Goal: Task Accomplishment & Management: Manage account settings

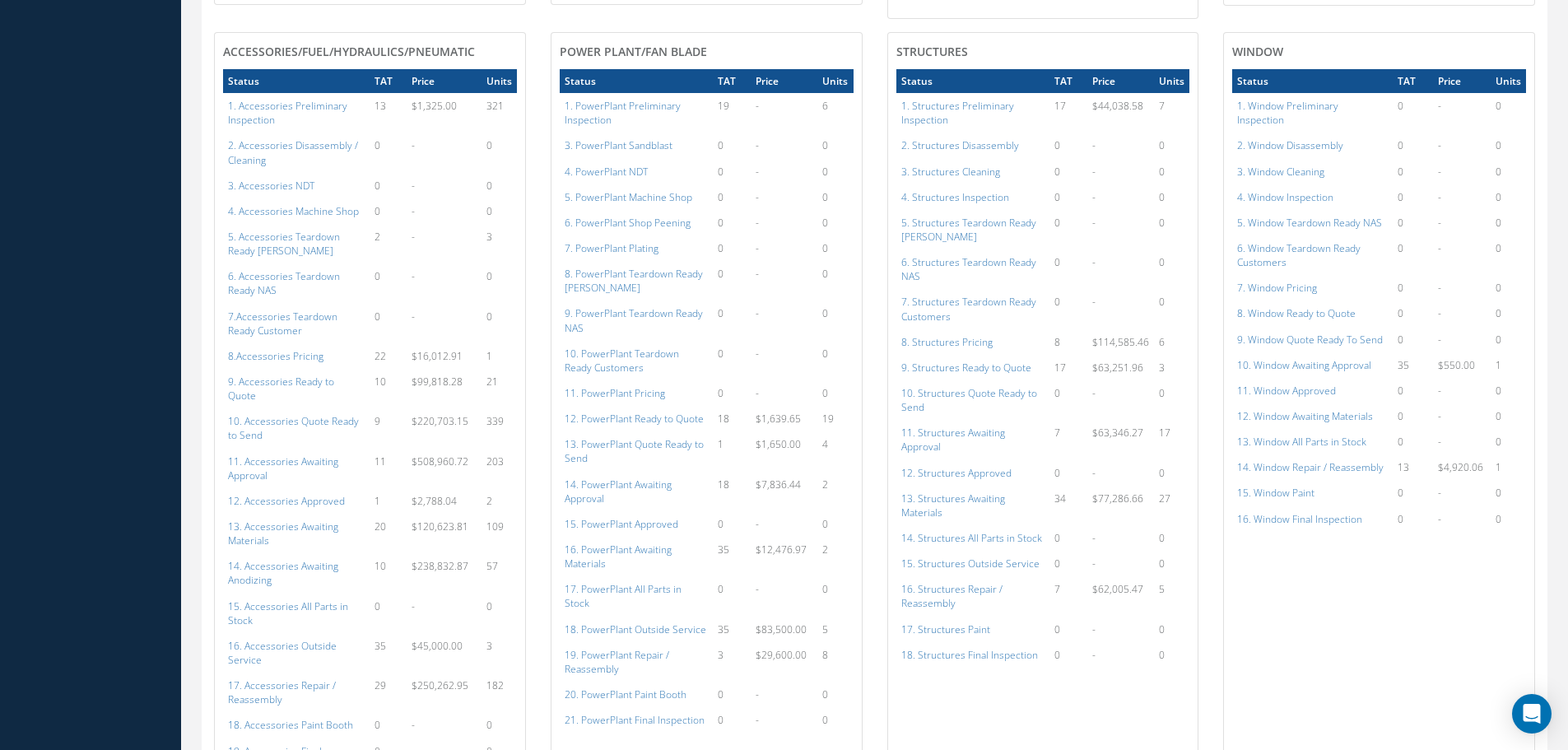
scroll to position [905, 0]
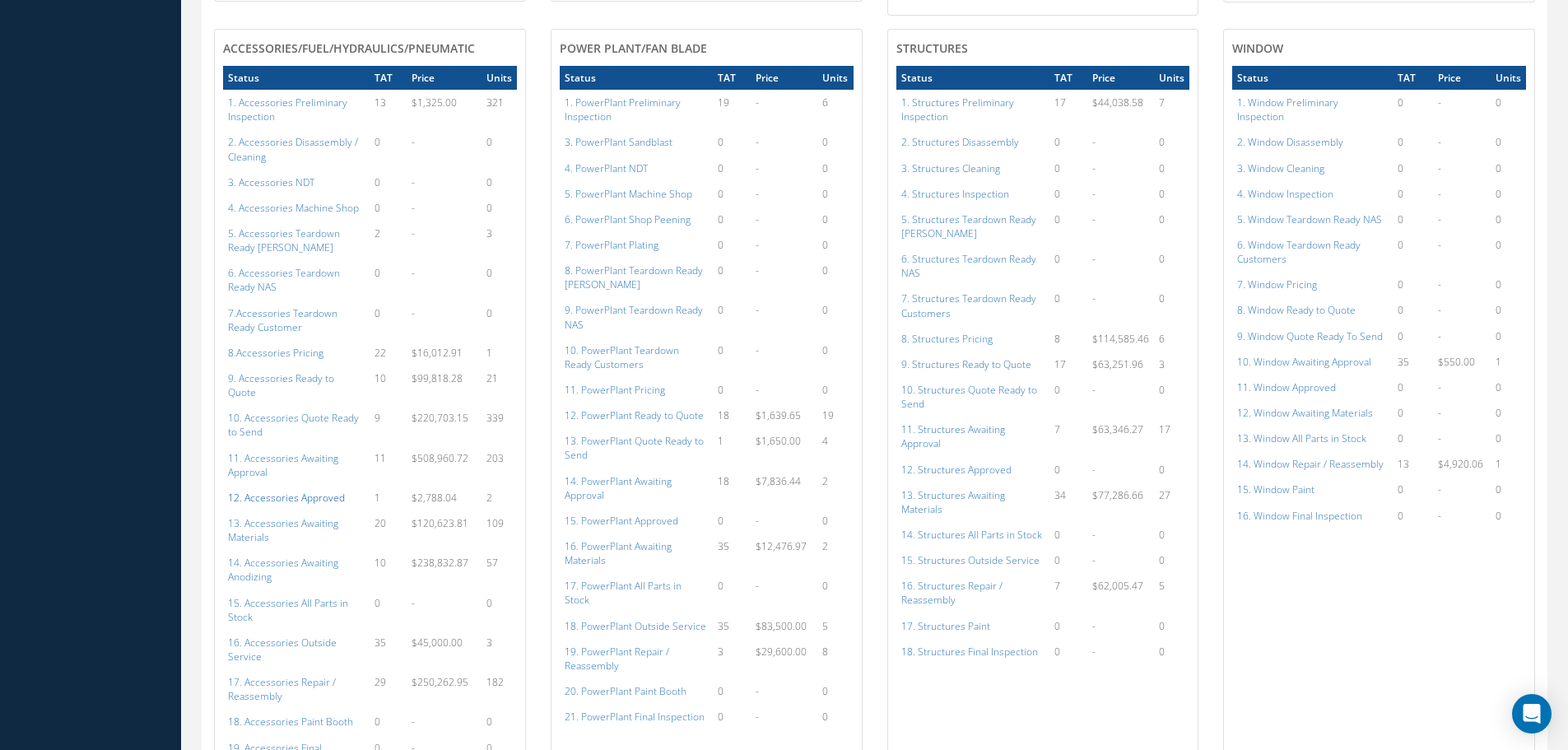
click at [299, 491] on a=112&excludeInternalCustomer=false&excludeInvoicedOrClosed=true&shop_id=14&filtersHidded"] "12. Accessories Approved" at bounding box center [286, 498] width 117 height 14
click at [659, 515] on td "15. PowerPlant Approved" at bounding box center [636, 520] width 153 height 26
click at [635, 514] on a=134&excludeInternalCustomer=false&excludeInvoicedOrClosed=true&shop_id=15&filtersHidded"] "15. PowerPlant Approved" at bounding box center [621, 520] width 114 height 14
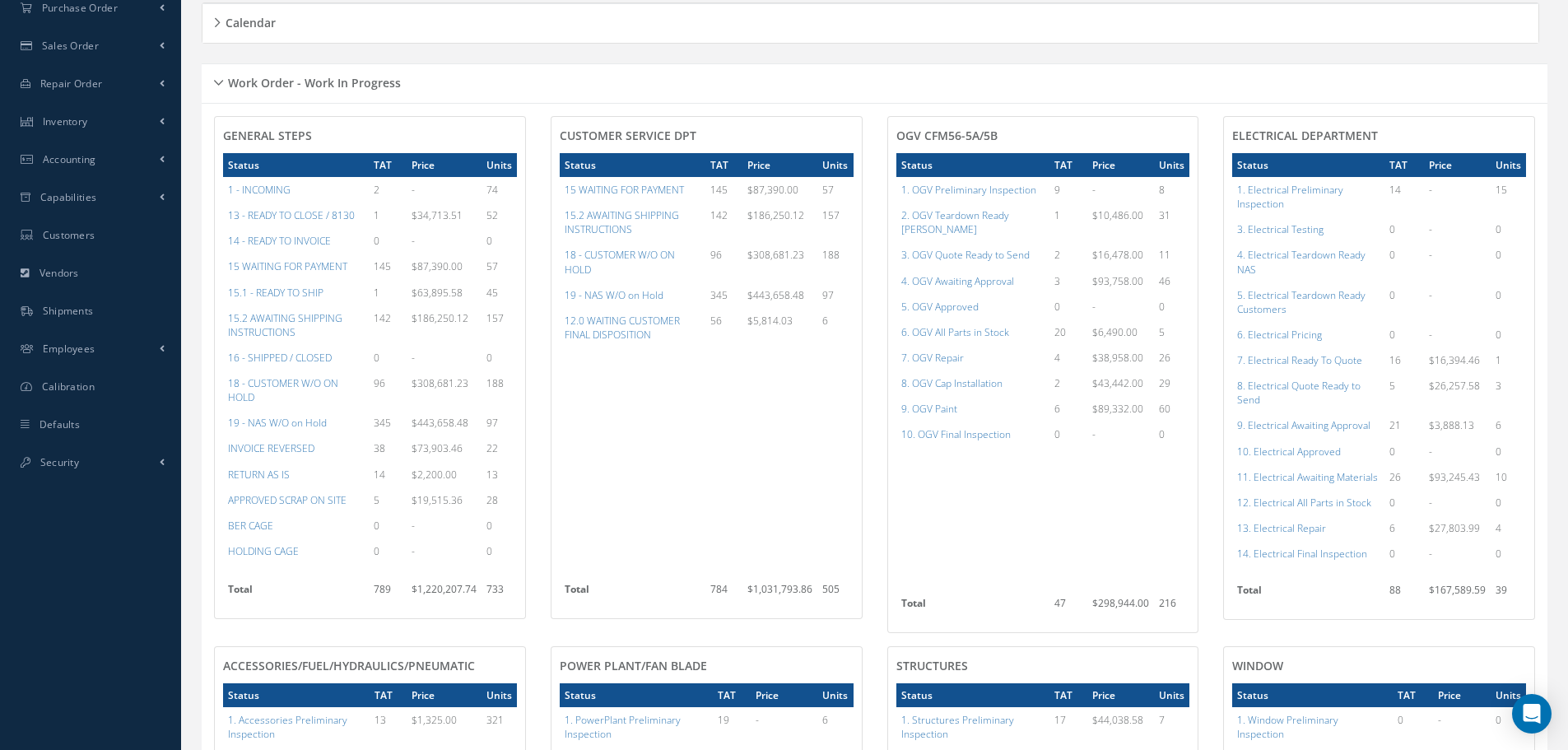
scroll to position [272, 0]
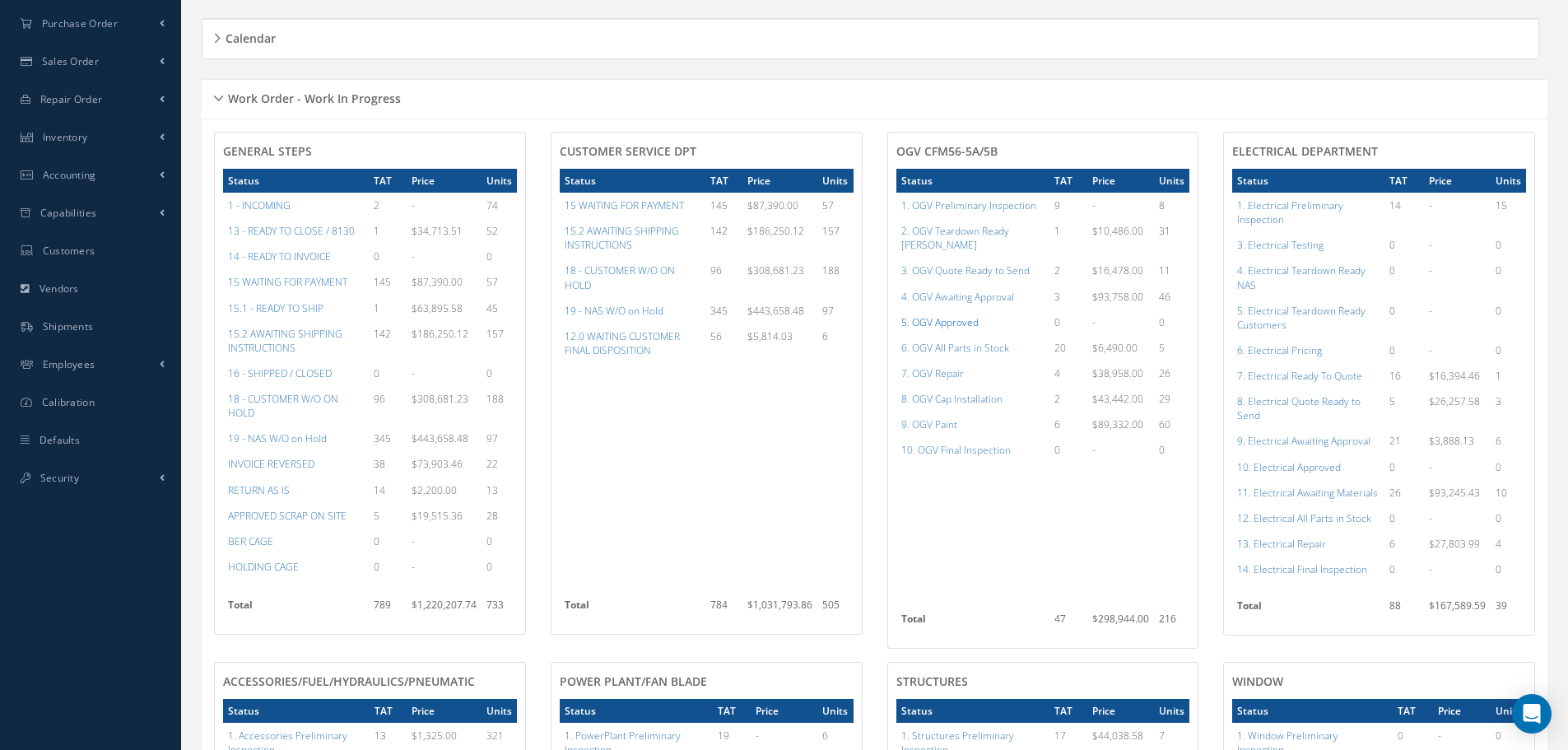
click at [949, 316] on a=78&excludeInternalCustomer=false&excludeInvoicedOrClosed=true&shop_id=15&filtersHidded"] "5. OGV Approved" at bounding box center [940, 323] width 77 height 14
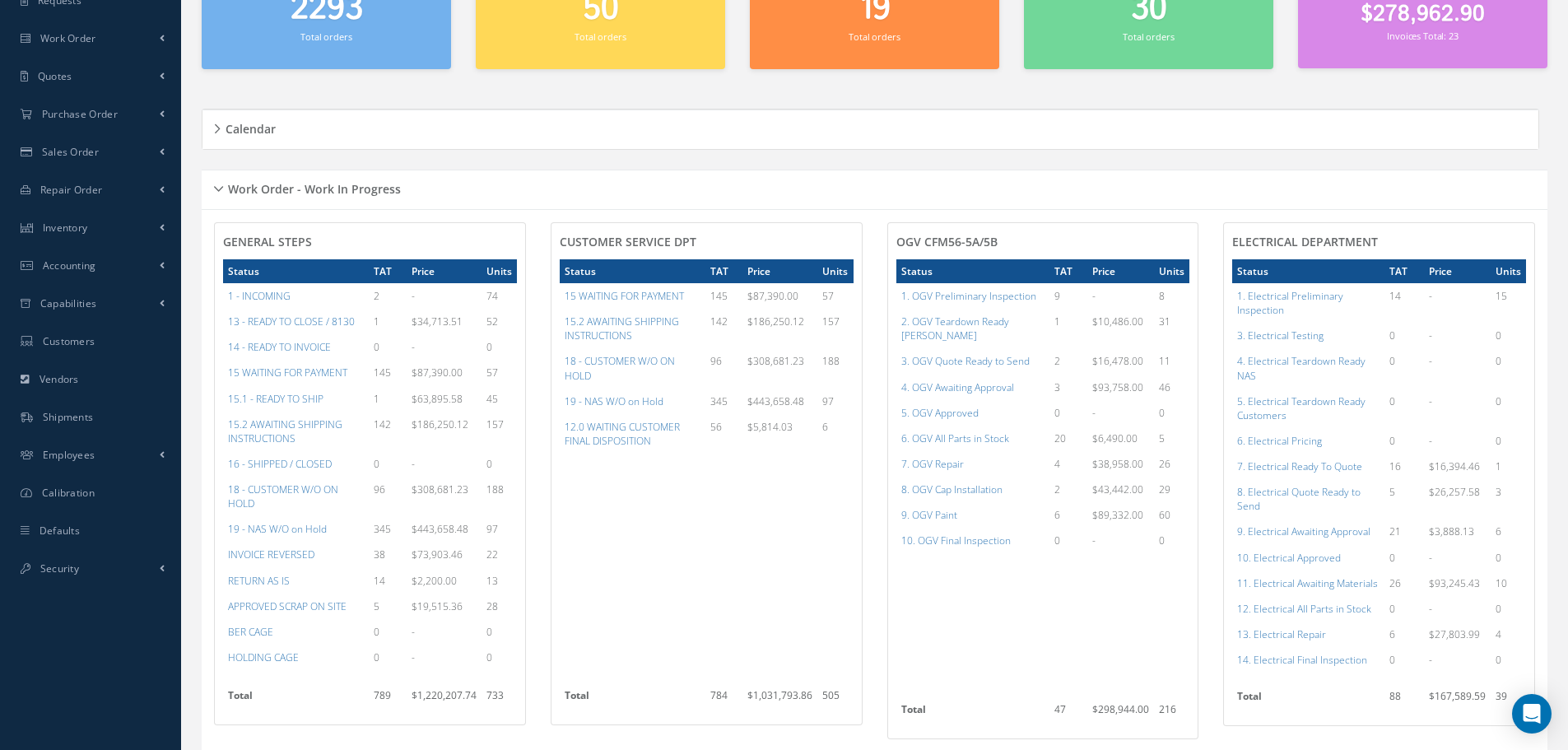
scroll to position [0, 0]
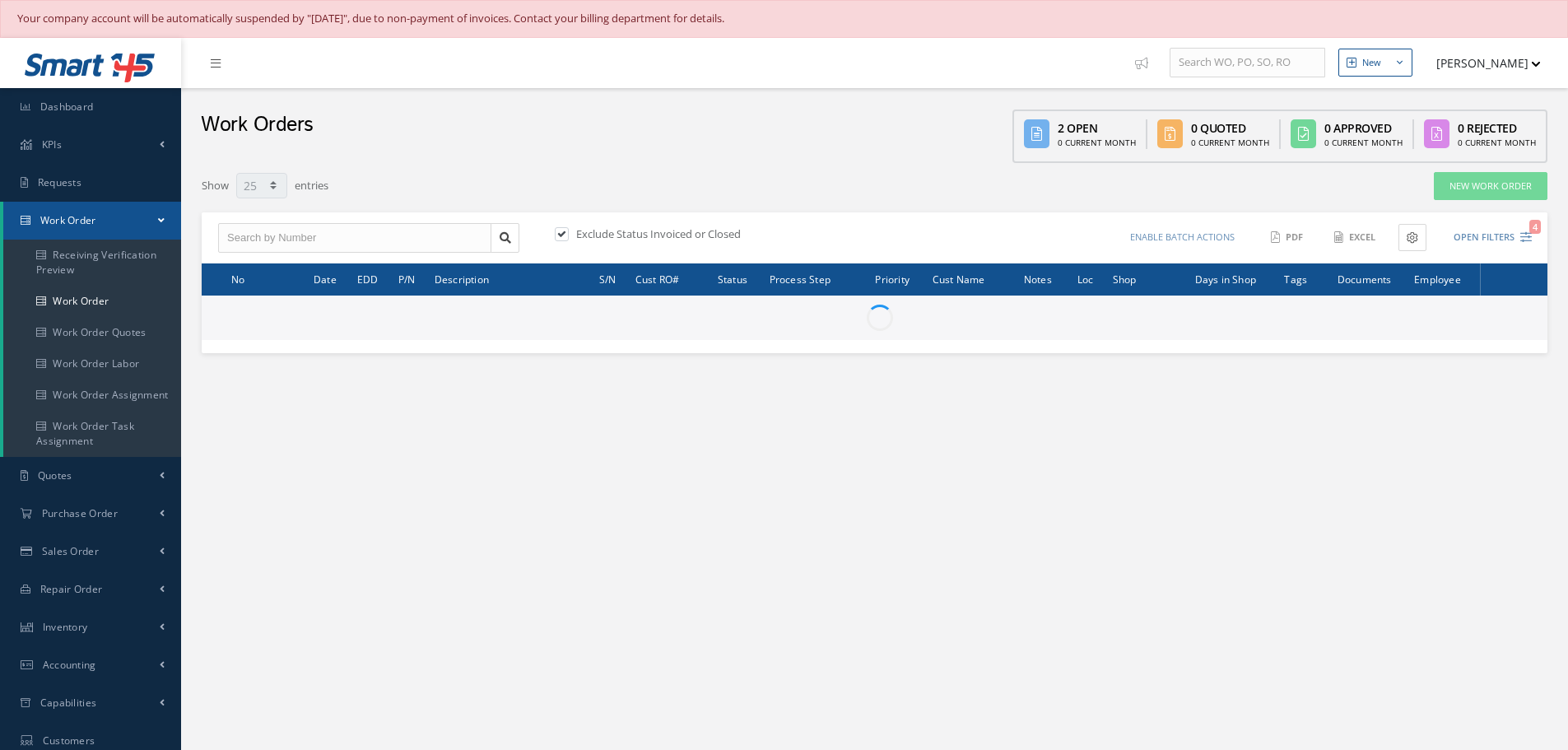
select select "25"
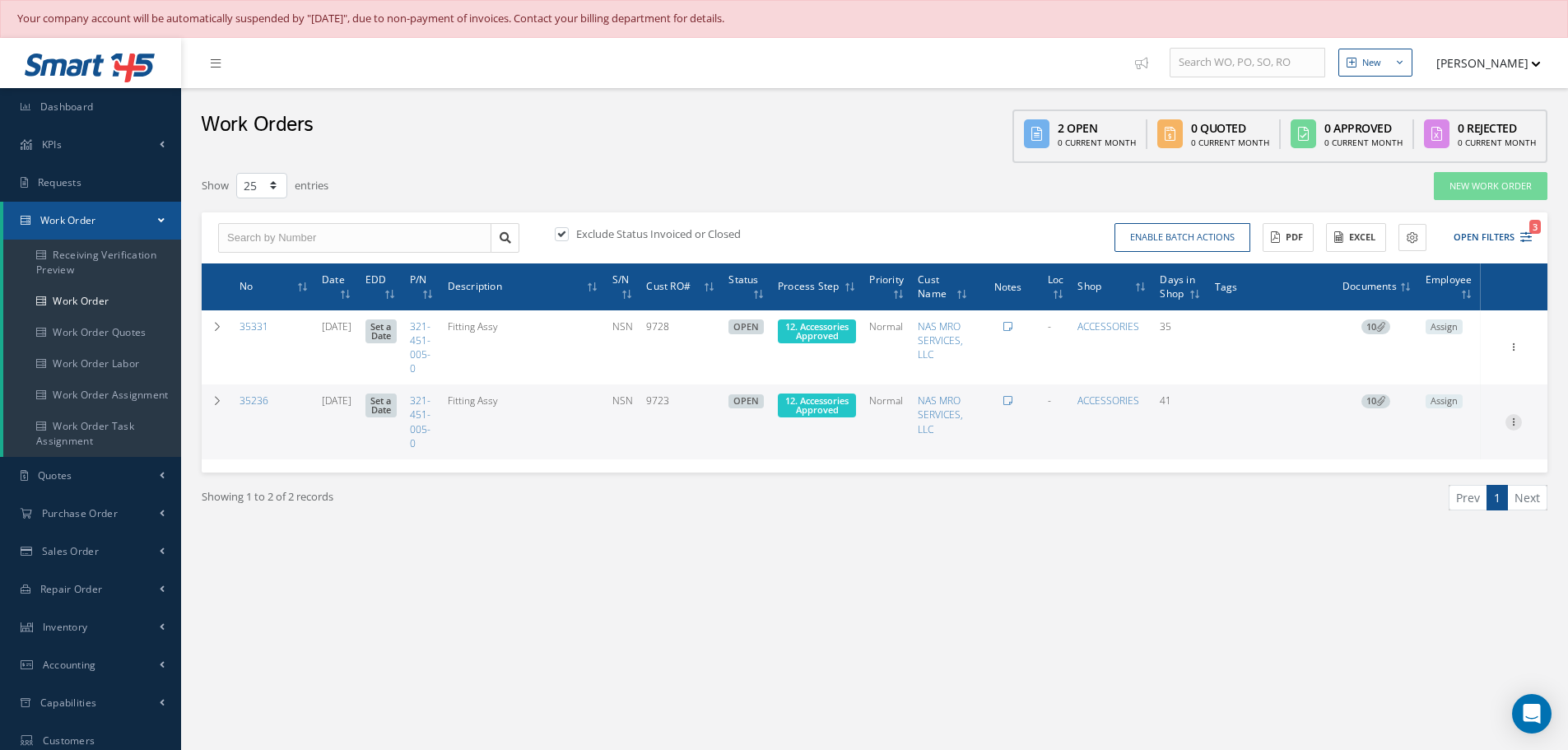
click at [1514, 420] on icon at bounding box center [1514, 421] width 17 height 13
click at [1443, 454] on link "Edit" at bounding box center [1437, 454] width 130 height 22
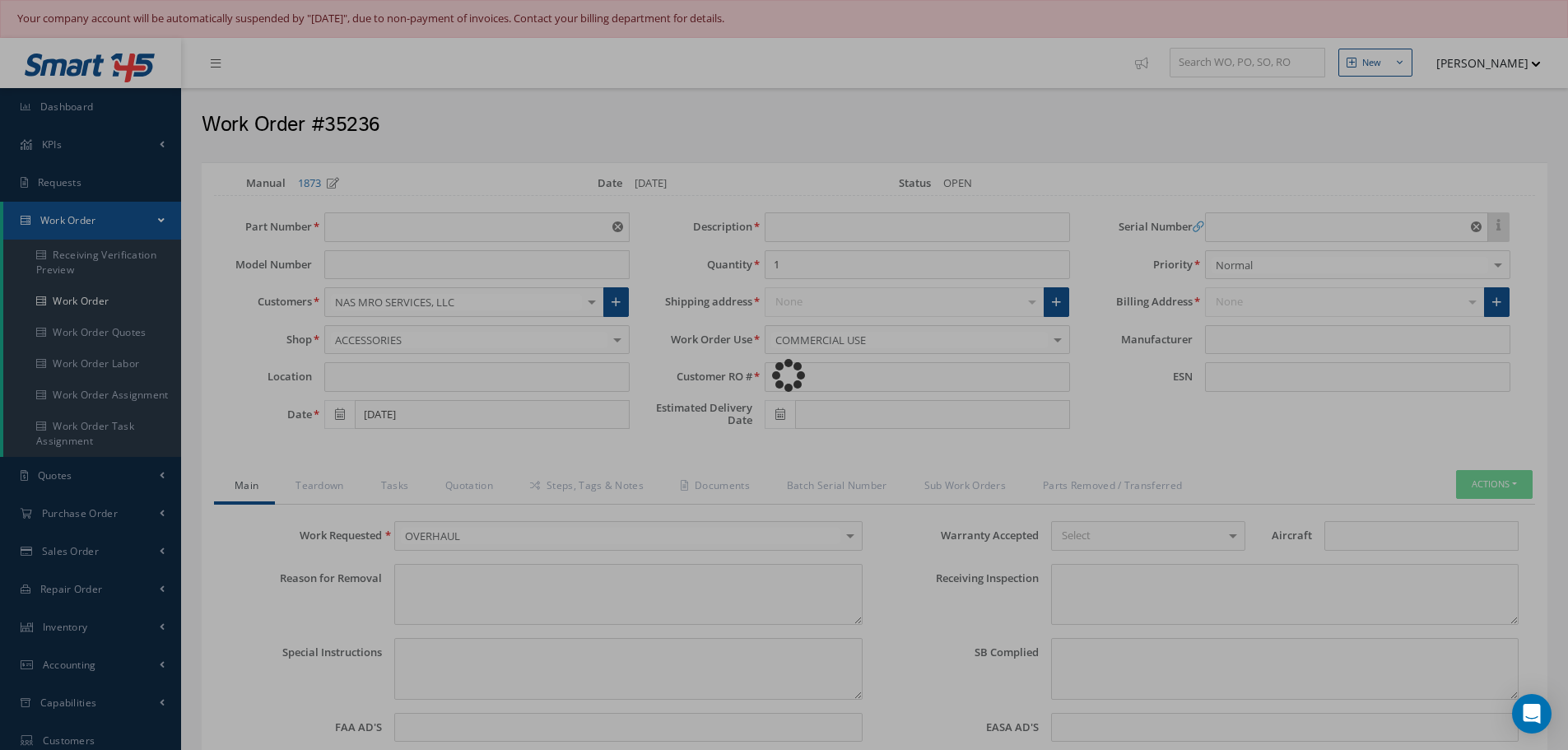
type input "321-451-005-0"
type input "07/31/2025"
type input "Fitting Assy"
type input "9723"
type input "NSN"
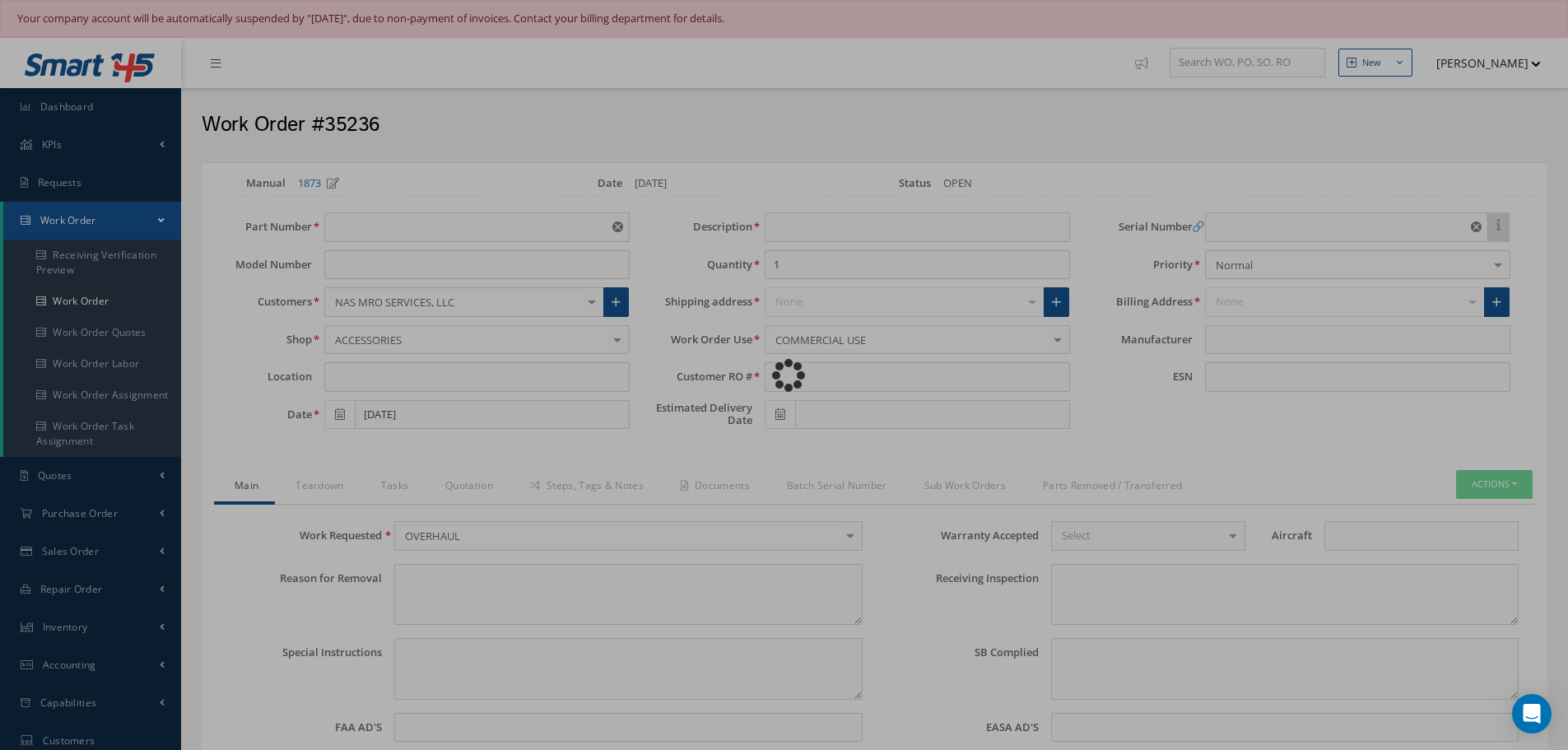
type textarea "NONE"
type textarea "PLEASE SEE R.O. FOR DETAILS"
type textarea "NO VISUAL DAMAGE"
type textarea "None performed"
type textarea "Article was xxxxx in reference with the following Technical Standard : CFM56-5B…"
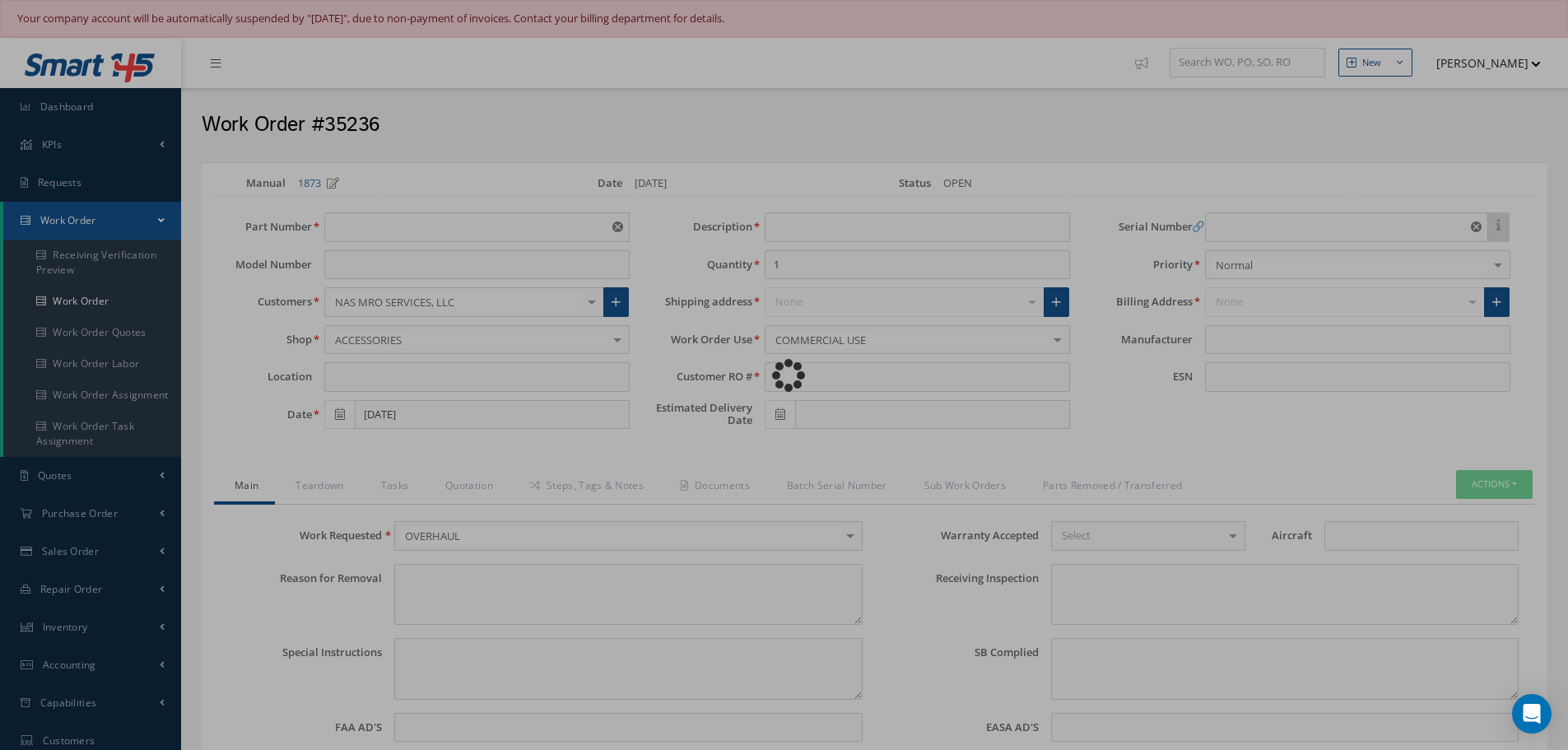
type textarea "Article has been approved to return to service."
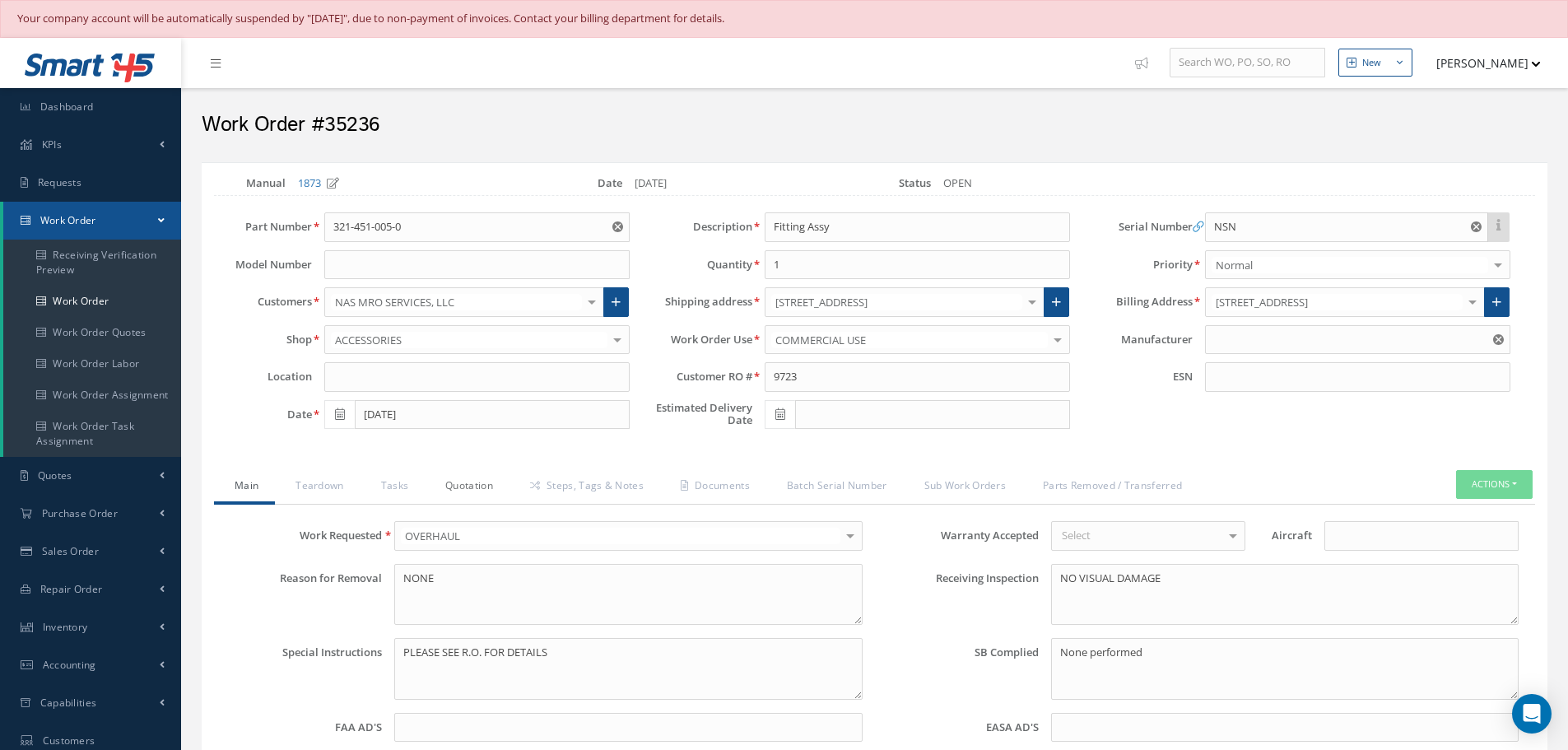
type input "CFM56-5B"
click at [476, 483] on link "Quotation" at bounding box center [467, 487] width 85 height 35
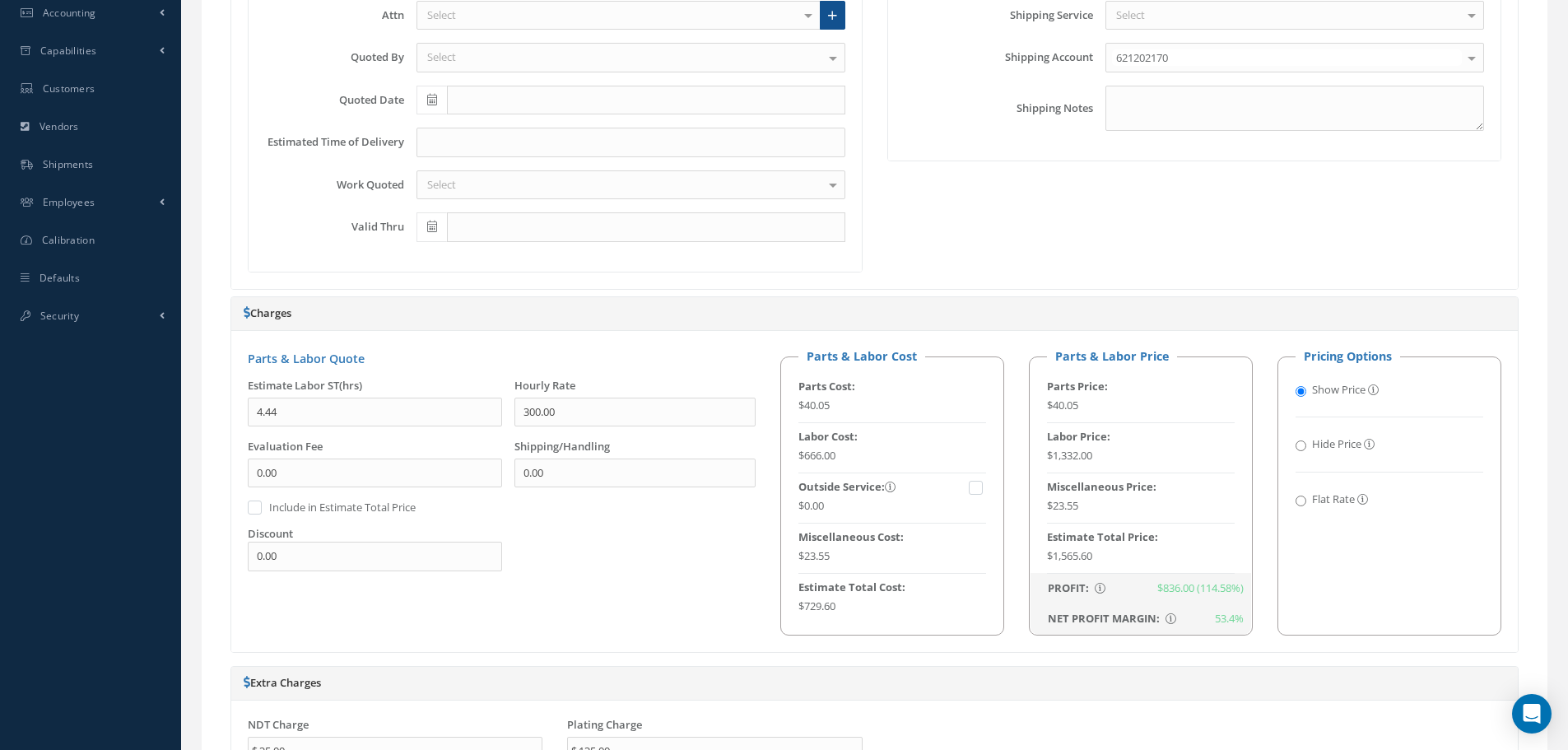
scroll to position [412, 0]
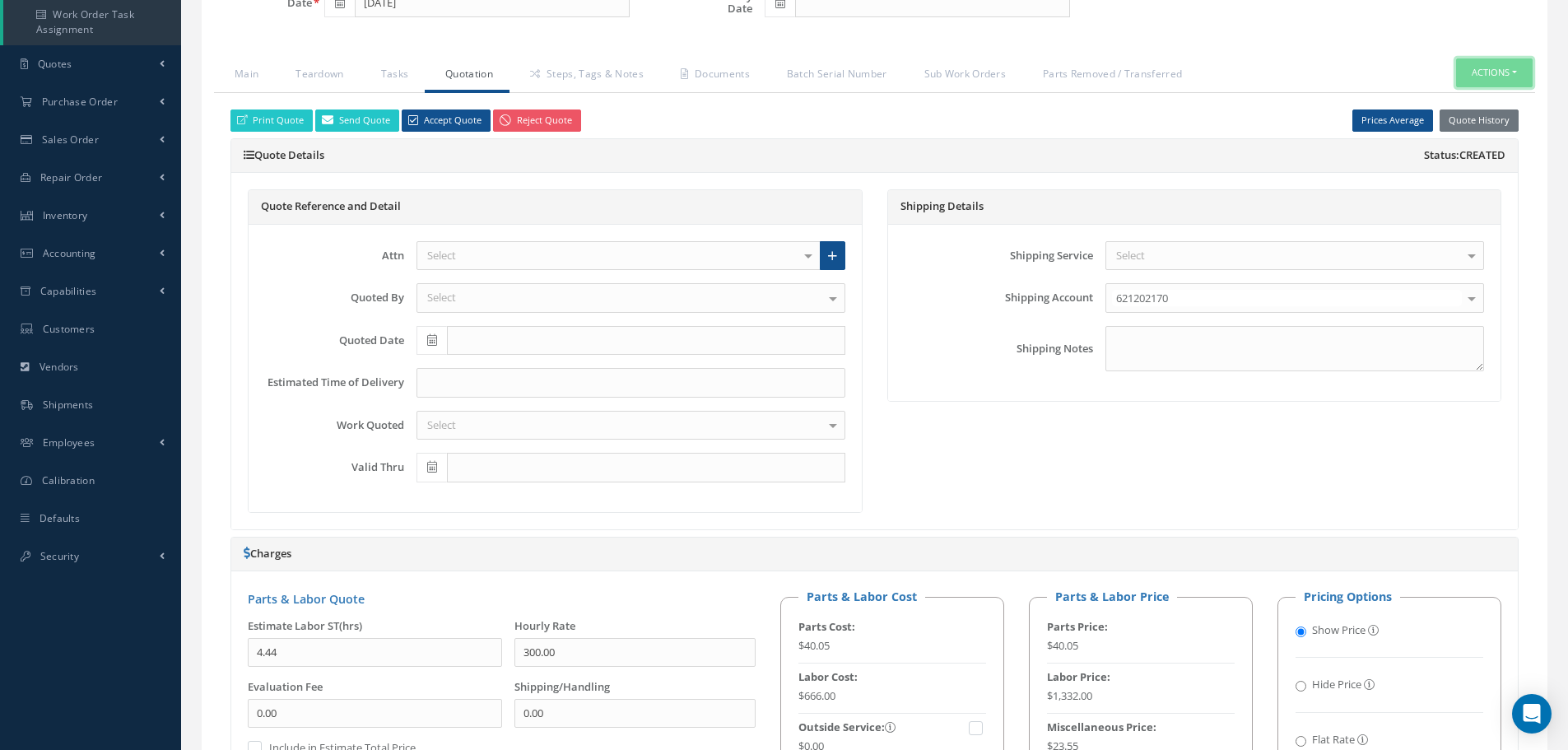
click at [1518, 72] on button "Actions" at bounding box center [1494, 72] width 76 height 29
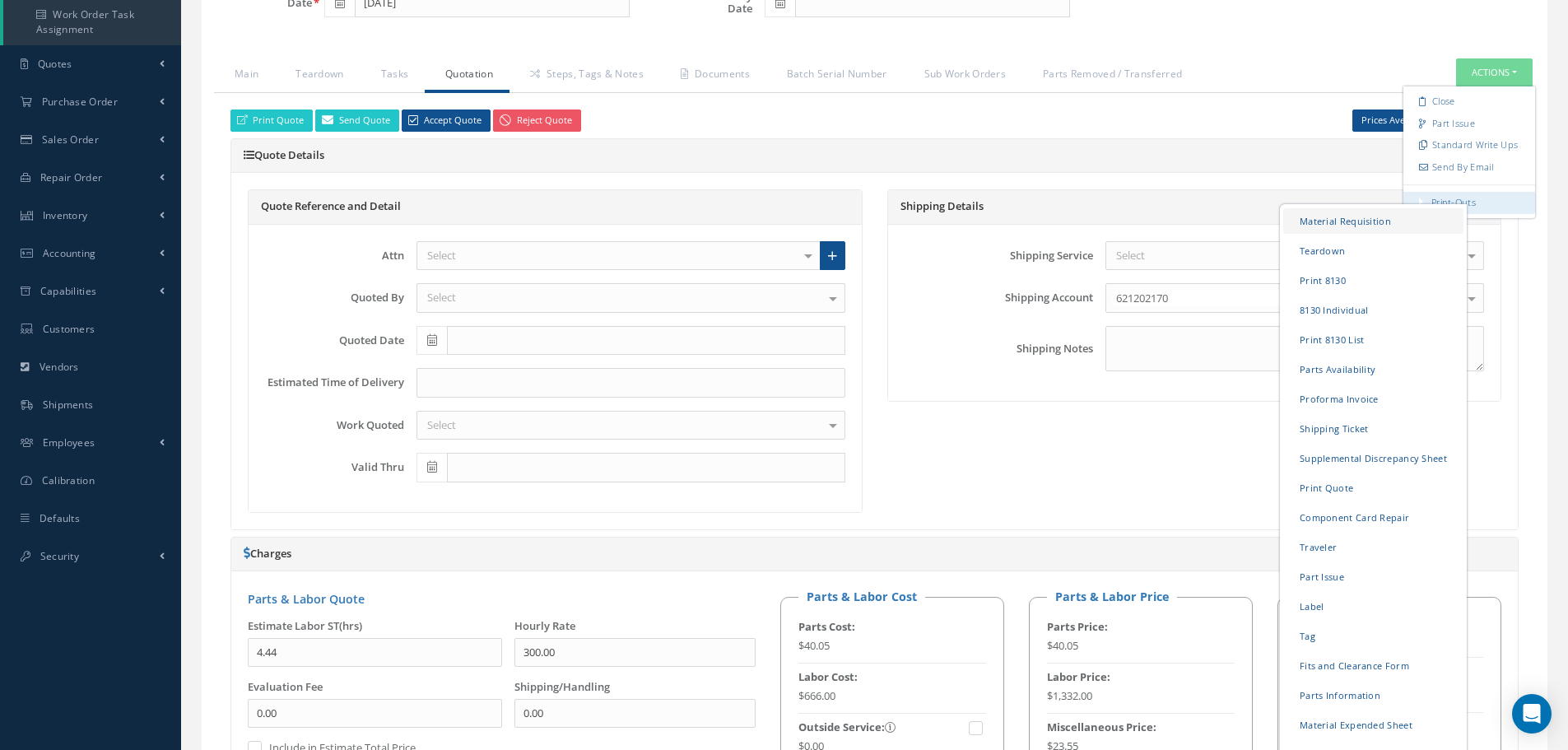
click at [1355, 223] on link "Material Requisition" at bounding box center [1373, 222] width 180 height 26
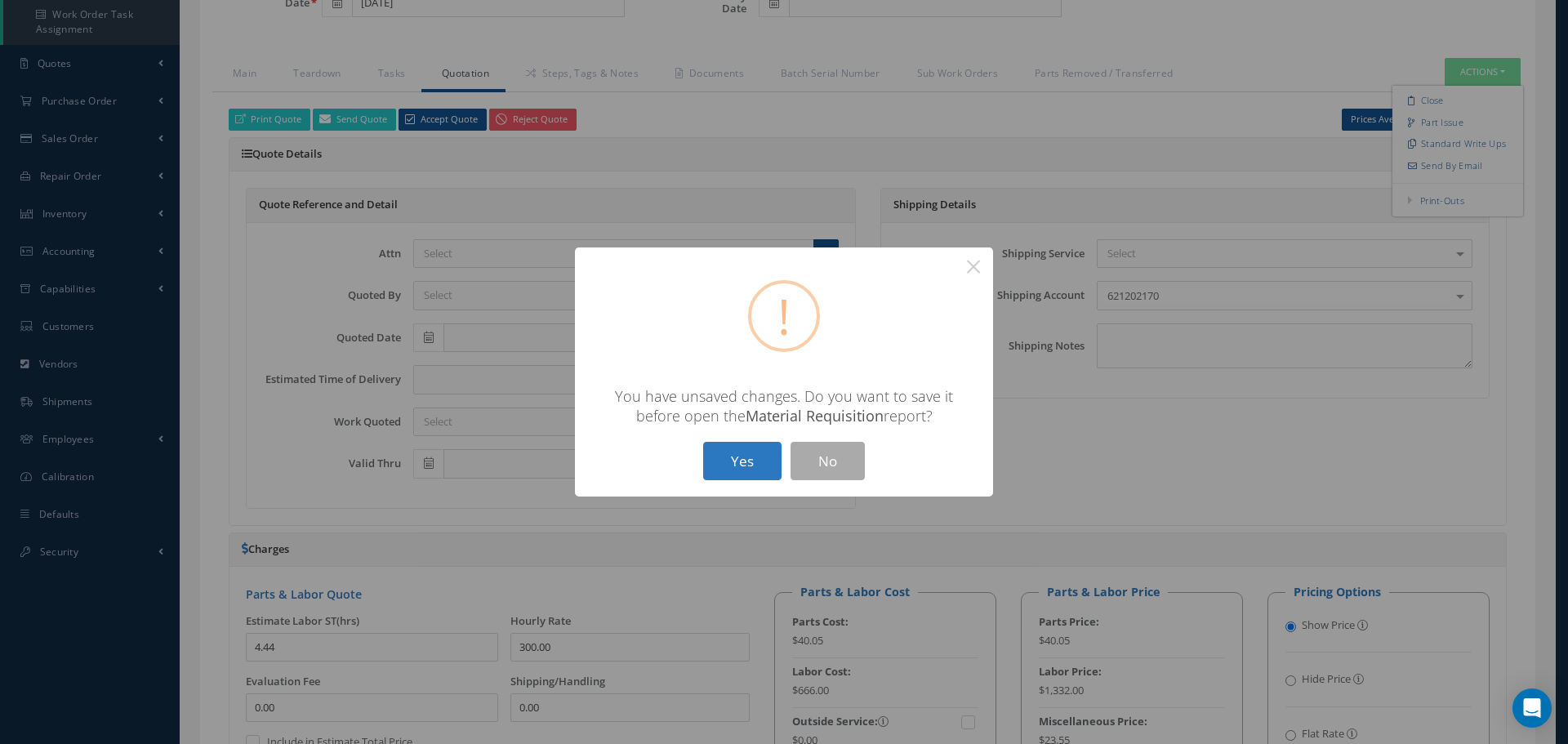
click at [753, 465] on button "Yes" at bounding box center [742, 460] width 78 height 38
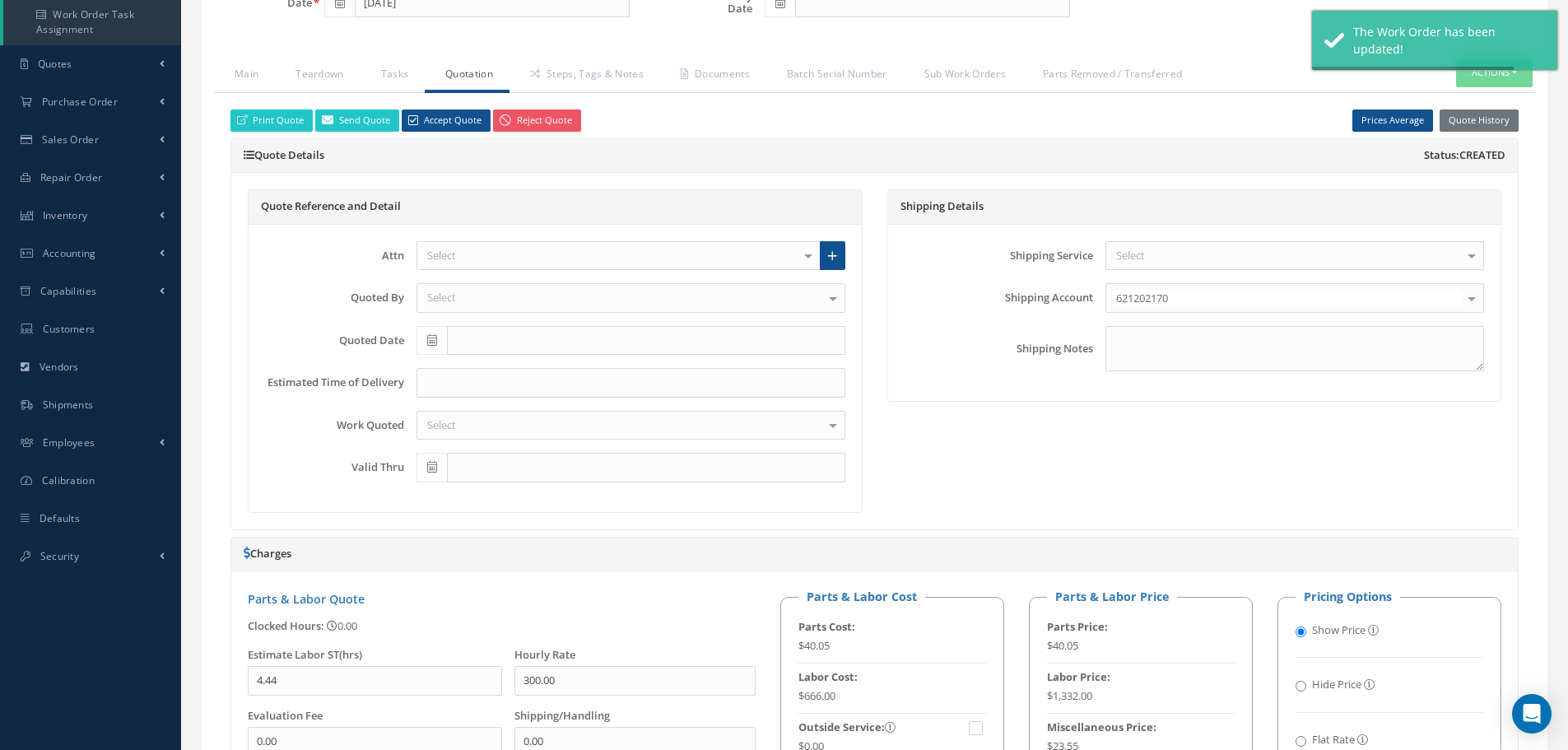
type input "CFM56-5B"
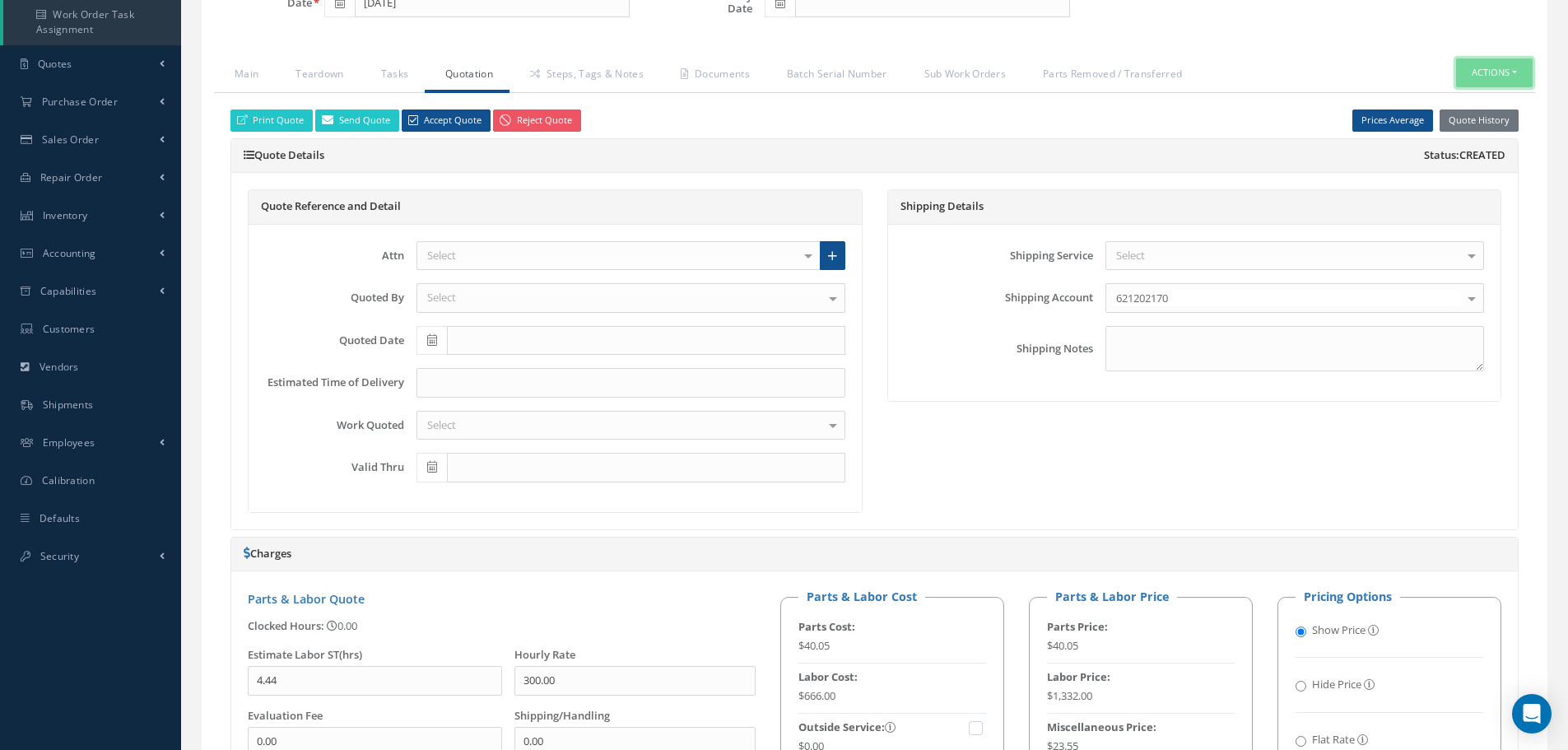
click at [1519, 77] on button "Actions" at bounding box center [1494, 72] width 76 height 29
click at [1455, 121] on link "Part Issue" at bounding box center [1469, 124] width 132 height 22
select select "25"
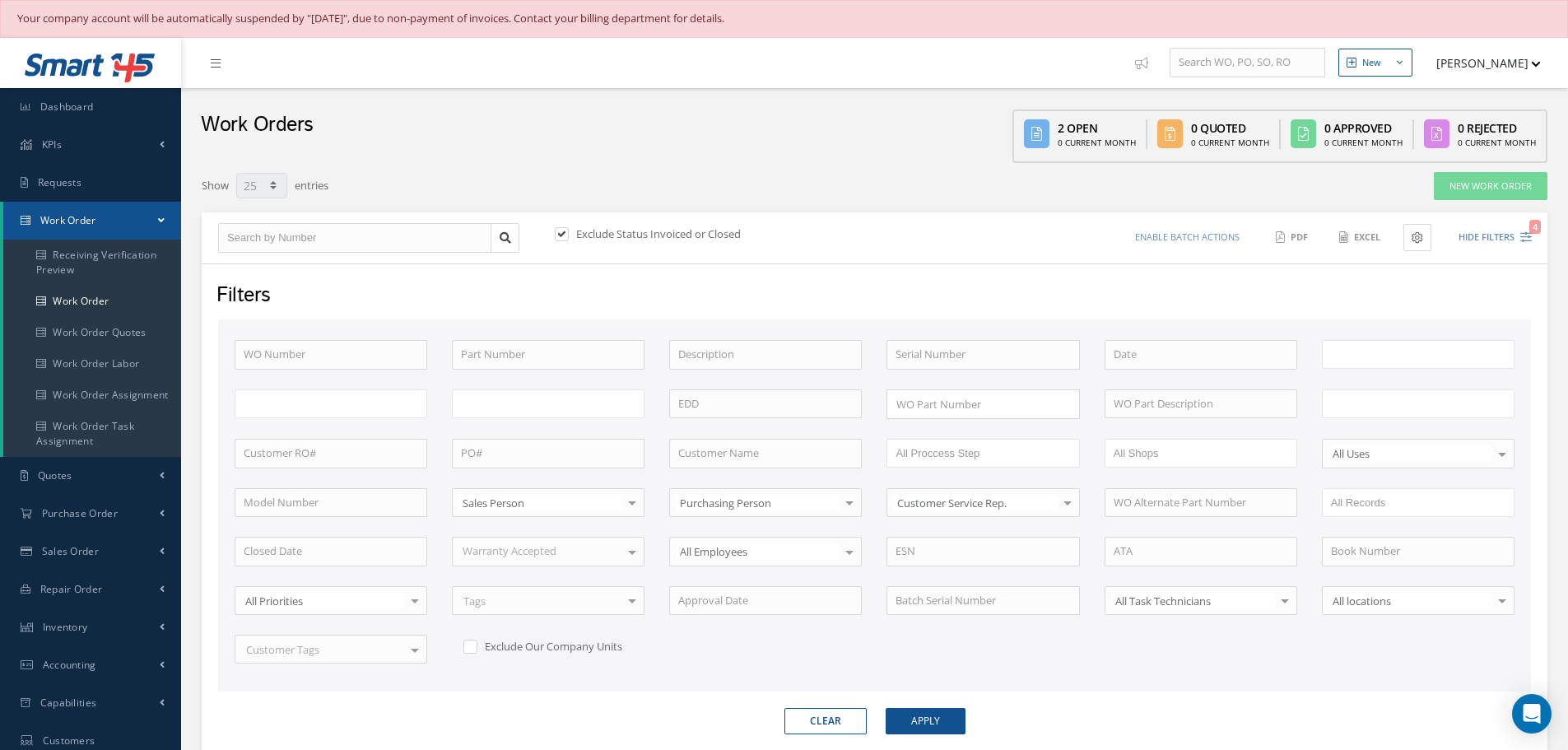
type input "All Work Request"
type input "All Work Performed"
type input "All Status"
type input "WO Part Status"
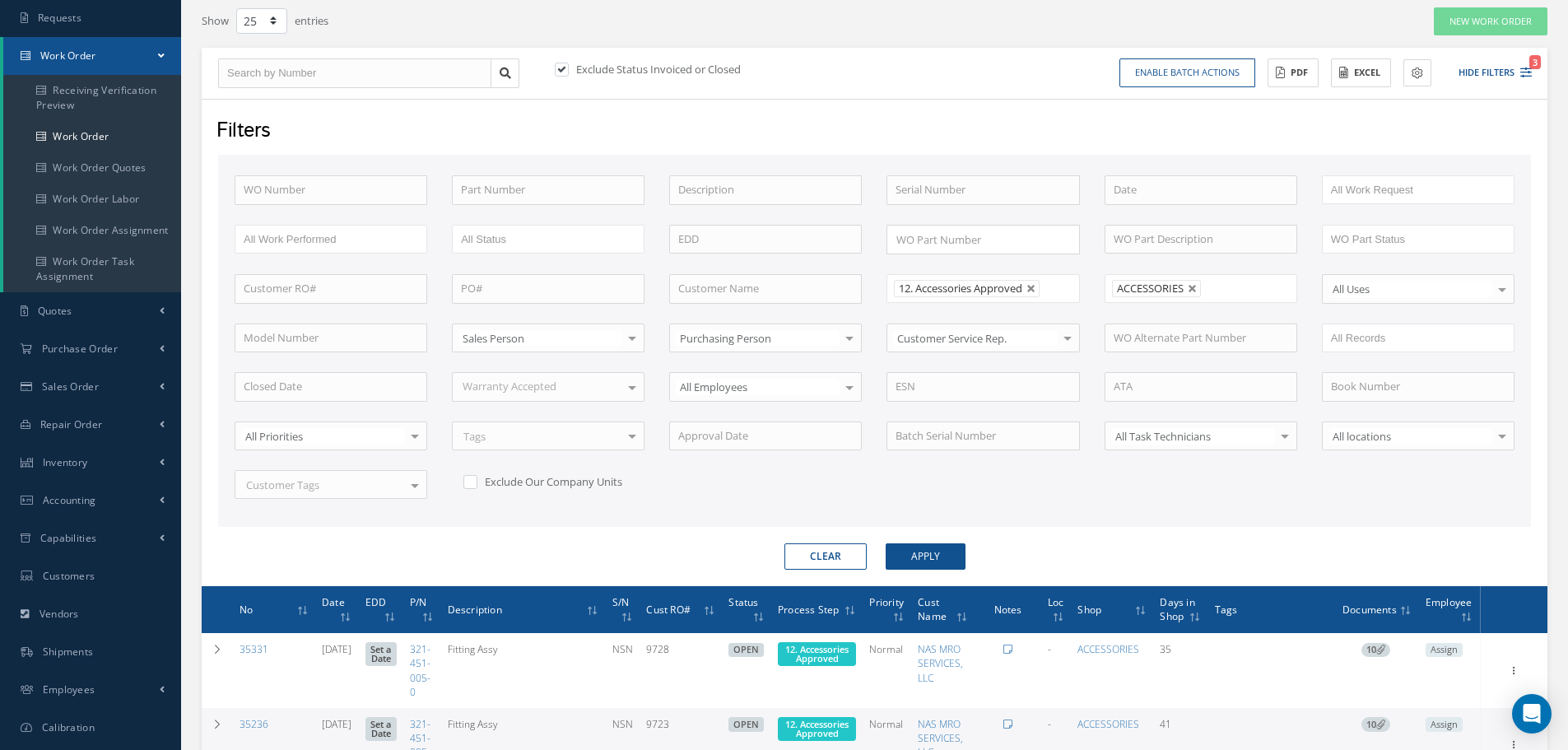
scroll to position [323, 0]
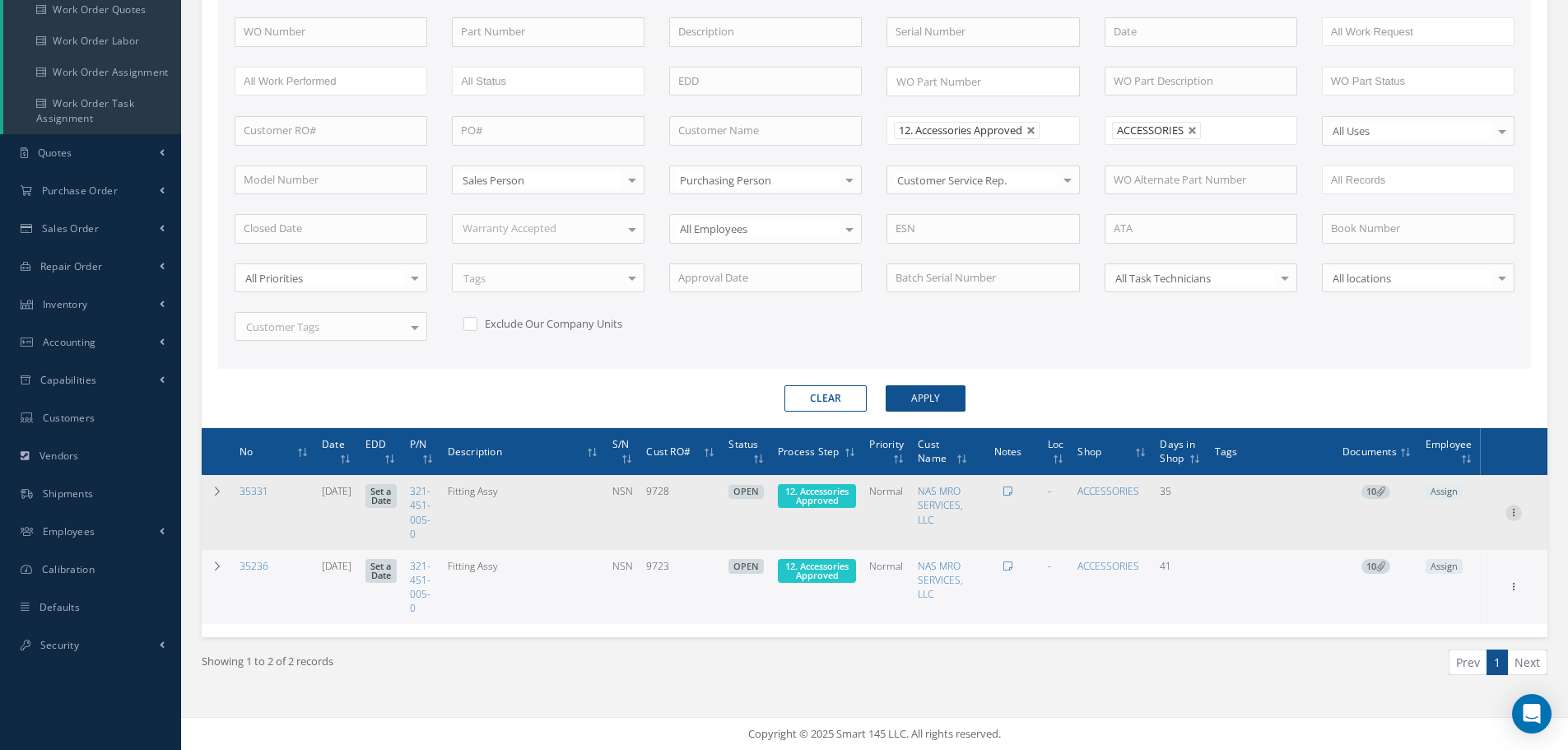
click at [1513, 513] on icon at bounding box center [1514, 511] width 17 height 13
click at [1424, 541] on link "Edit" at bounding box center [1437, 544] width 130 height 22
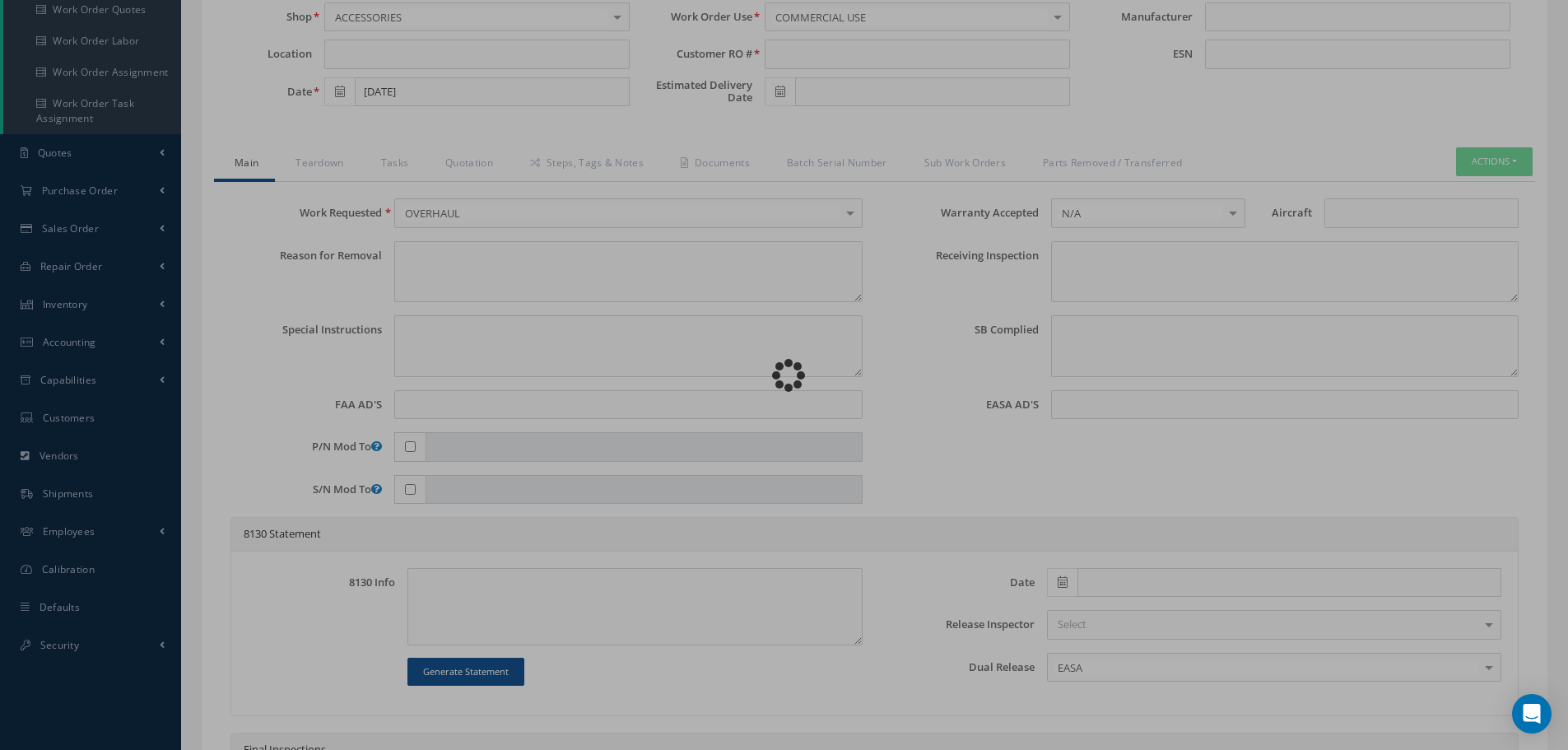
type input "321-451-005-0"
type input "08/06/2025"
type input "Fitting Assy"
type input "9728"
type input "NSN"
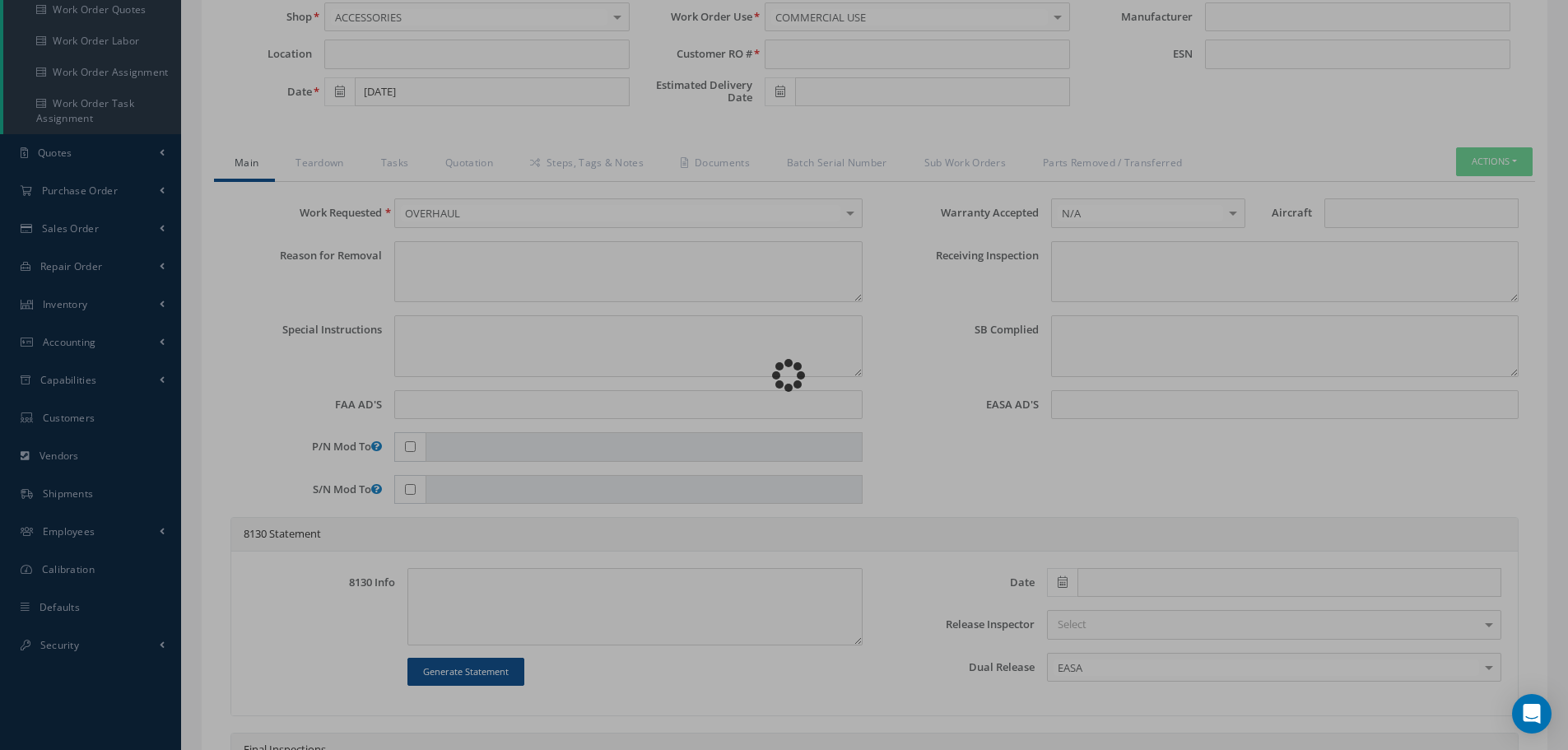
type textarea "NONE"
type textarea "PLEASE SEE R.O. FOR DETAILS"
type textarea "NO VISUAL DAMAGE"
type textarea "None performed"
type textarea "Article was xxxxx in reference with the following Technical Standard : CFM56-5B…"
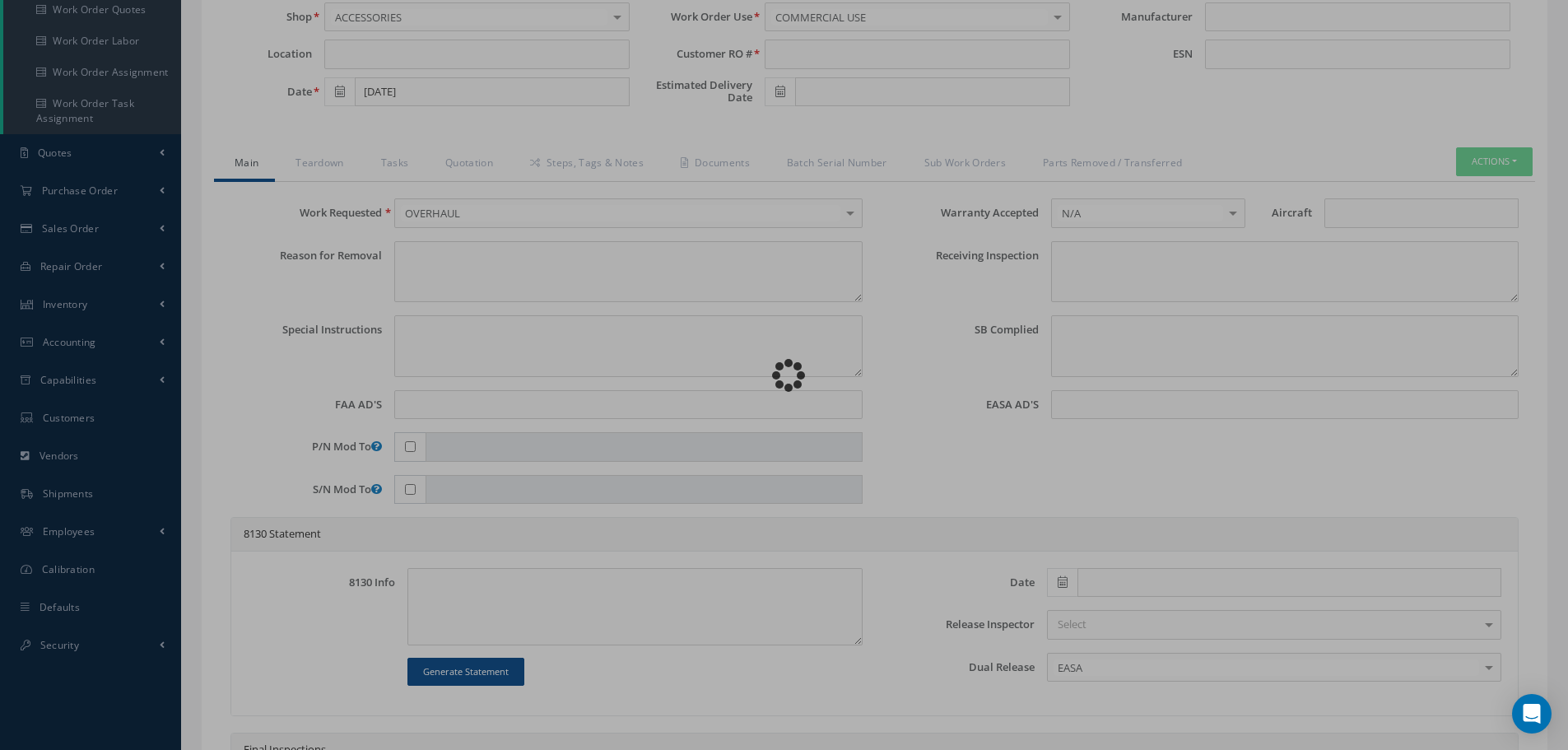
type textarea "Article has been approved to return to service."
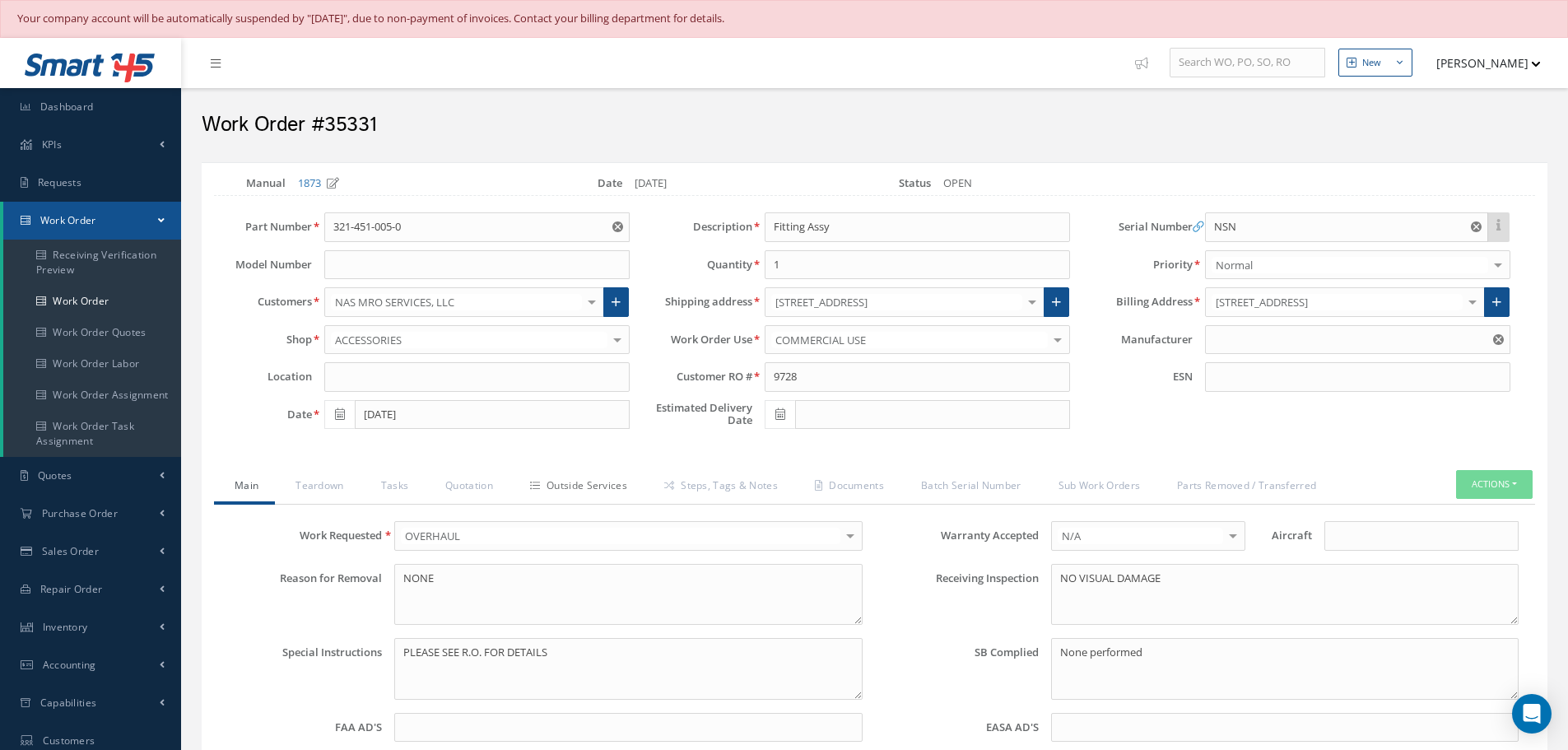
type input "CFM56-5B"
click at [476, 483] on link "Quotation" at bounding box center [467, 487] width 85 height 35
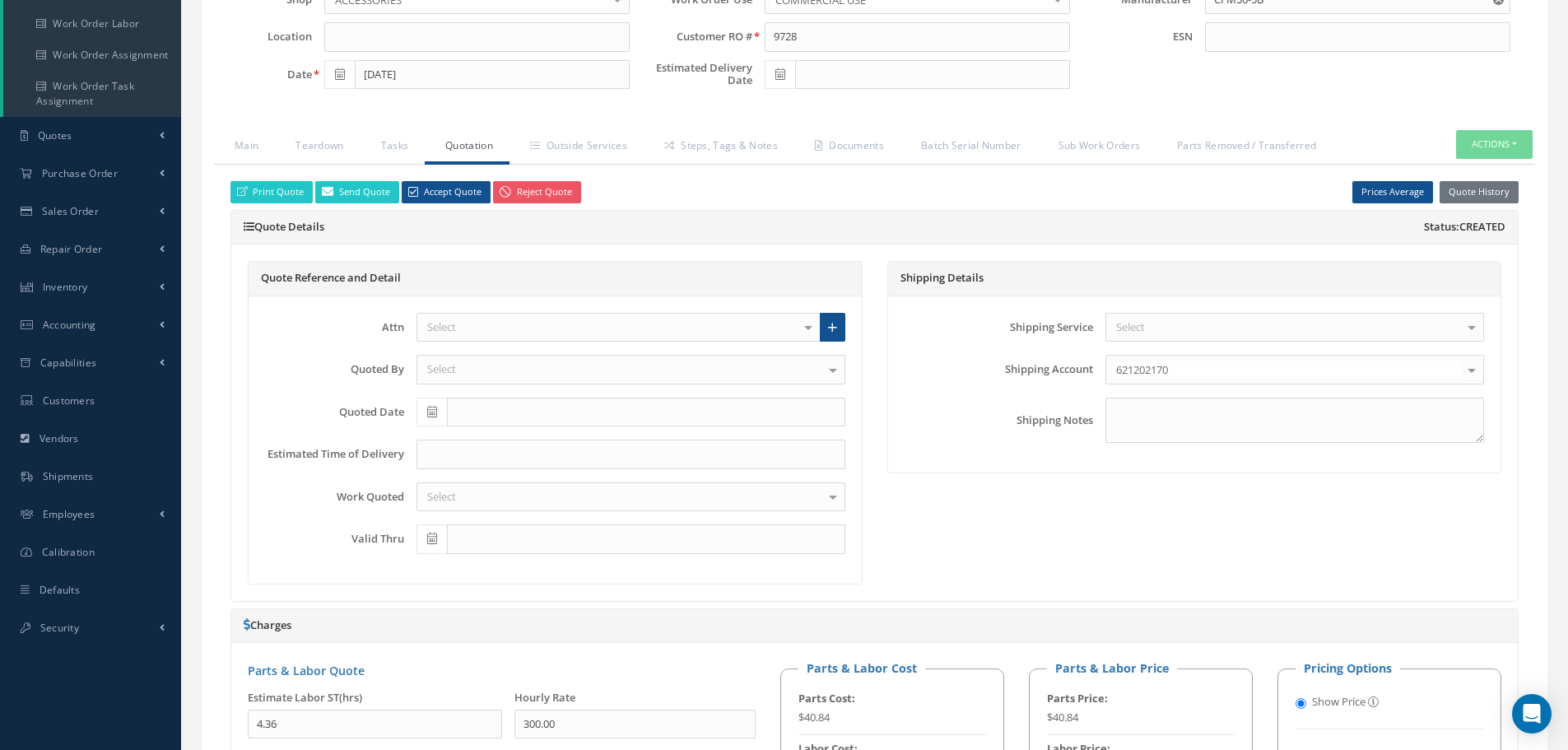
scroll to position [329, 0]
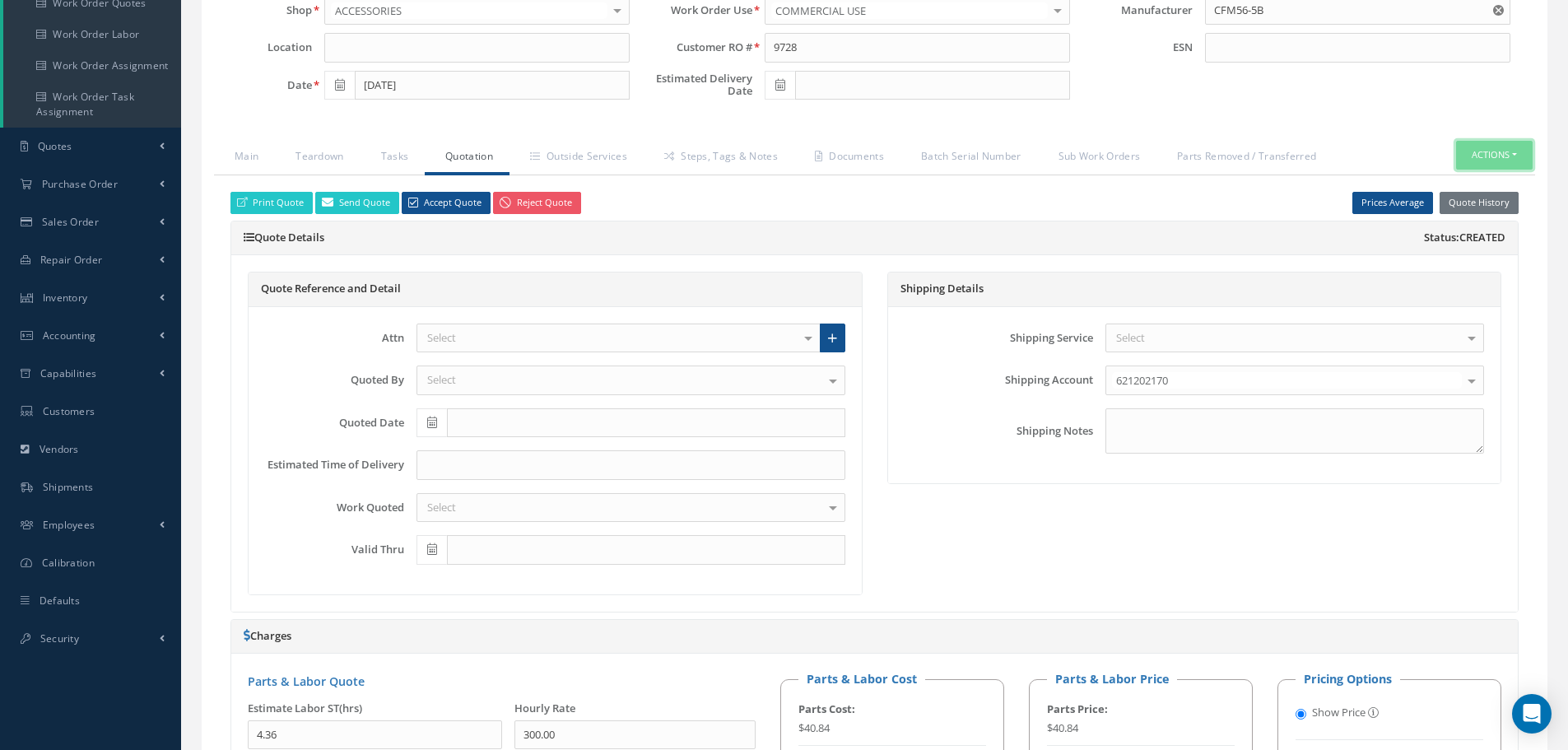
click at [1513, 152] on button "Actions" at bounding box center [1494, 154] width 76 height 29
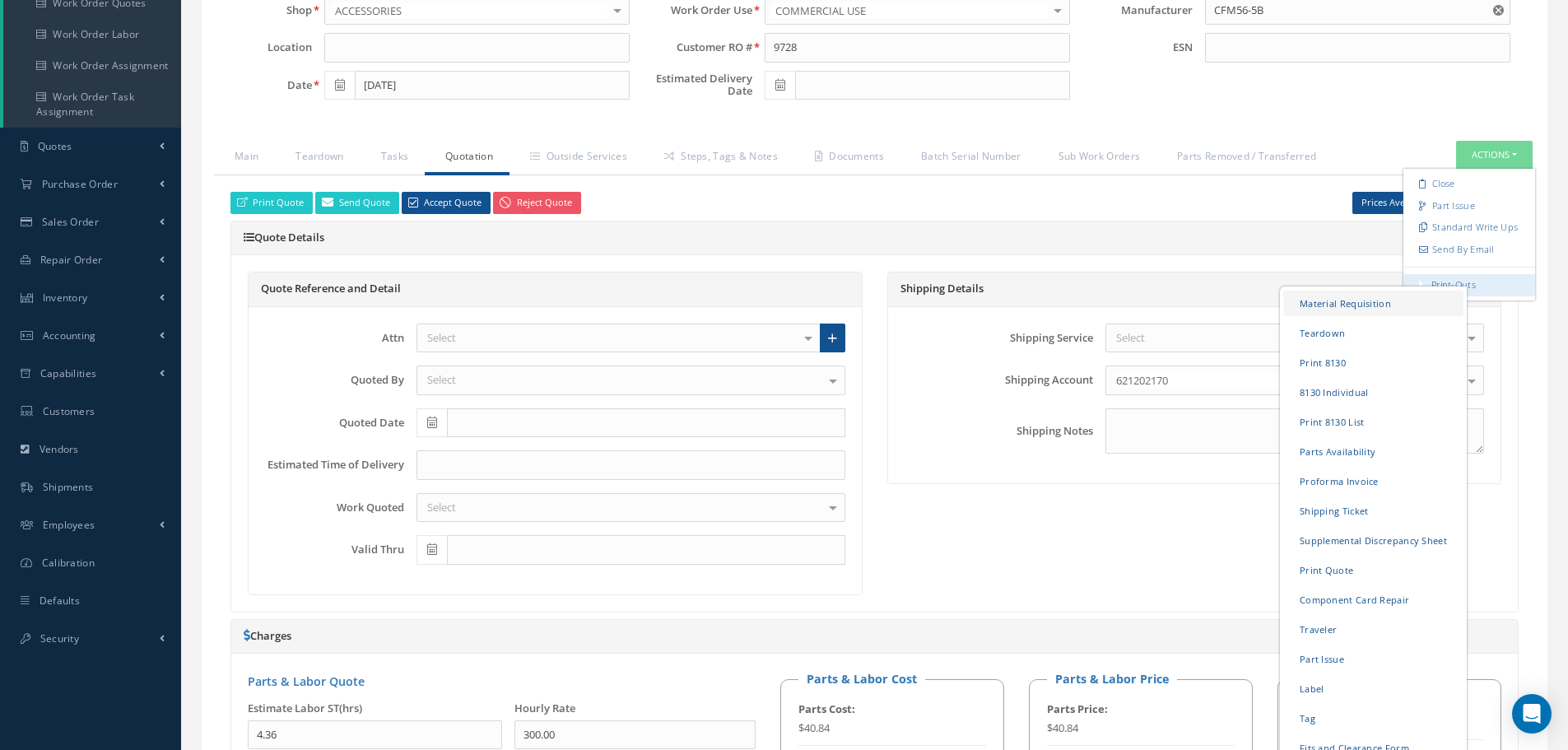
click at [1350, 307] on link "Material Requisition" at bounding box center [1373, 304] width 180 height 26
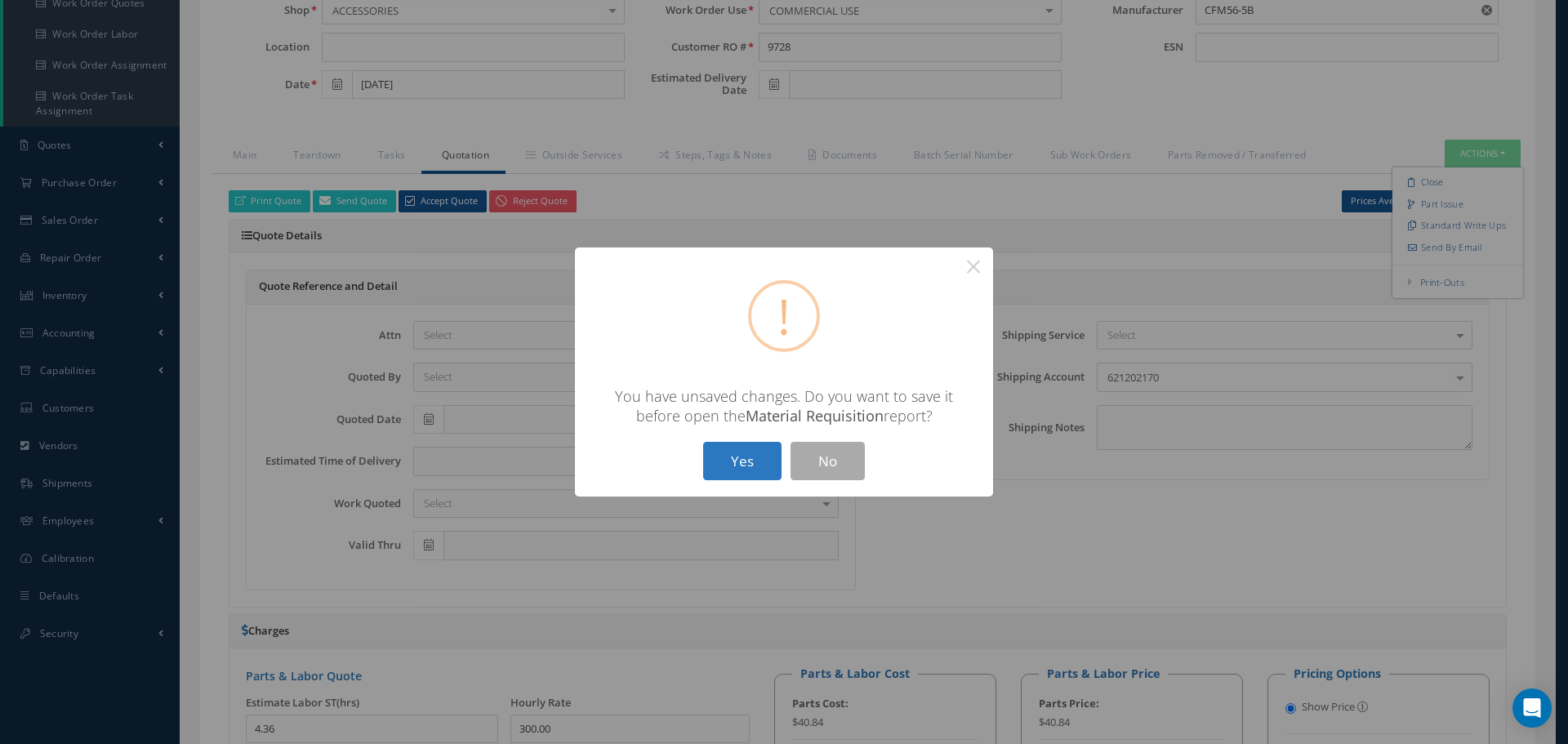
click at [759, 463] on button "Yes" at bounding box center [742, 460] width 78 height 38
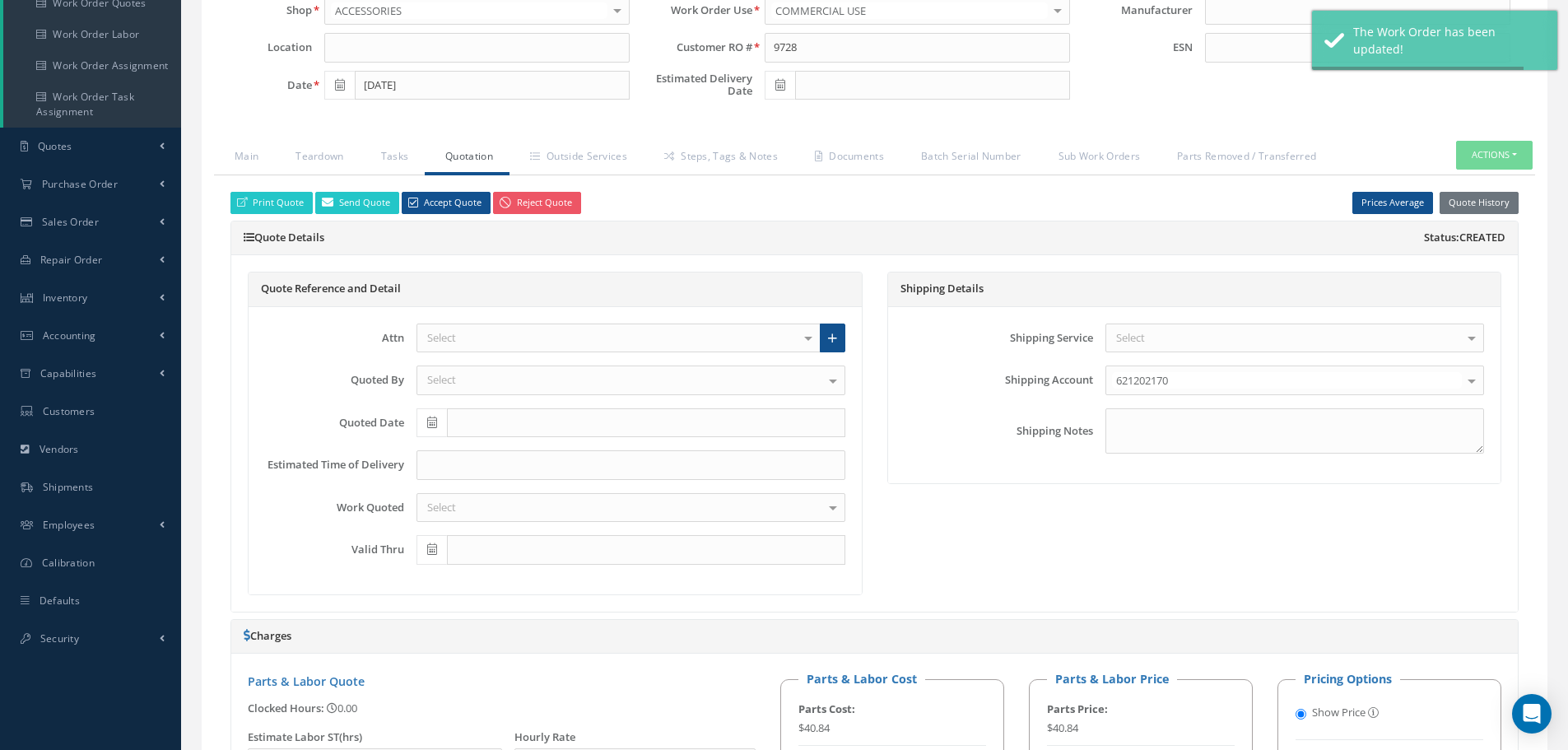
type input "CFM56-5B"
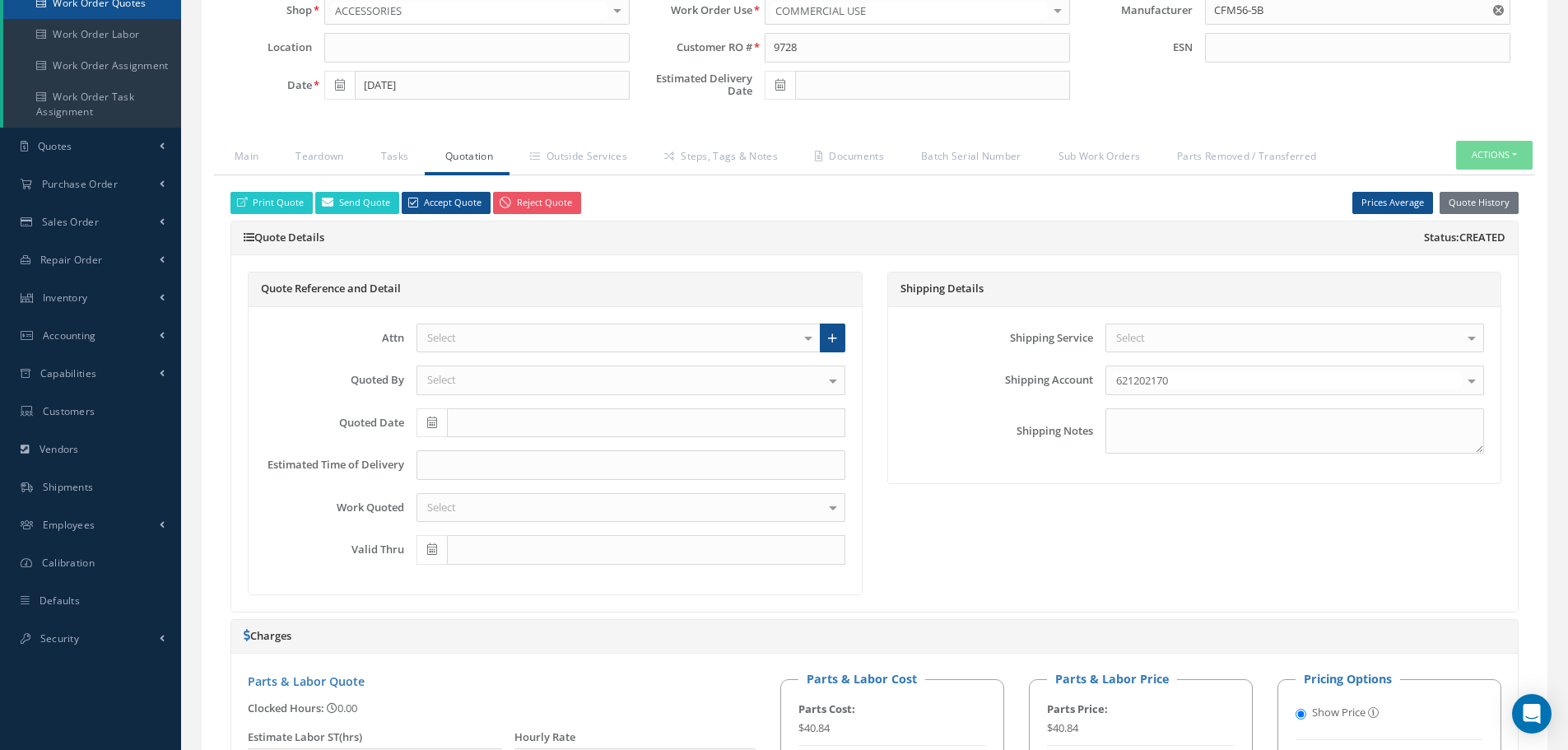
select select "25"
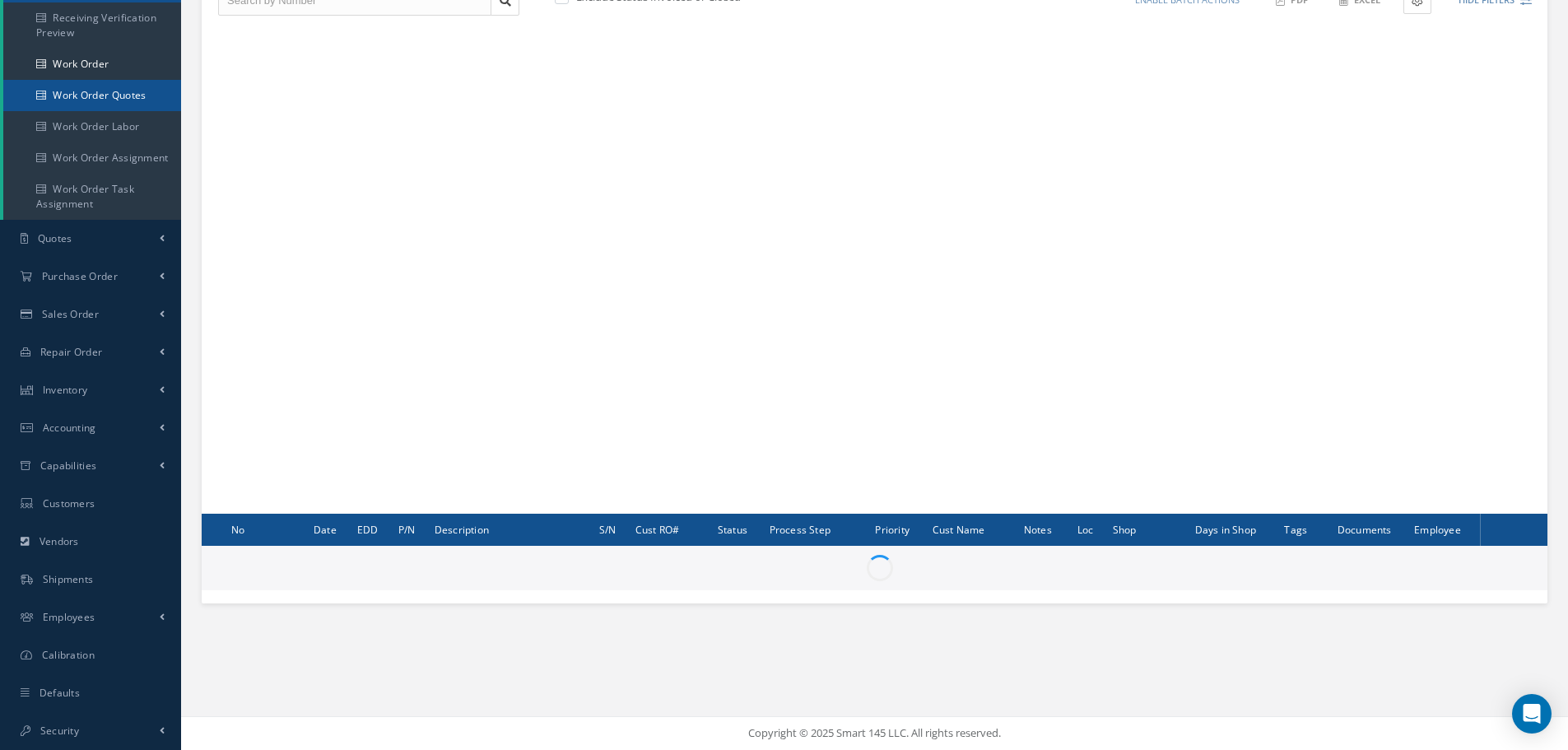
scroll to position [237, 0]
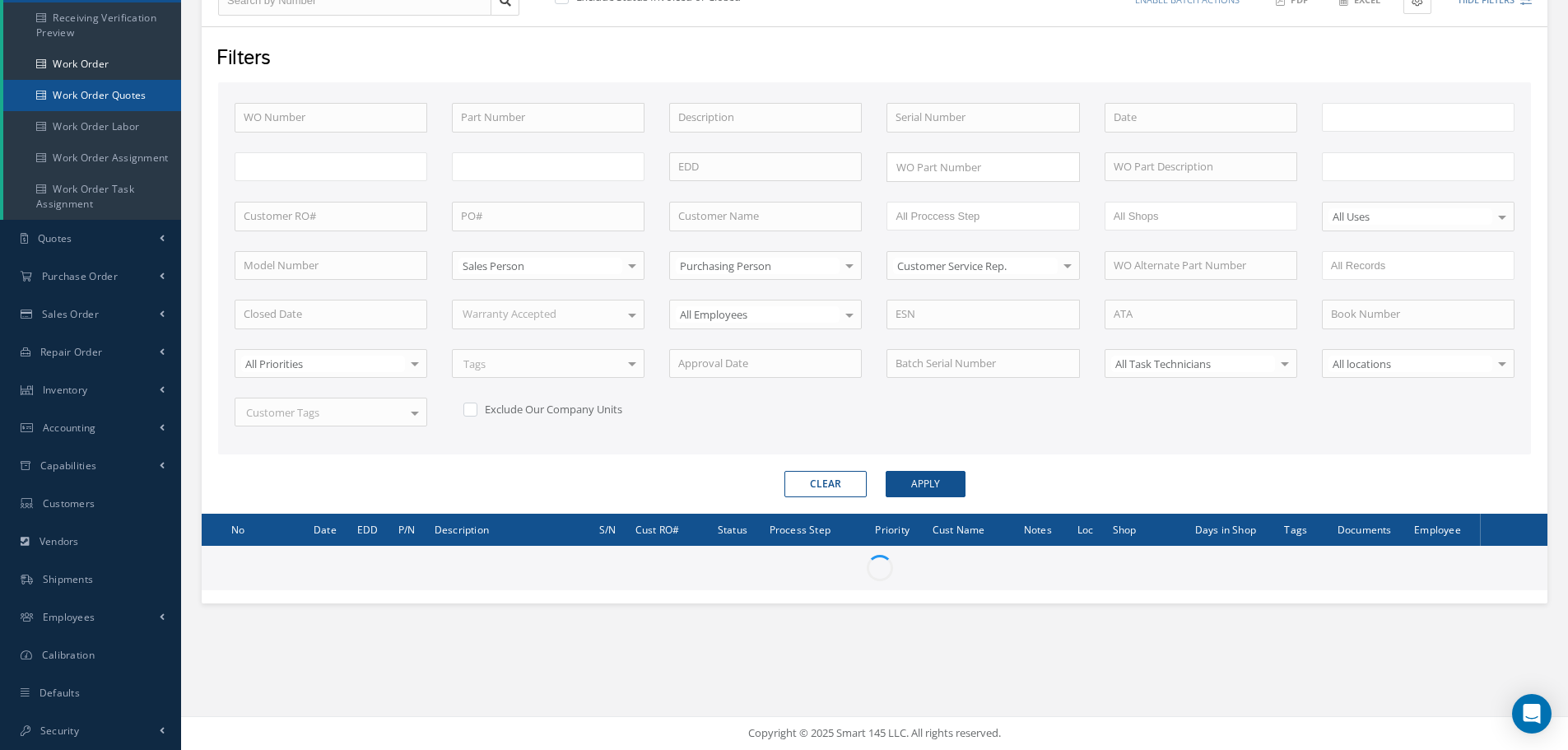
type input "All Work Request"
type input "All Work Performed"
type input "All Status"
type input "WO Part Status"
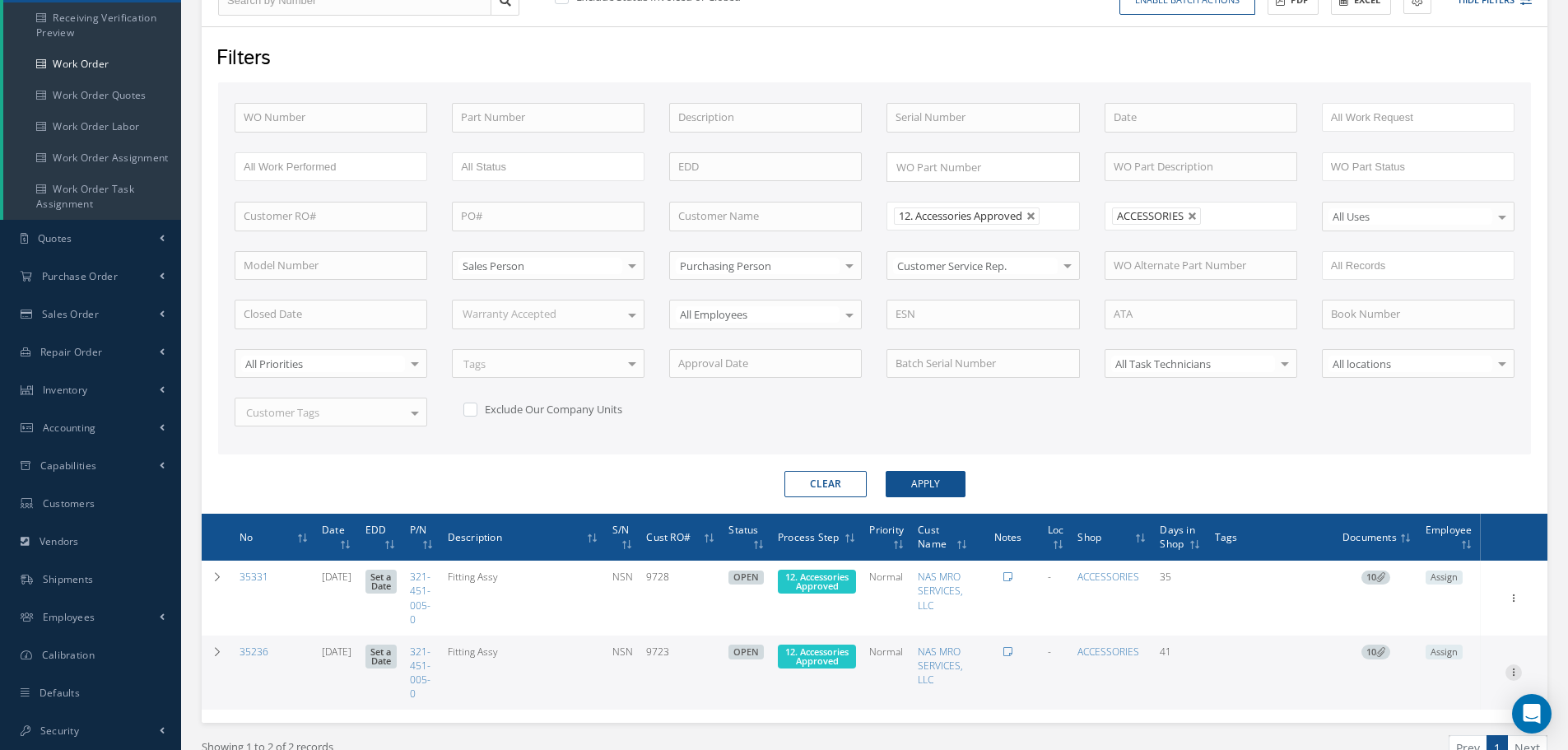
click at [1513, 672] on icon at bounding box center [1514, 670] width 17 height 13
click at [1429, 717] on link "Part Issue" at bounding box center [1437, 714] width 130 height 22
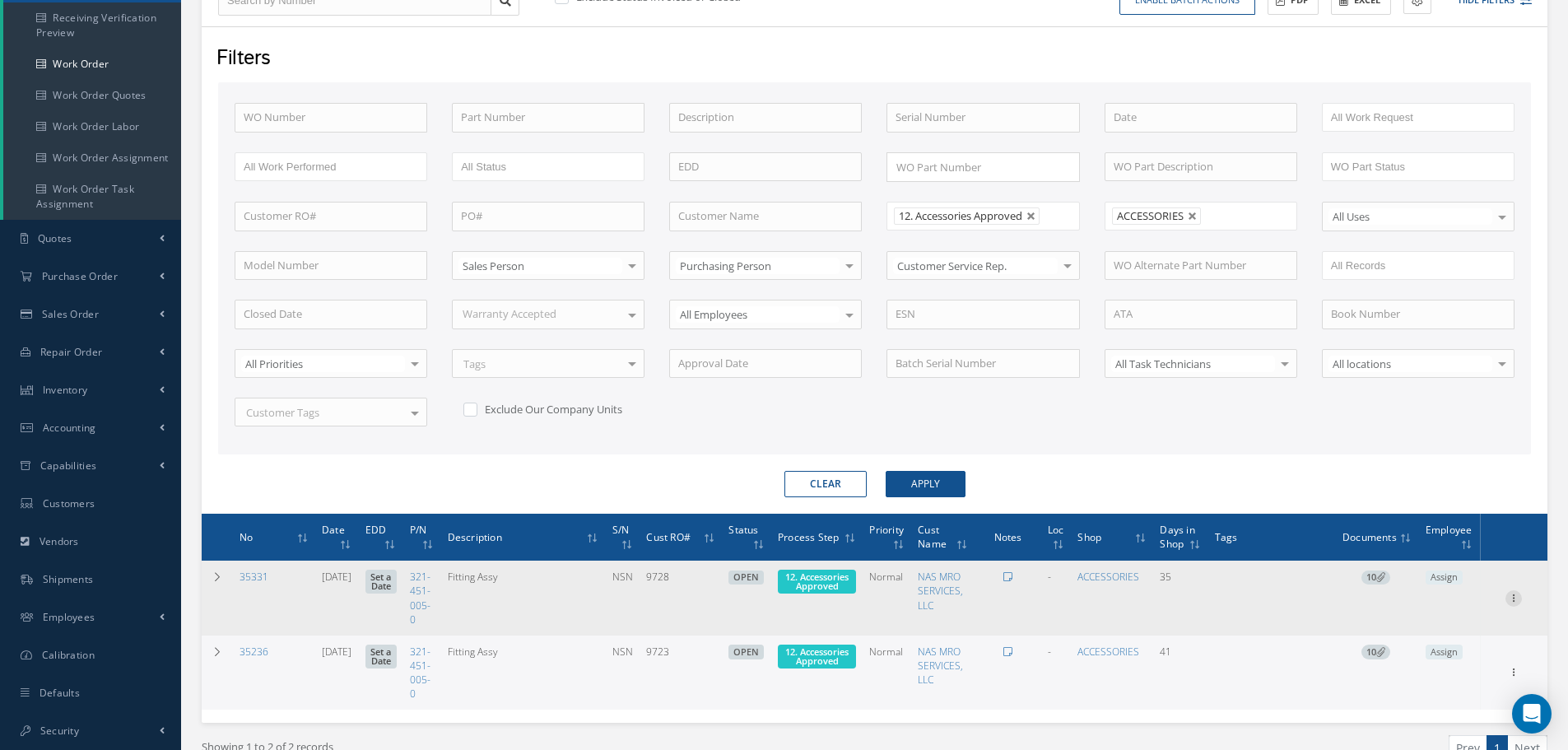
click at [1518, 599] on icon at bounding box center [1514, 597] width 17 height 13
click at [1430, 675] on link "Part Issue" at bounding box center [1437, 673] width 130 height 22
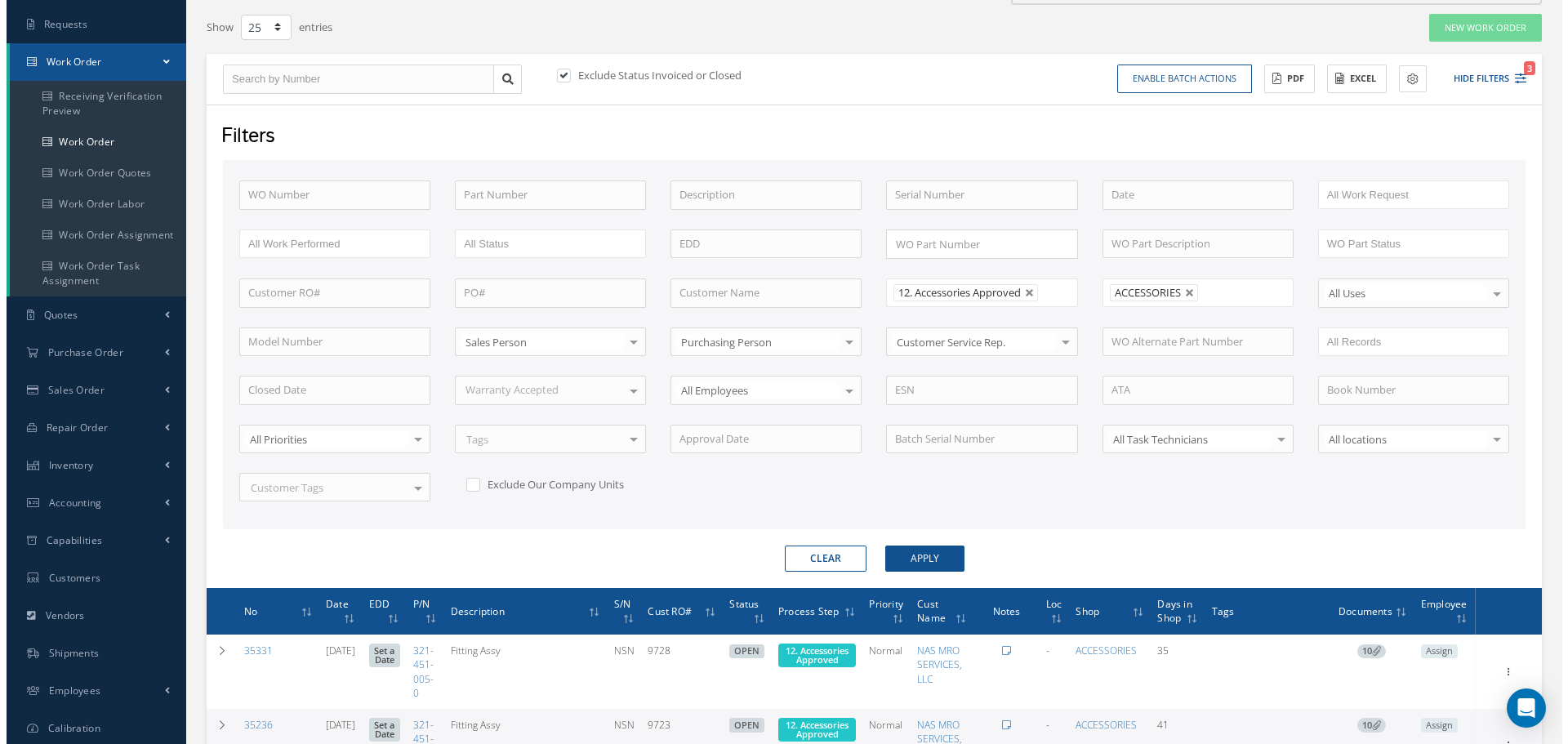
scroll to position [72, 0]
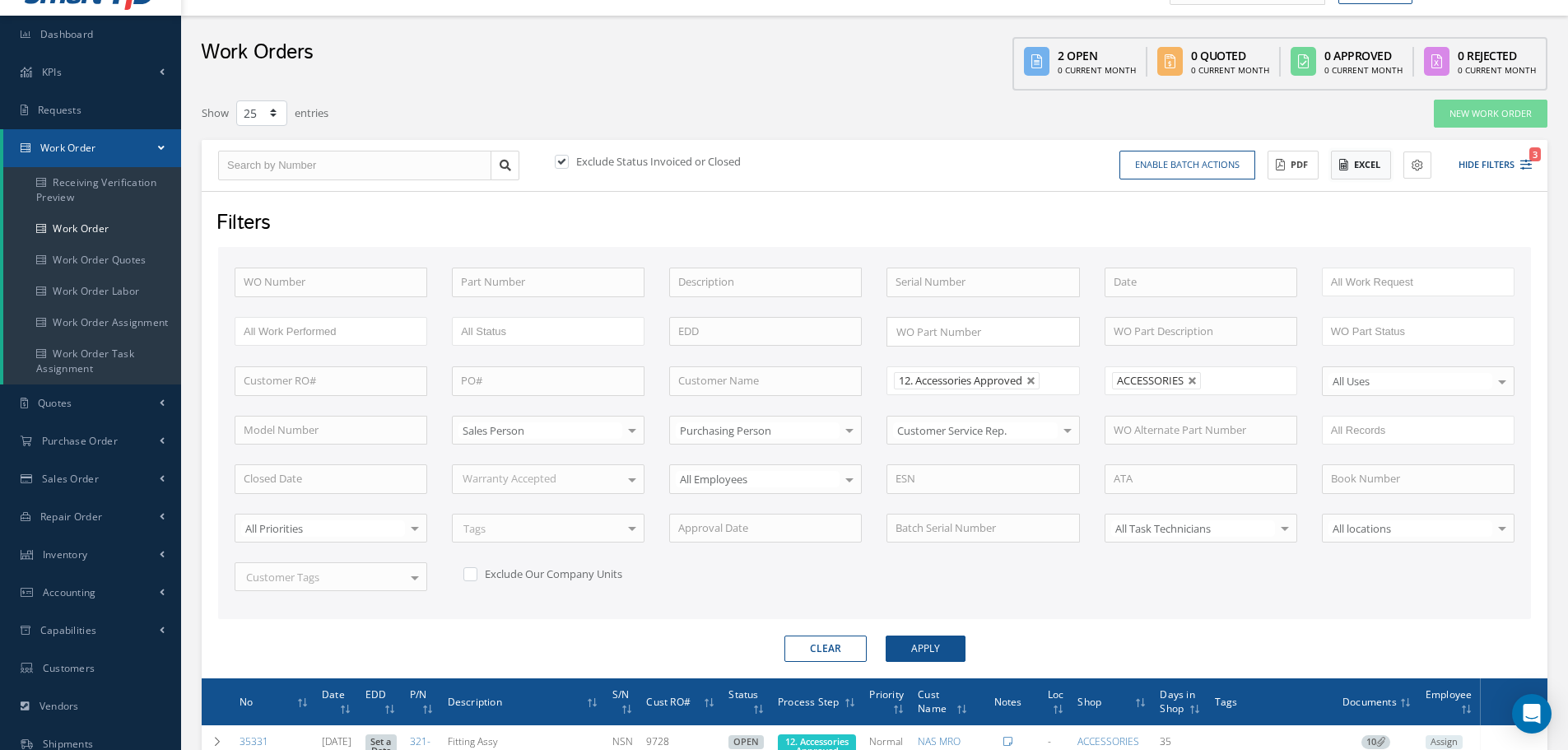
click at [1369, 167] on button "Excel" at bounding box center [1360, 164] width 60 height 29
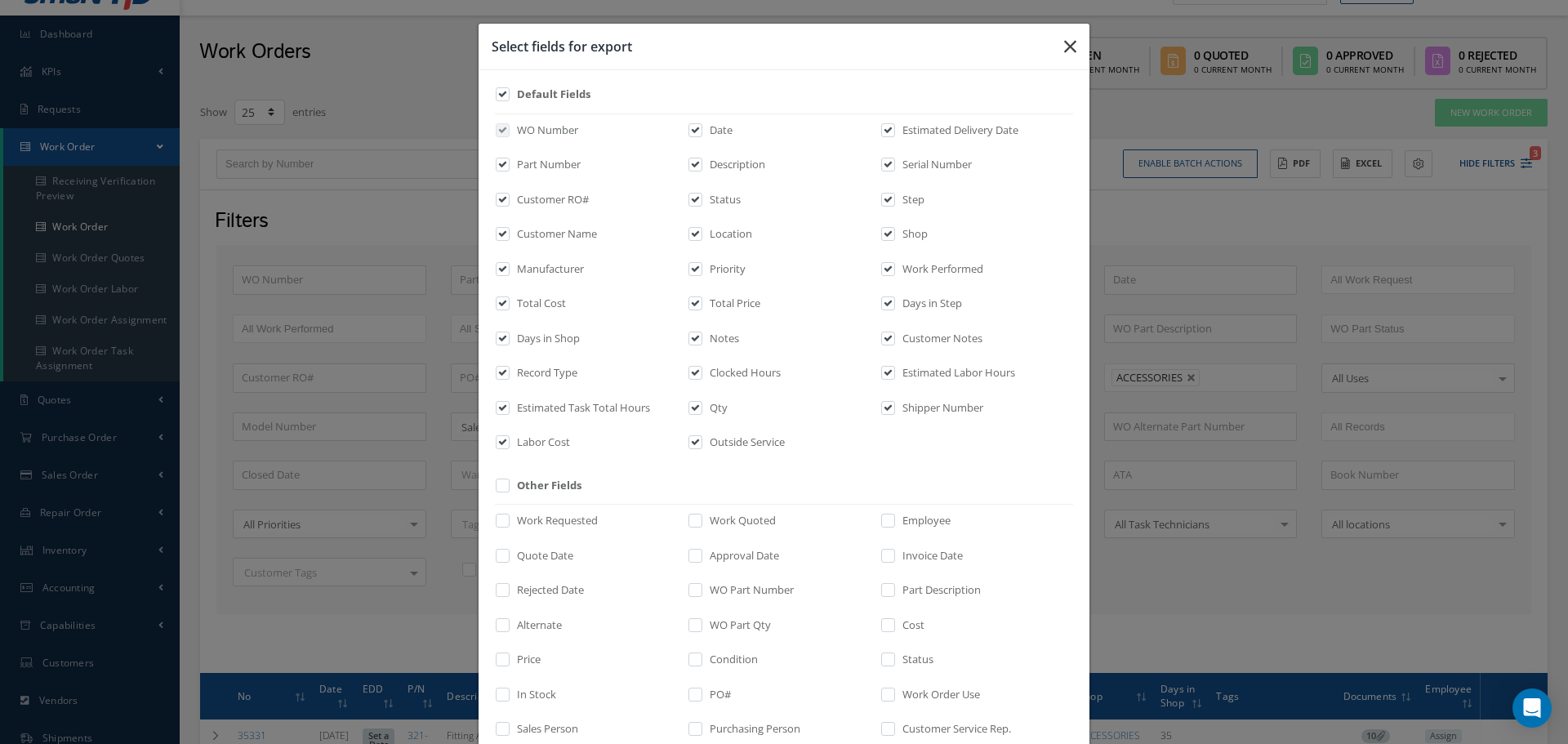
click at [1064, 42] on icon "button" at bounding box center [1070, 46] width 12 height 20
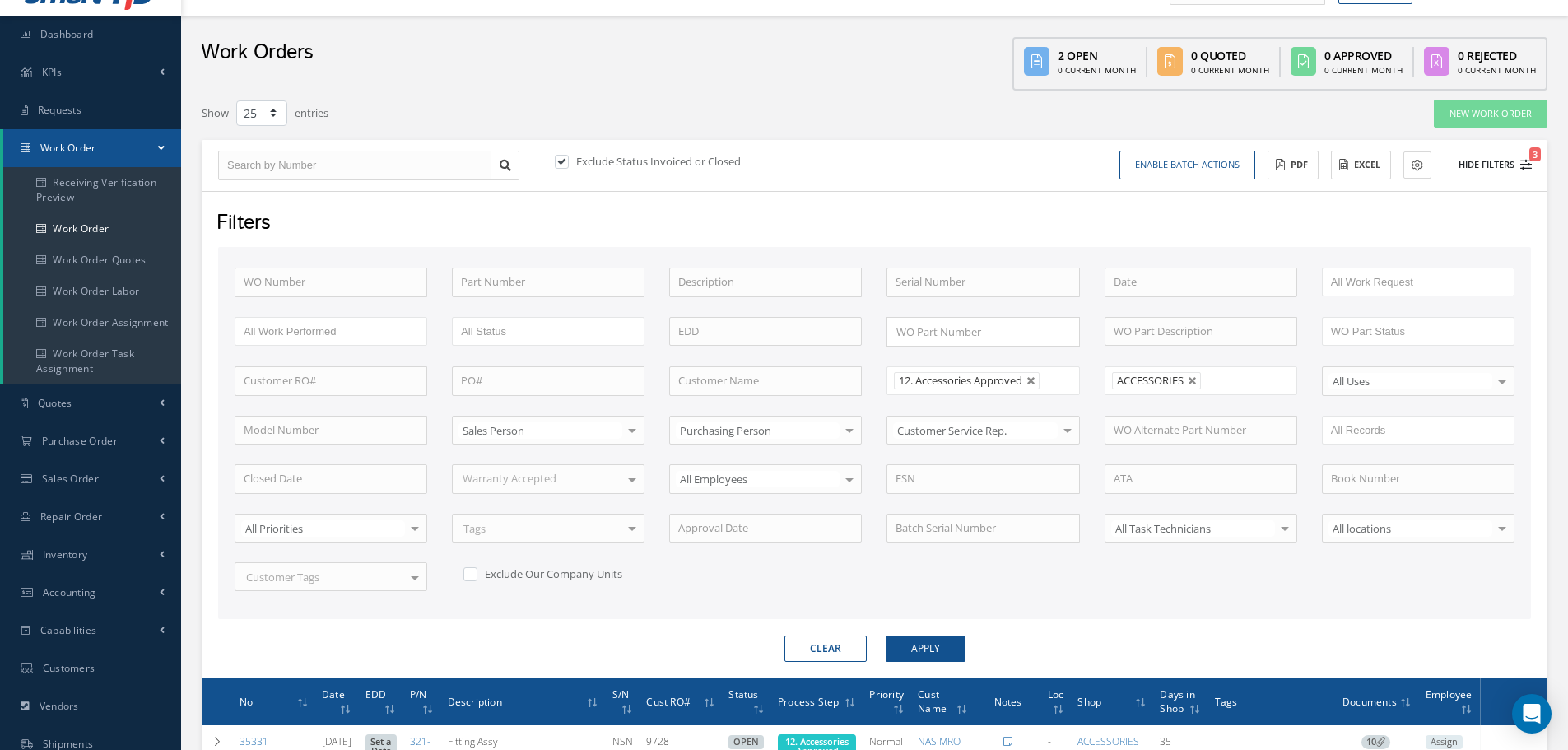
click at [1482, 165] on button "Hide Filters 3" at bounding box center [1487, 164] width 88 height 27
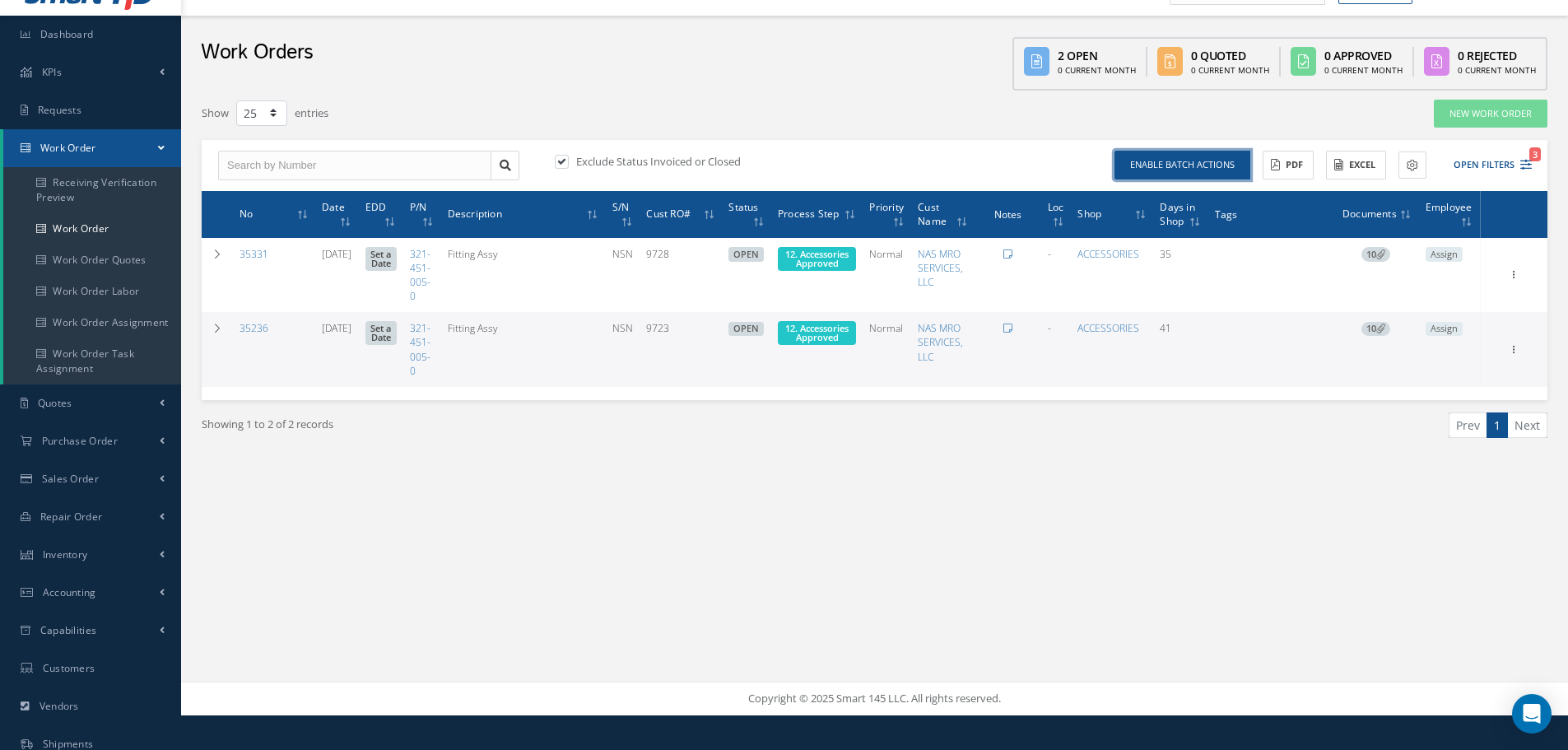
click at [1218, 163] on button "Enable batch actions" at bounding box center [1182, 164] width 136 height 29
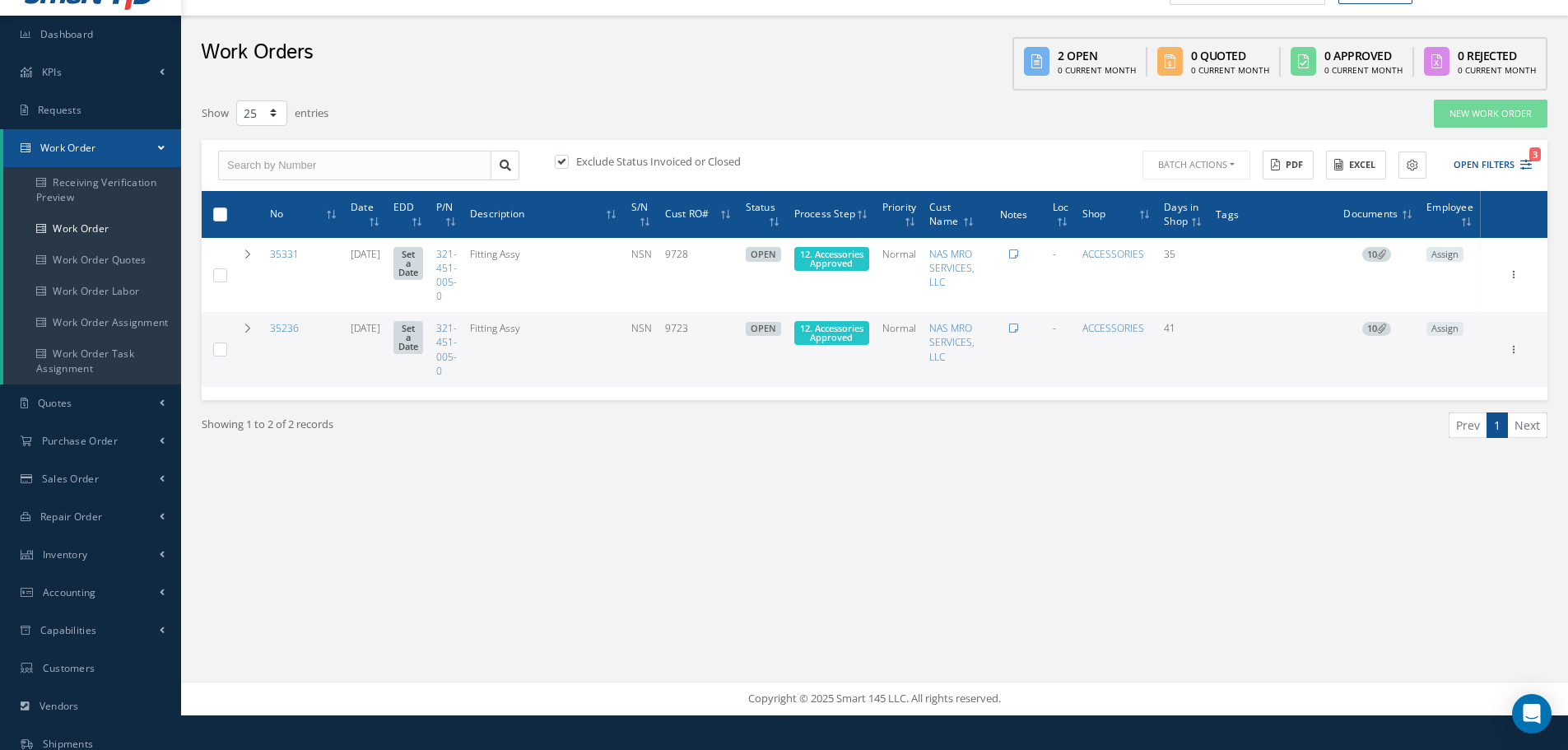
click at [207, 212] on th at bounding box center [217, 214] width 31 height 47
click at [227, 212] on label at bounding box center [227, 214] width 0 height 14
click at [218, 212] on input "checkbox" at bounding box center [221, 215] width 11 height 11
checkbox input "true"
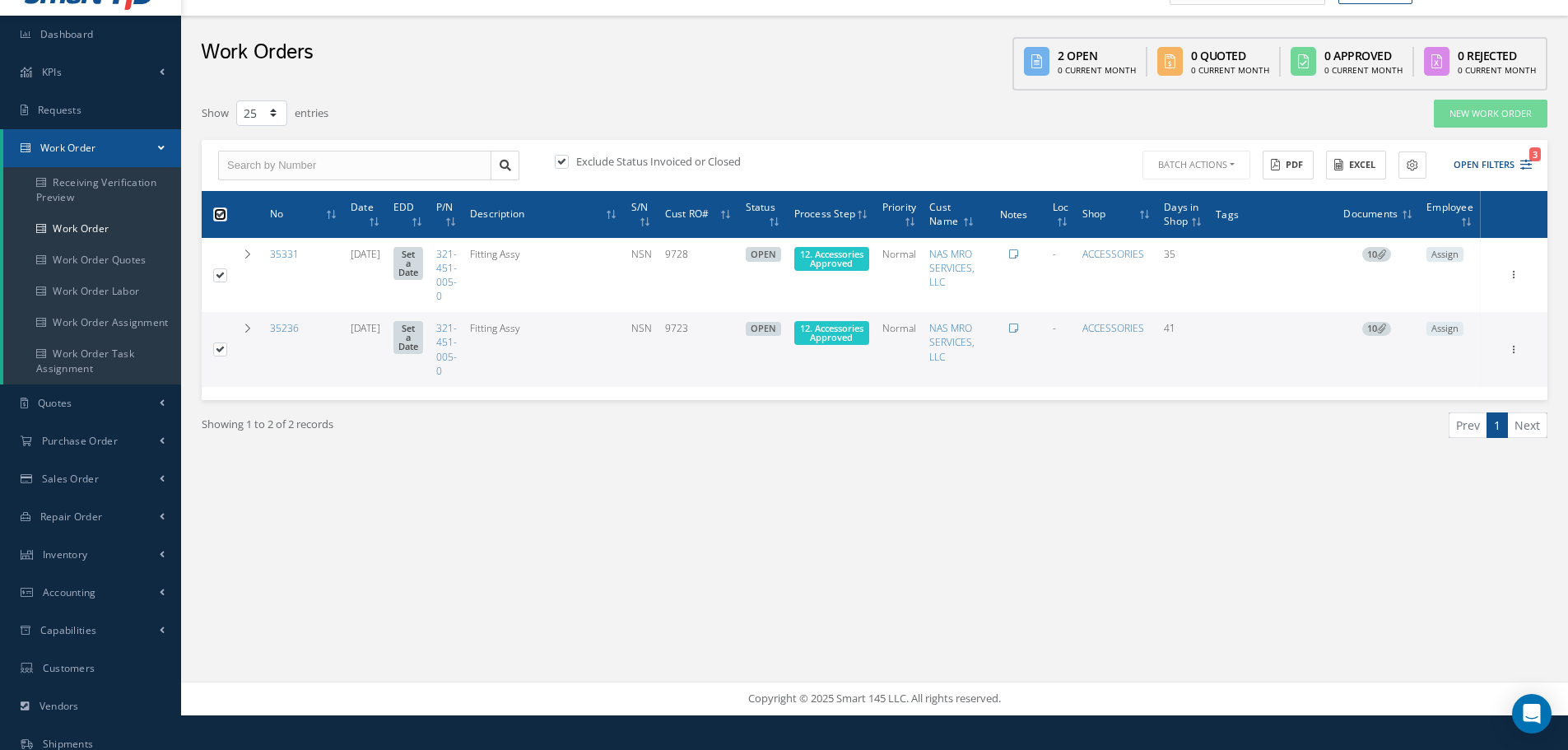
checkbox input "true"
click at [1230, 162] on button "Batch Actions" at bounding box center [1195, 164] width 111 height 29
click at [1174, 191] on link "Update Work Orders" at bounding box center [1205, 192] width 132 height 22
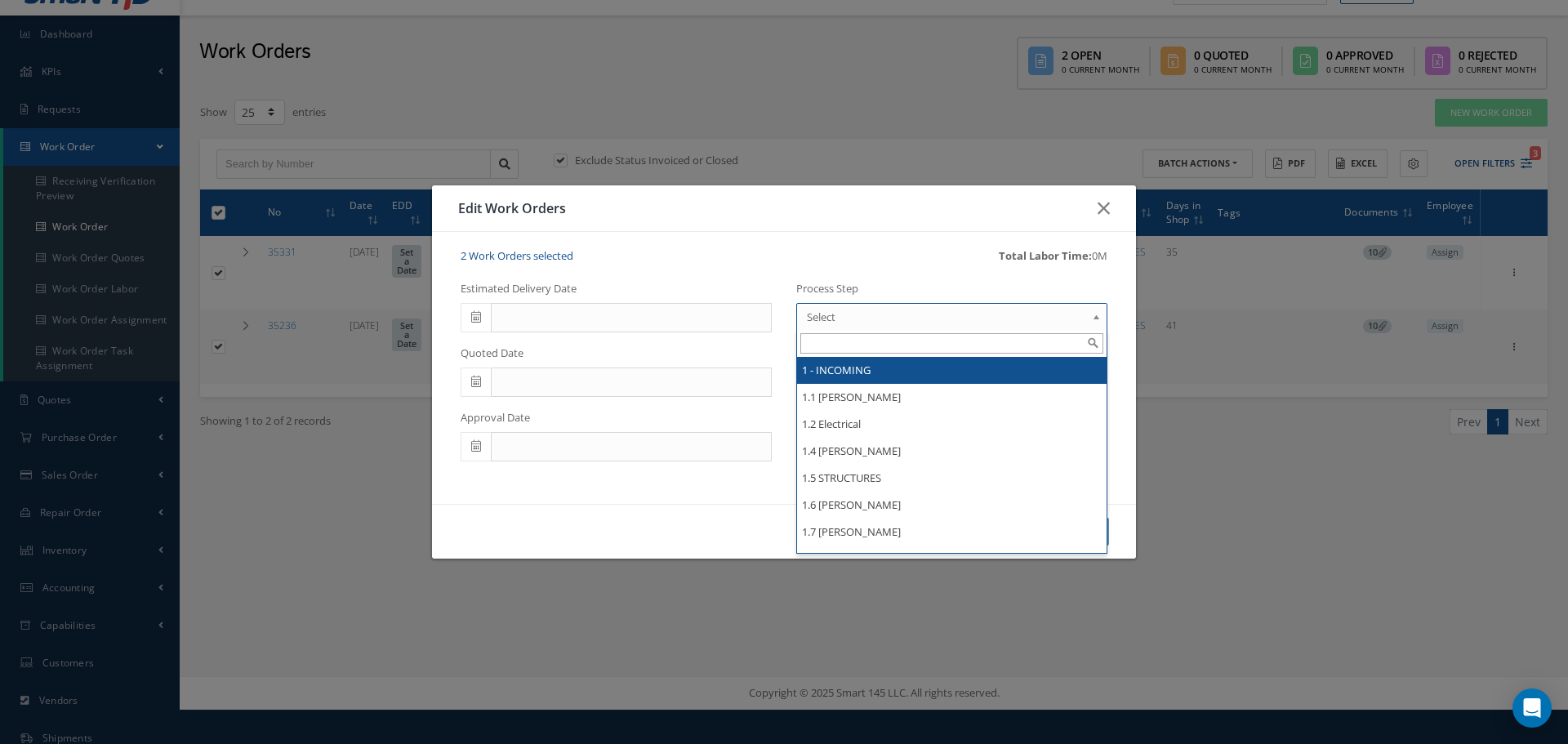
click at [1094, 319] on b at bounding box center [1098, 321] width 15 height 27
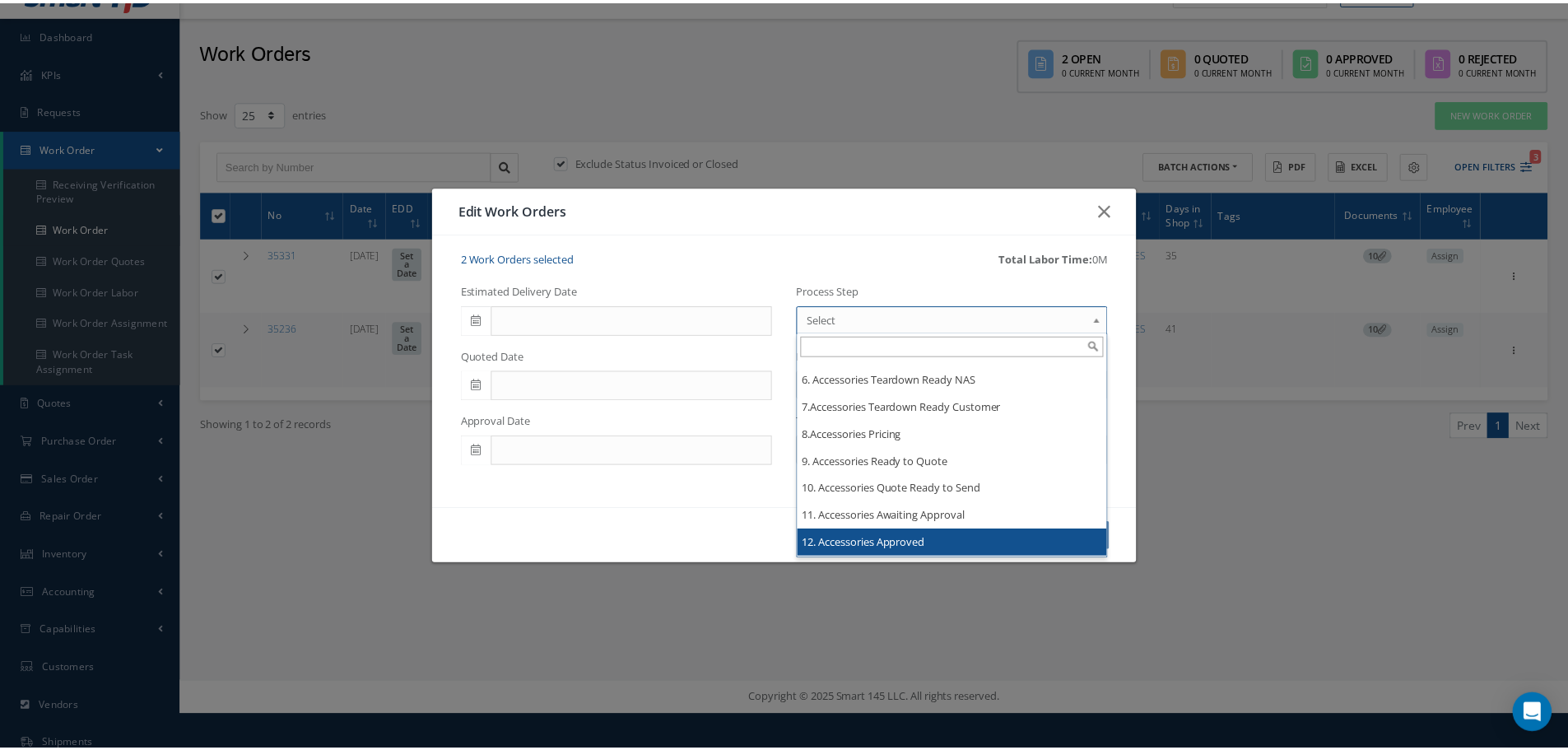
scroll to position [2140, 0]
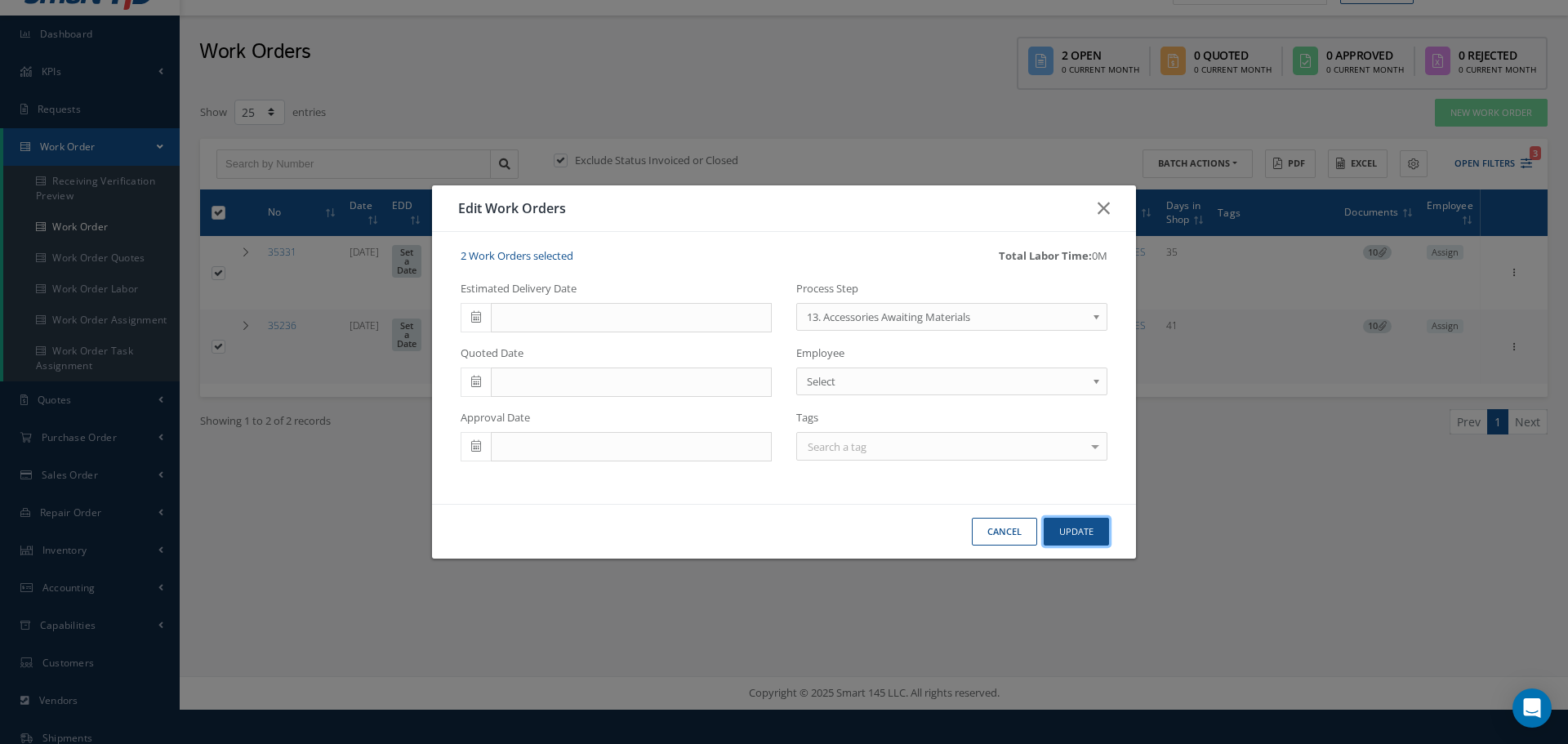
click at [1081, 533] on button "Update" at bounding box center [1075, 532] width 66 height 28
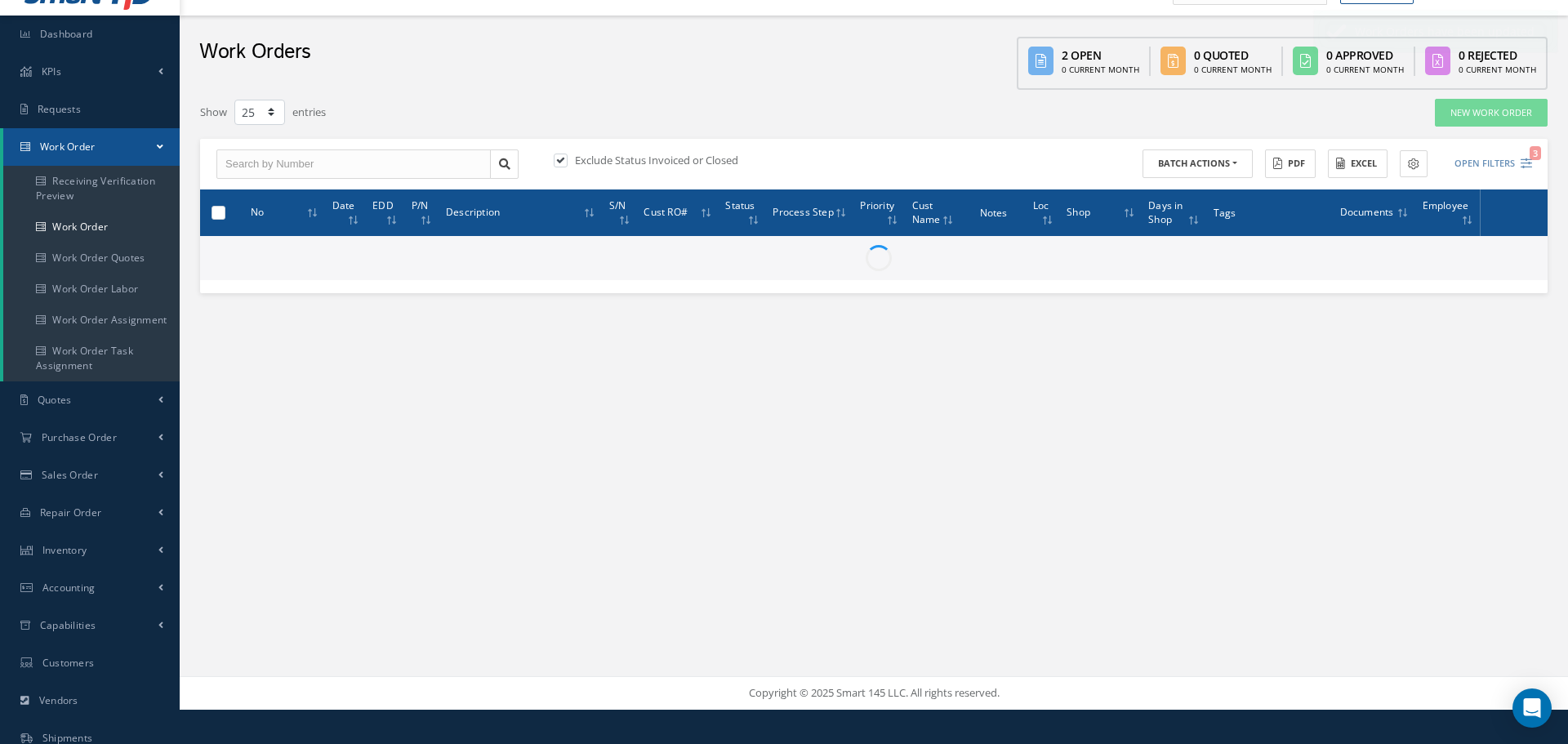
checkbox input "false"
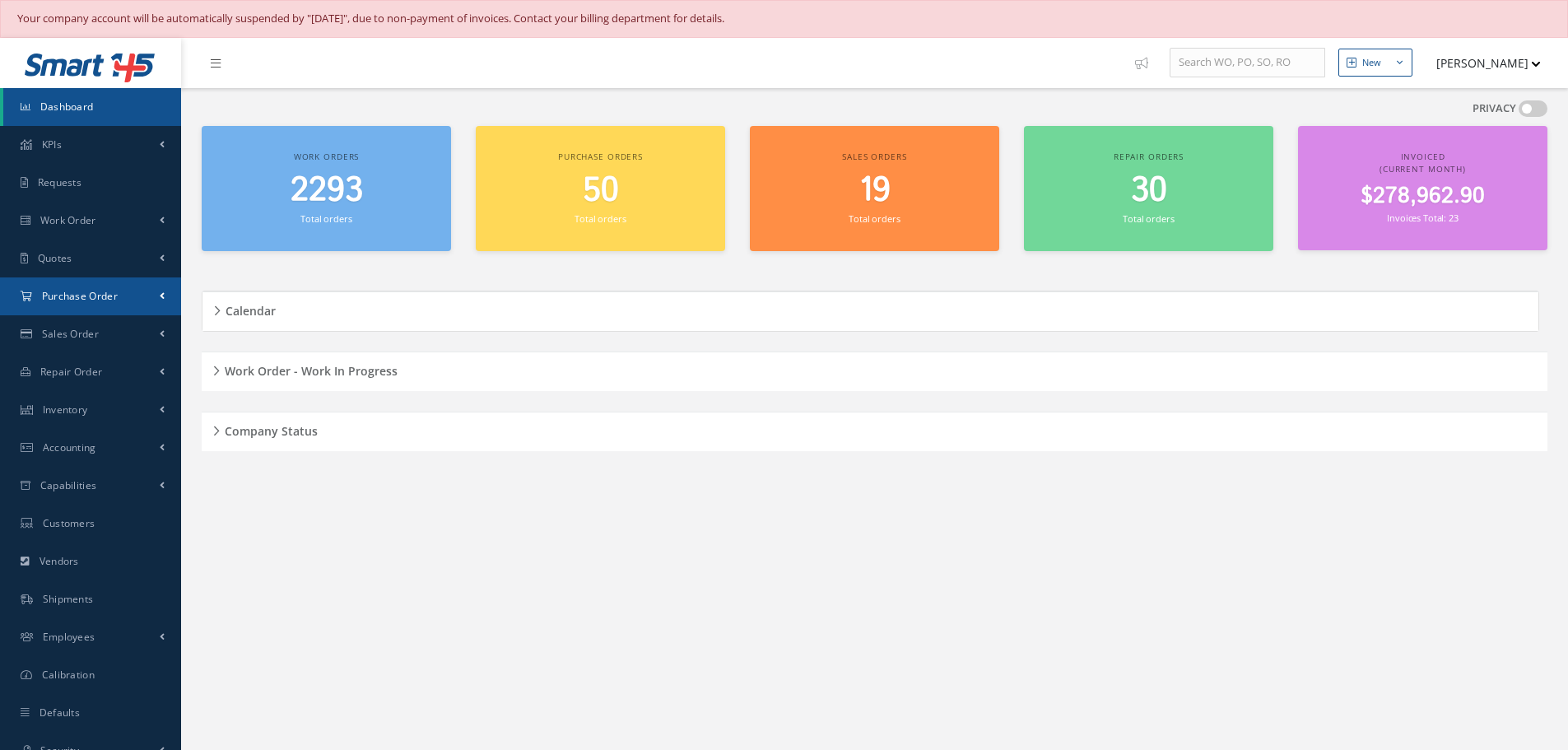
click at [92, 290] on span "Purchase Order" at bounding box center [79, 296] width 76 height 14
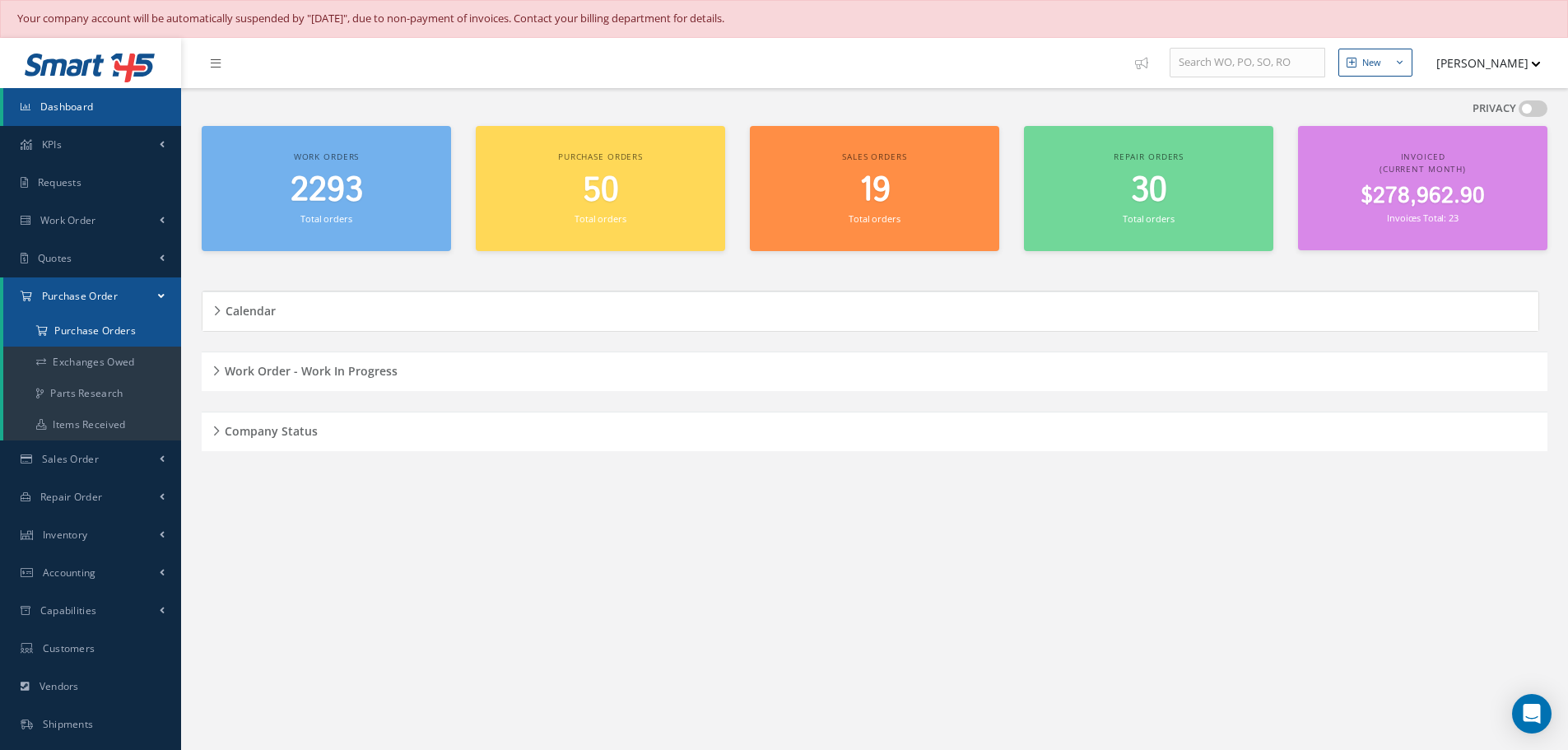
click at [114, 327] on a=1&status_id=2&status_id=3&status_id=5&collapsedFilters"] "Purchase Orders" at bounding box center [92, 331] width 178 height 32
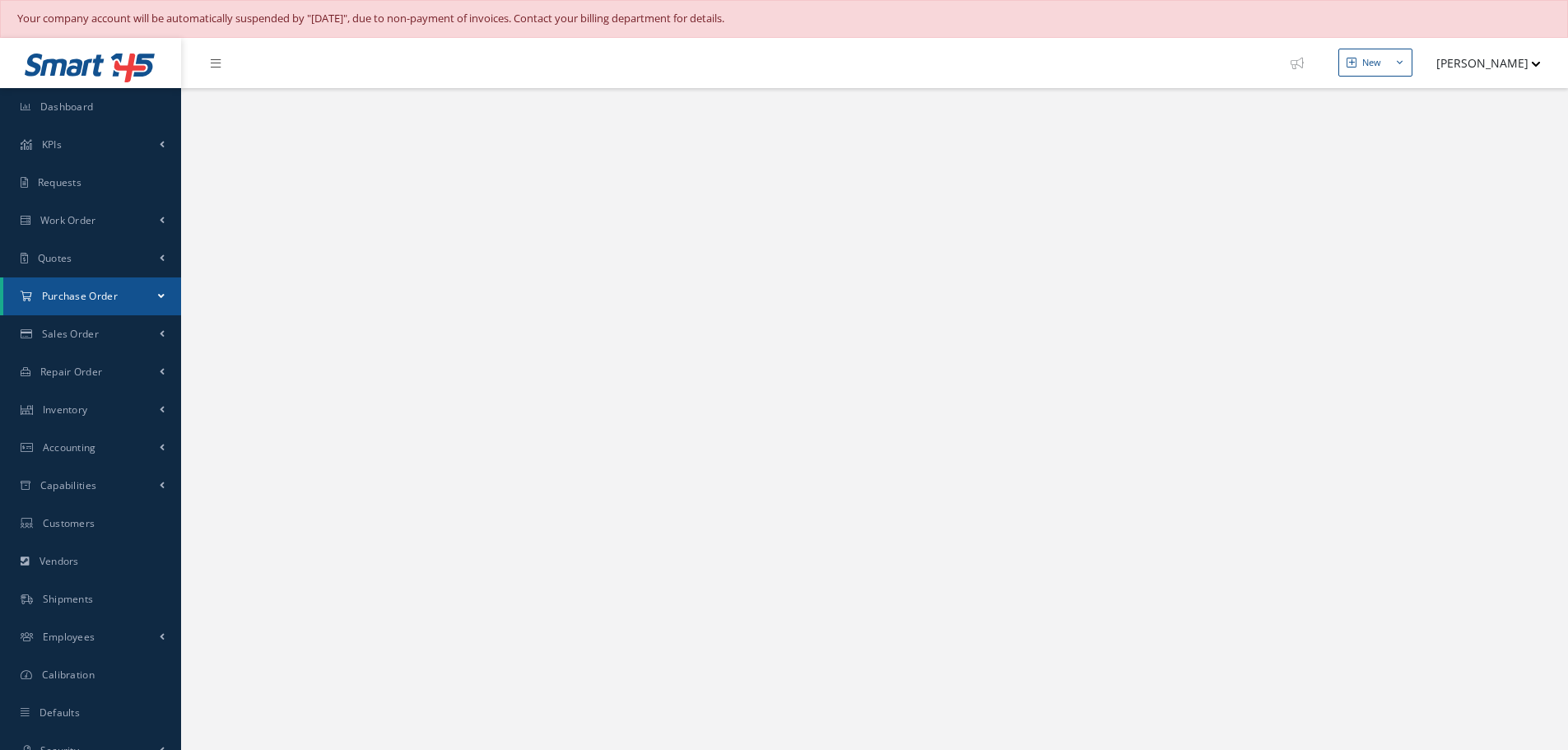
select select "25"
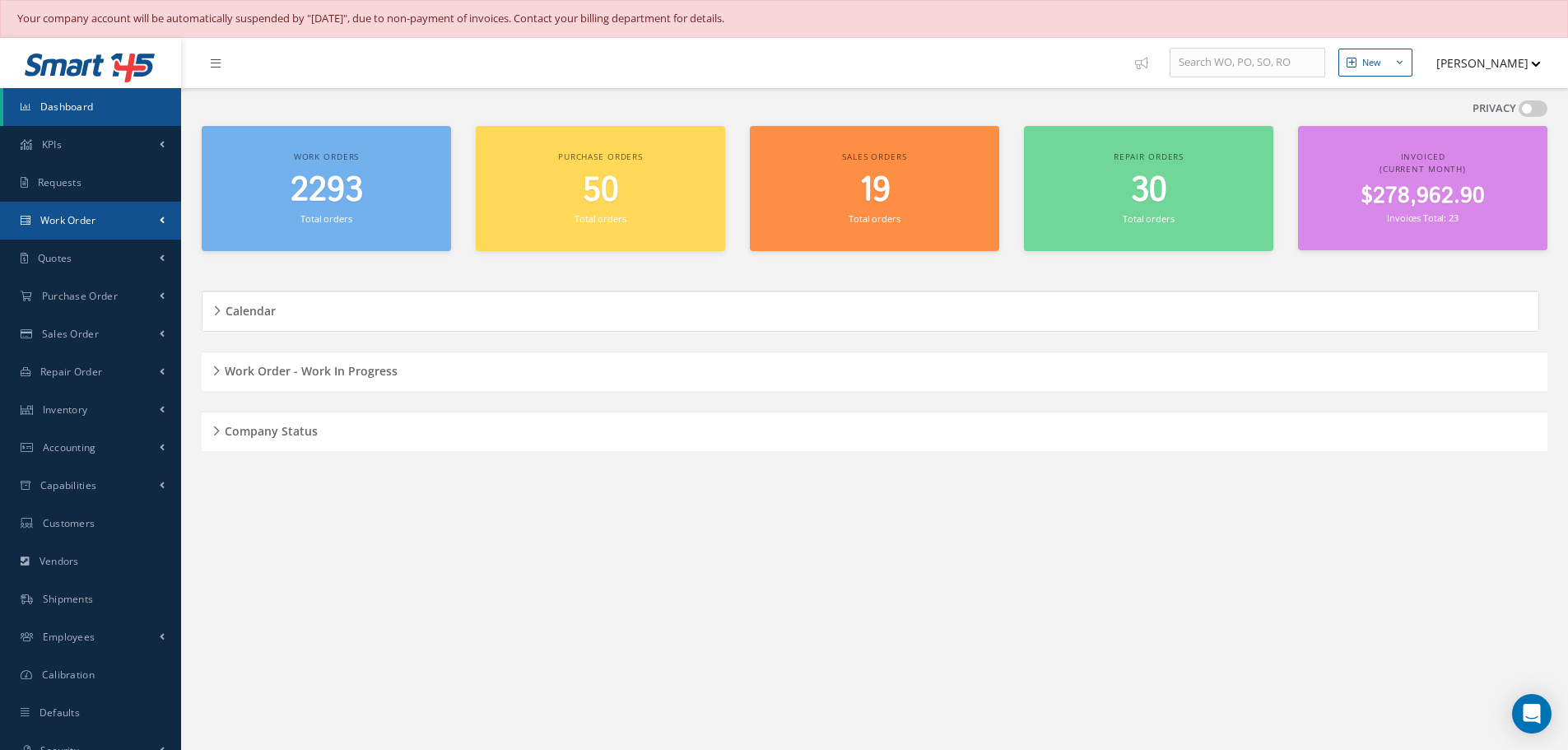
click at [70, 216] on span "Work Order" at bounding box center [68, 221] width 56 height 14
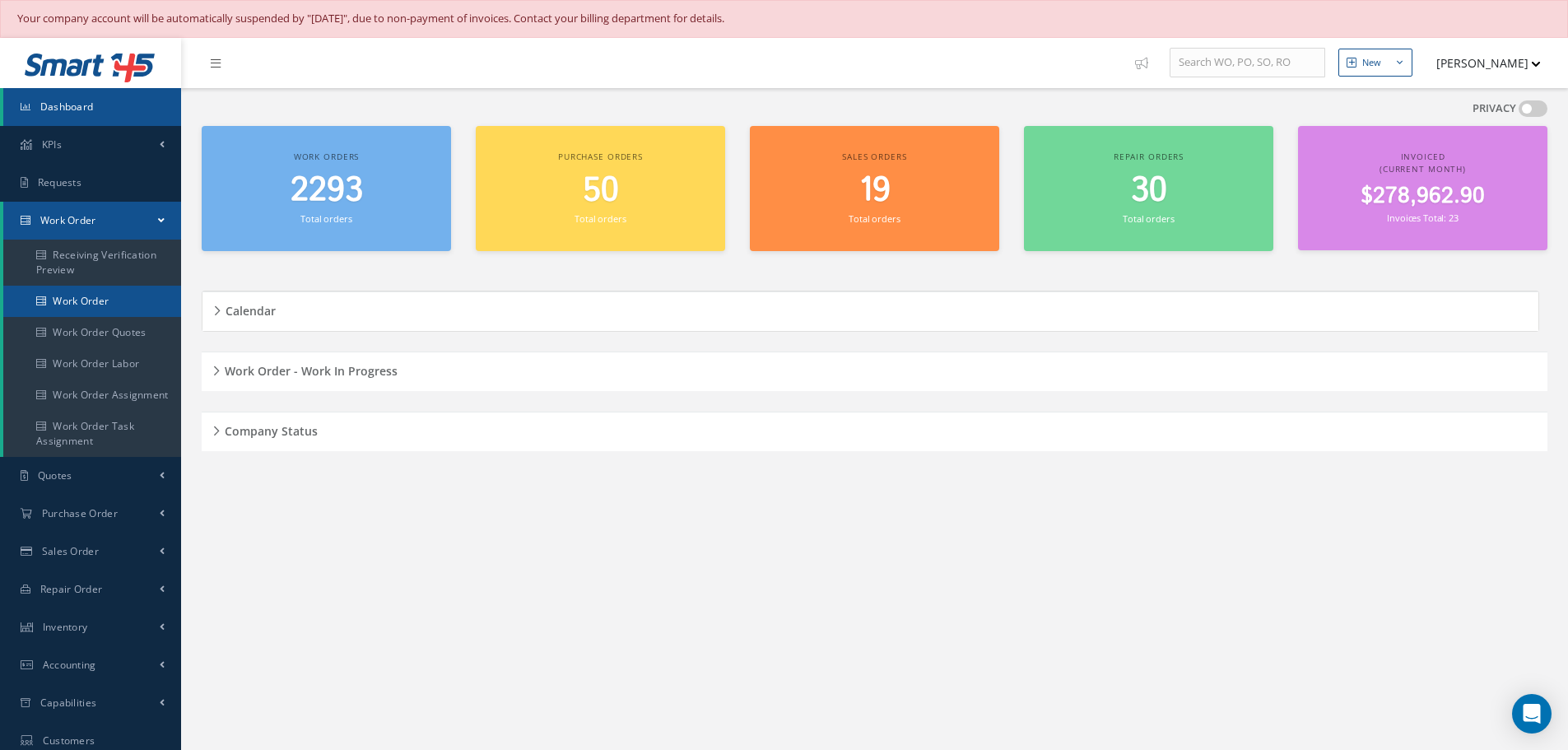
click at [71, 303] on link "Work Order" at bounding box center [92, 302] width 178 height 32
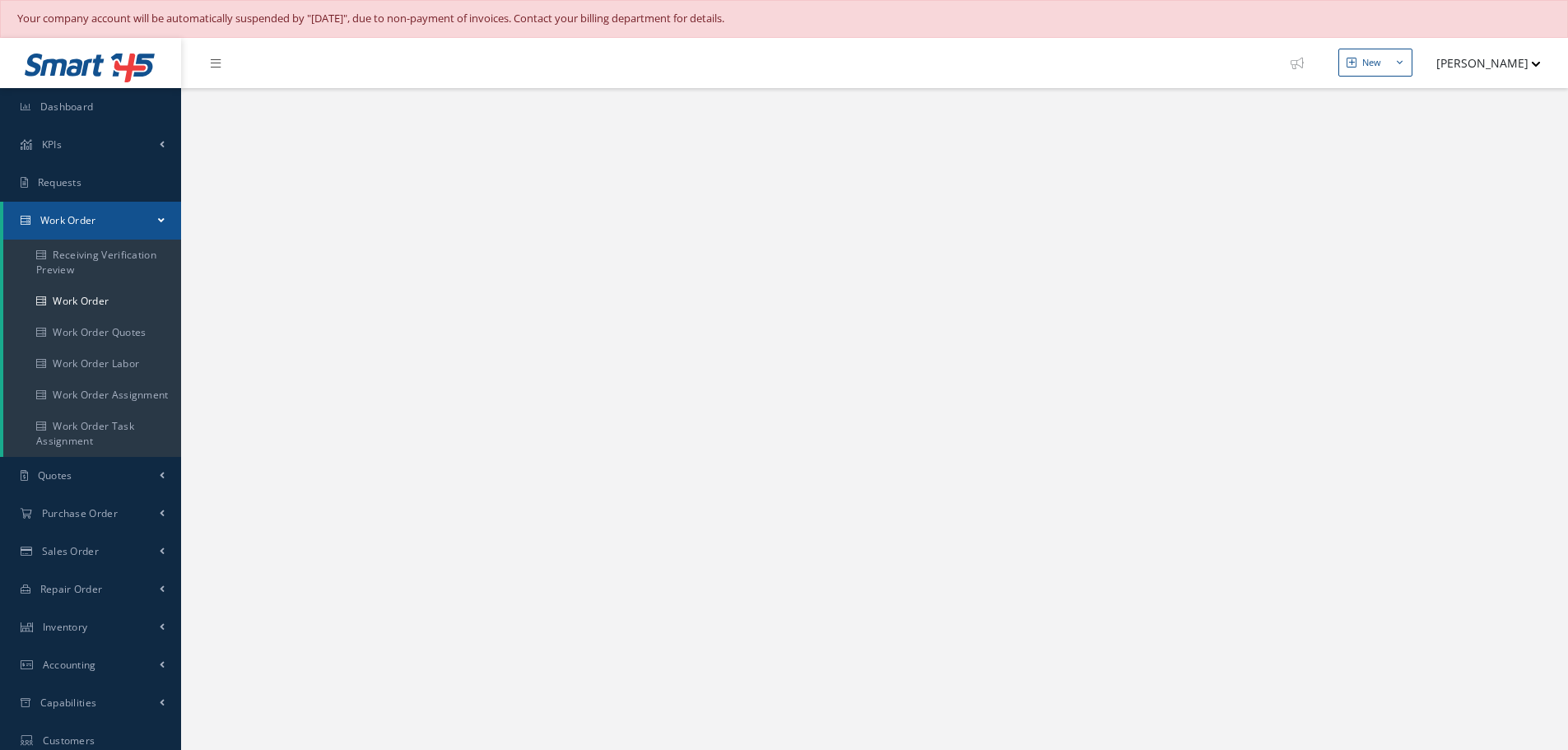
select select "25"
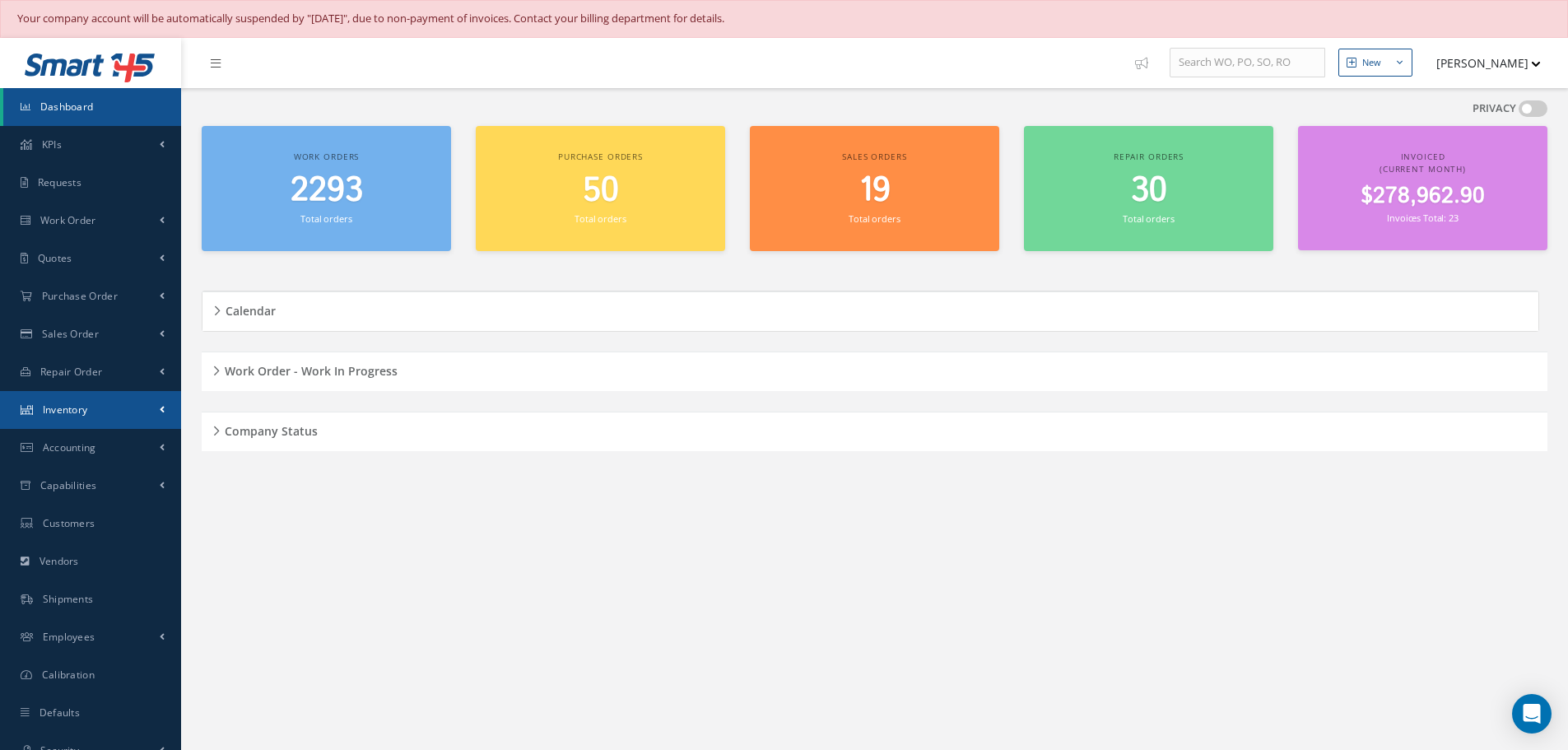
click at [69, 408] on span "Inventory" at bounding box center [65, 410] width 46 height 14
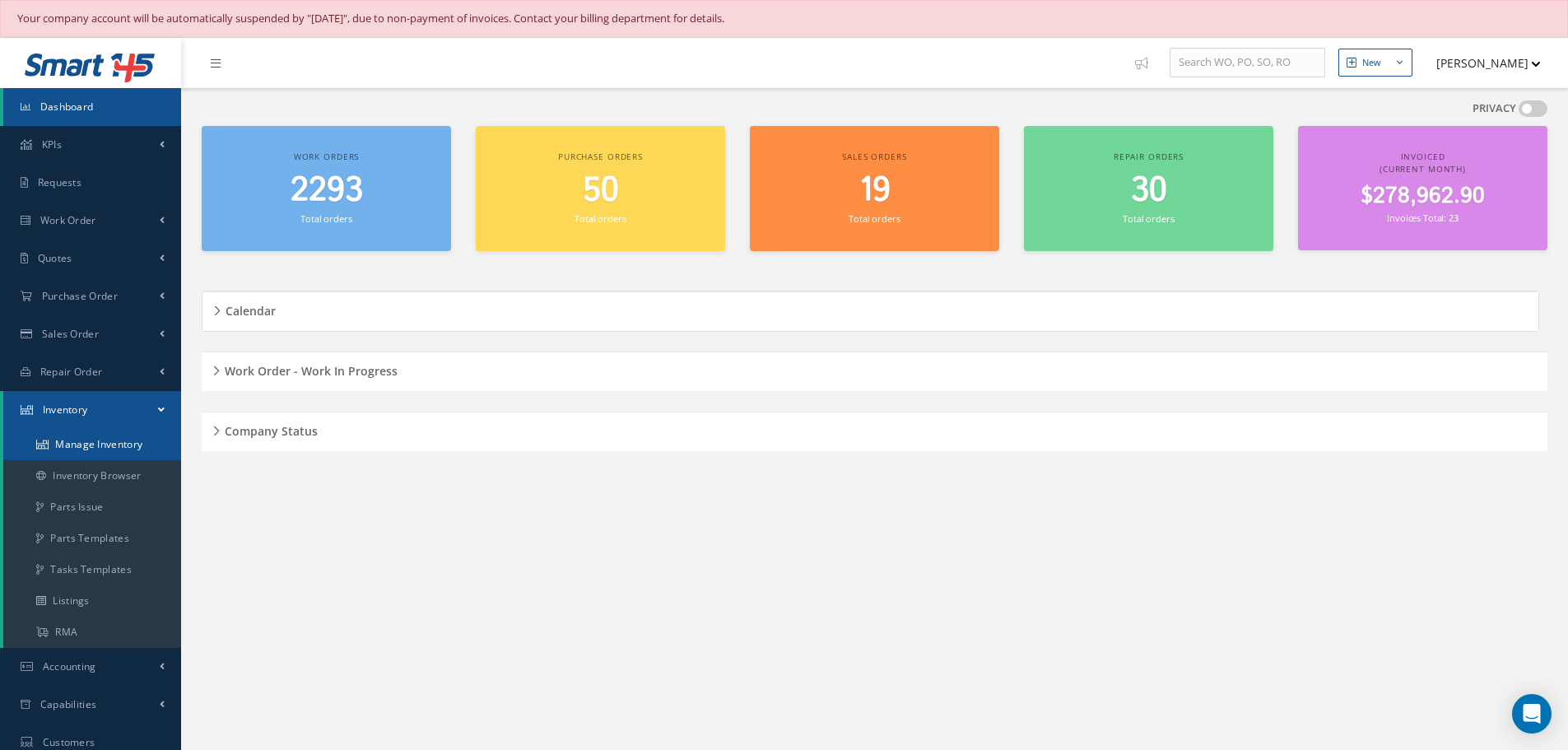
click at [68, 440] on link "Manage Inventory" at bounding box center [92, 445] width 178 height 32
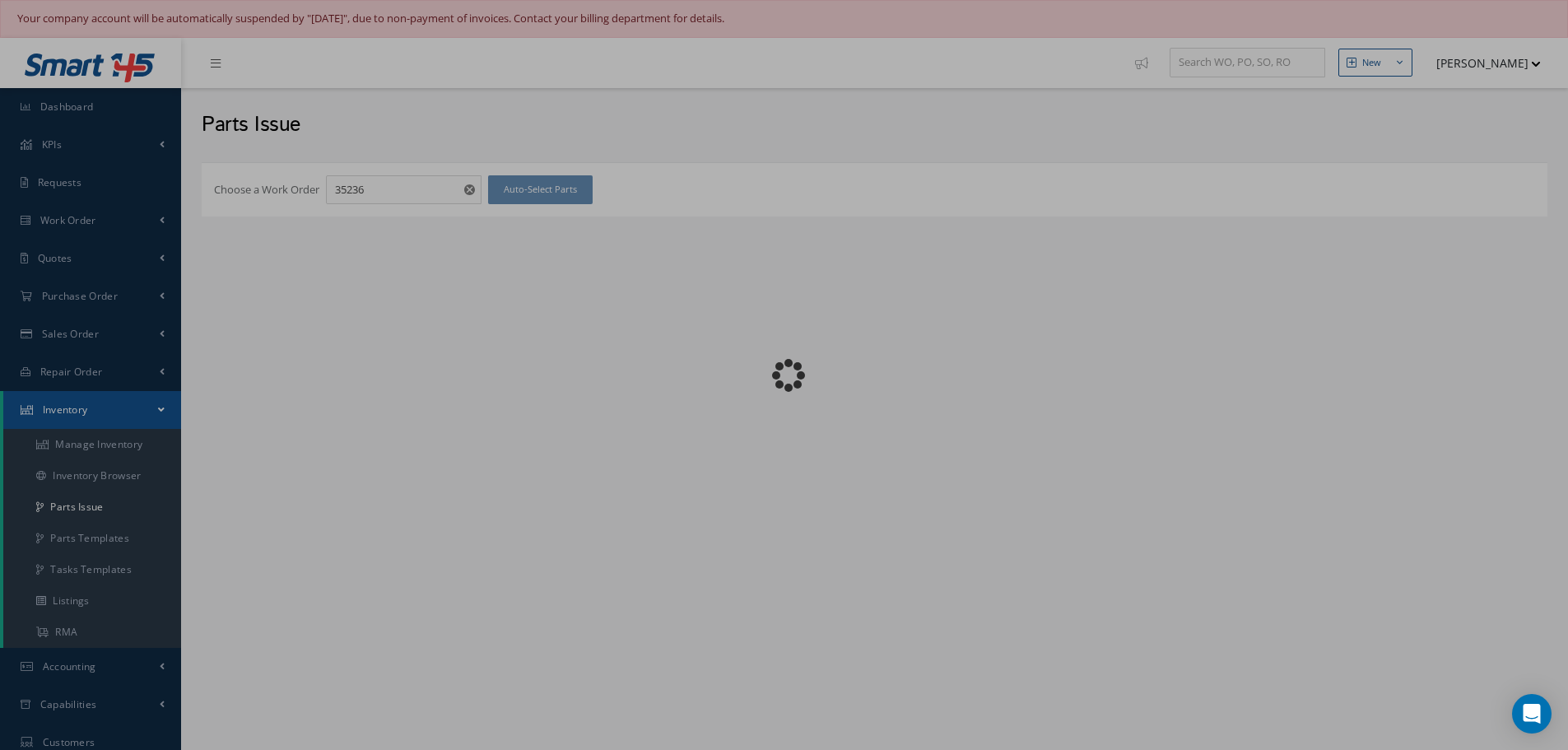
checkbox input "false"
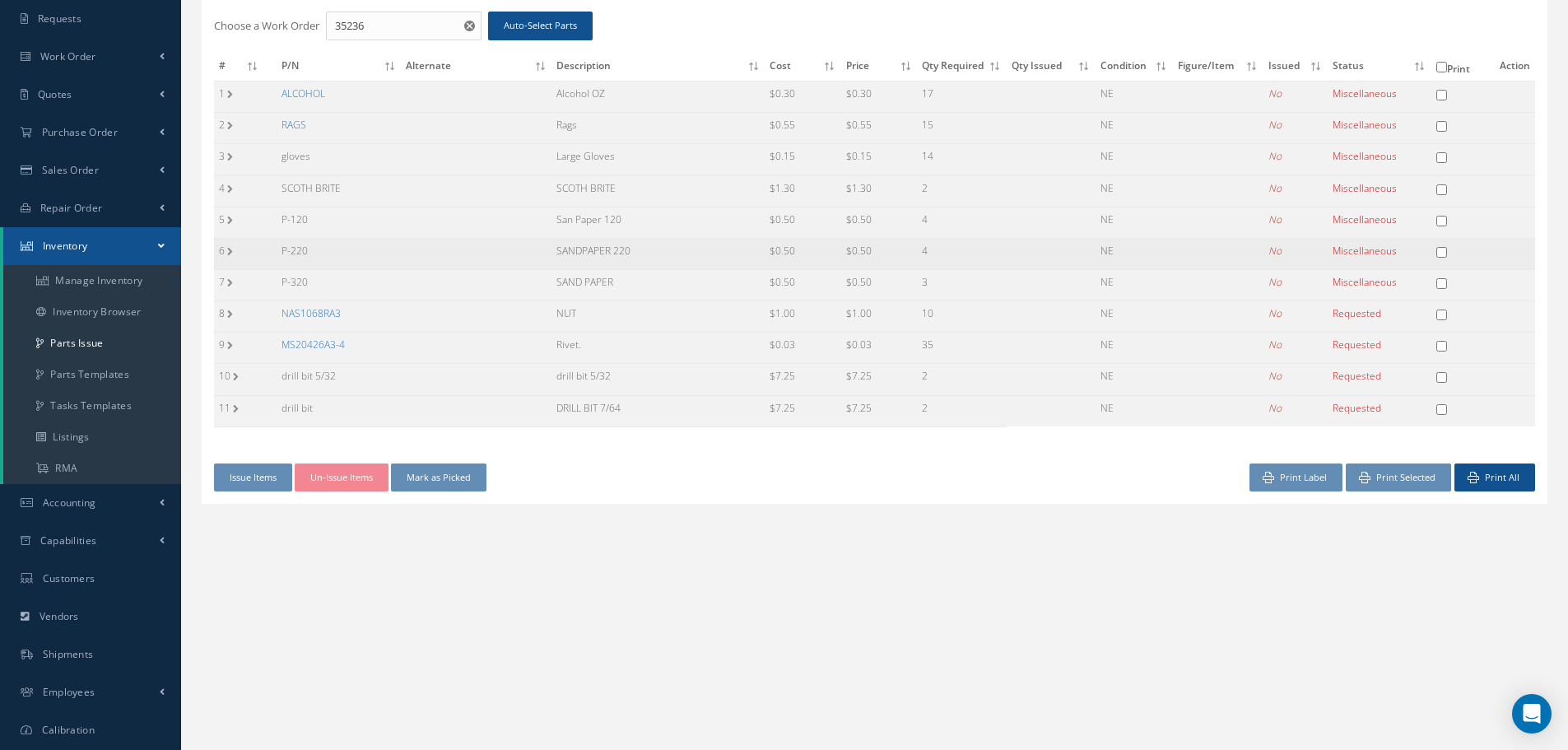
scroll to position [164, 0]
click at [1439, 315] on input "checkbox" at bounding box center [1441, 314] width 11 height 11
checkbox input "true"
click at [1443, 342] on input "checkbox" at bounding box center [1441, 345] width 11 height 11
checkbox input "true"
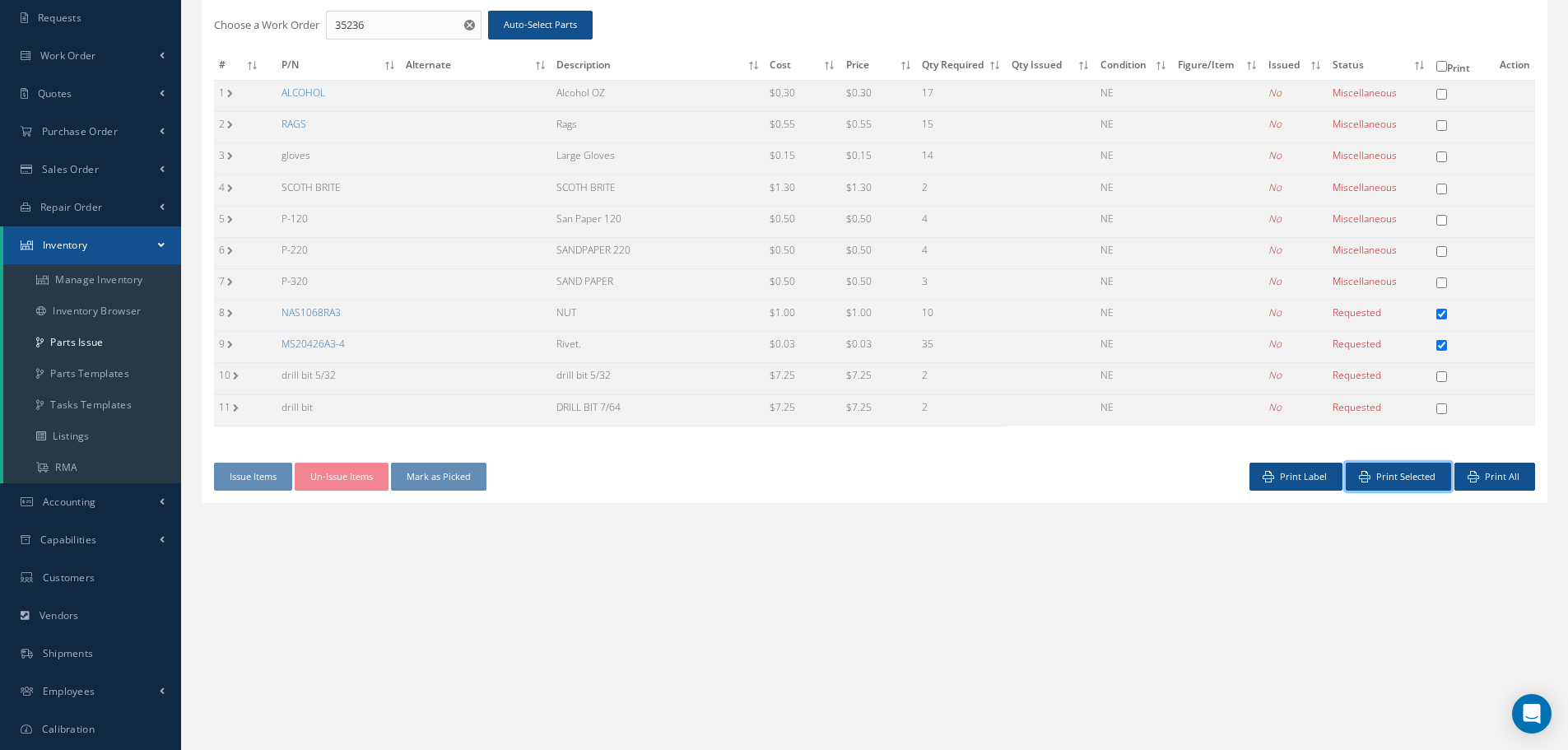
click at [1406, 473] on button "Print Selected" at bounding box center [1398, 477] width 106 height 29
click at [291, 312] on link "NAS1068RA3" at bounding box center [312, 313] width 59 height 14
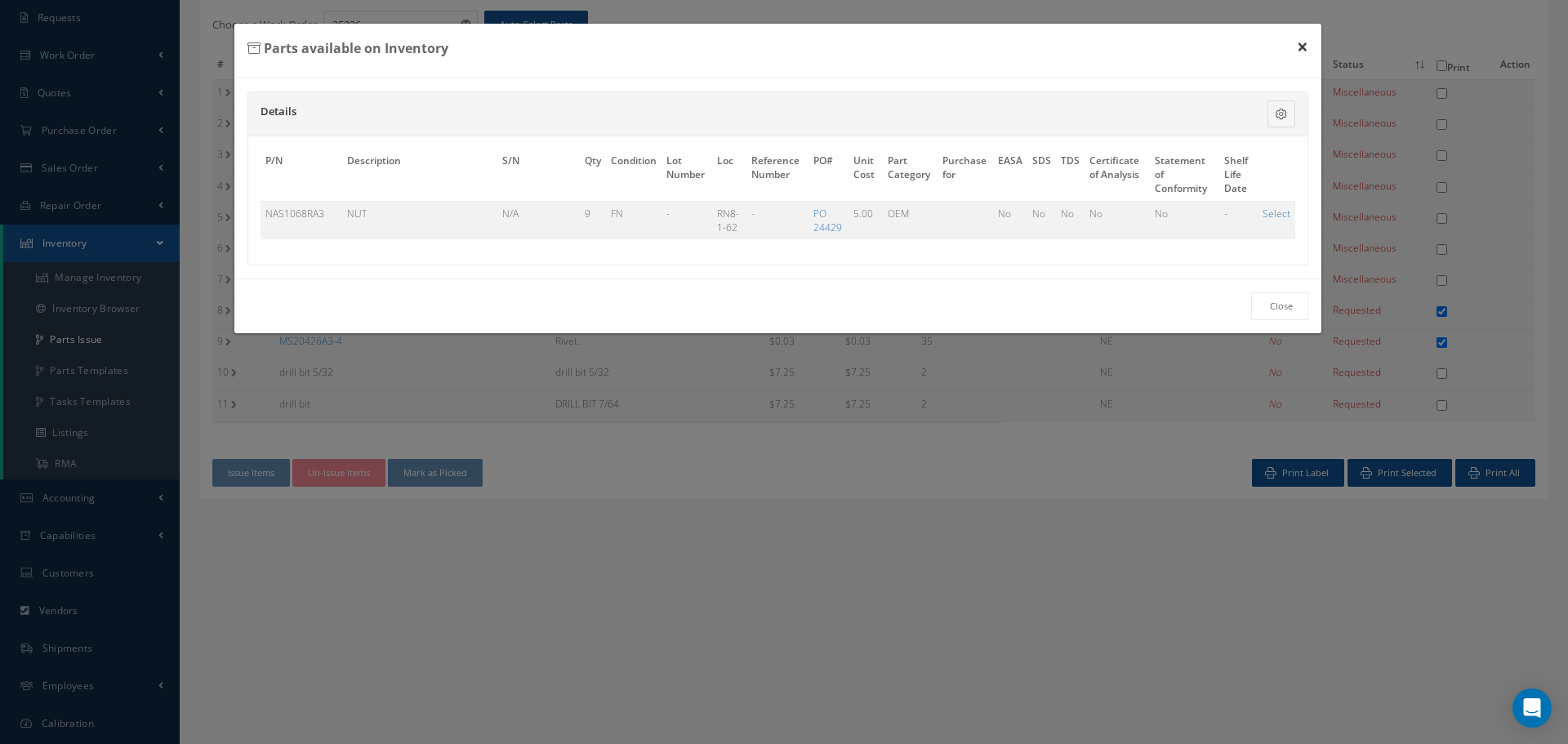
click at [1306, 46] on button "×" at bounding box center [1302, 46] width 37 height 46
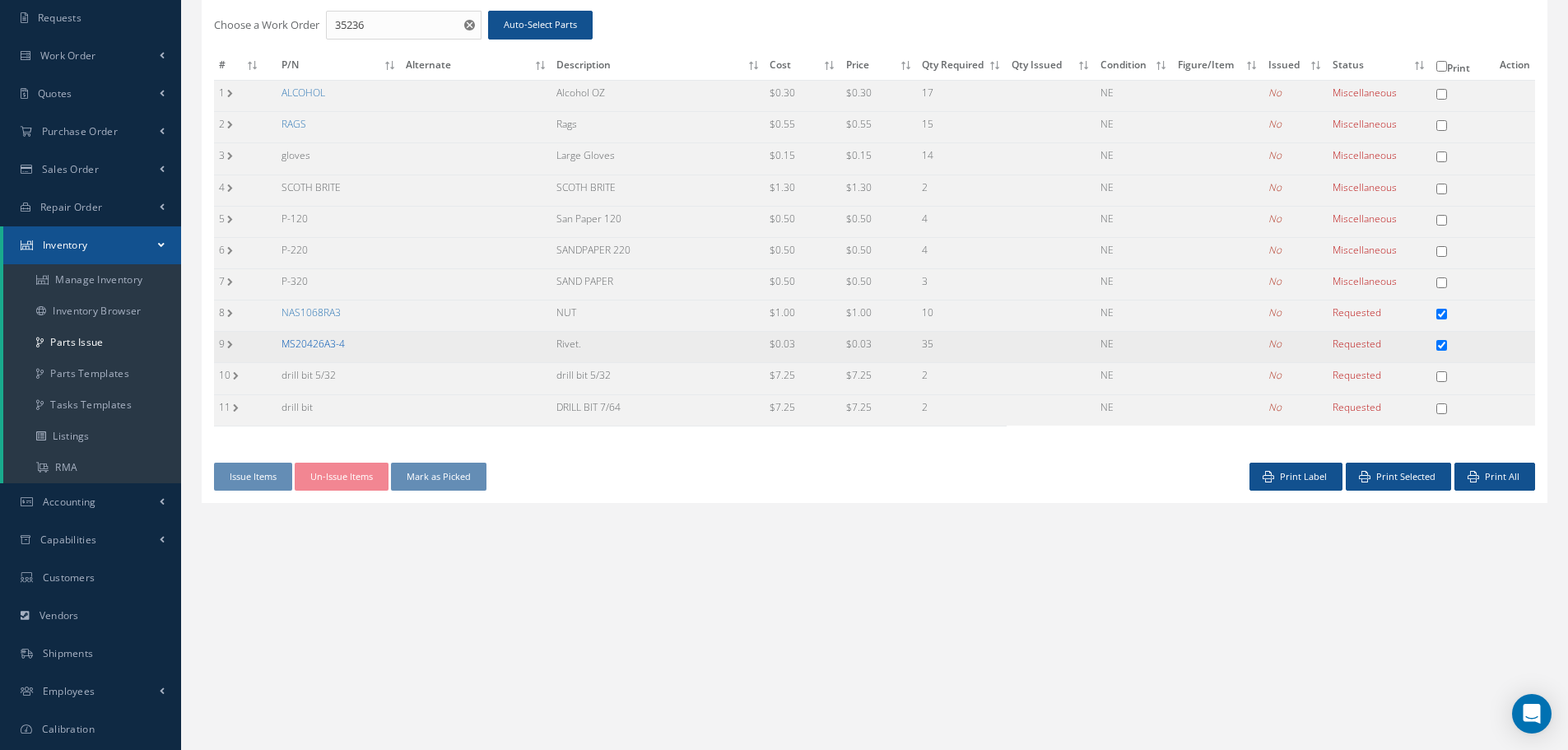
click at [324, 344] on link "MS20426A3-4" at bounding box center [314, 343] width 63 height 14
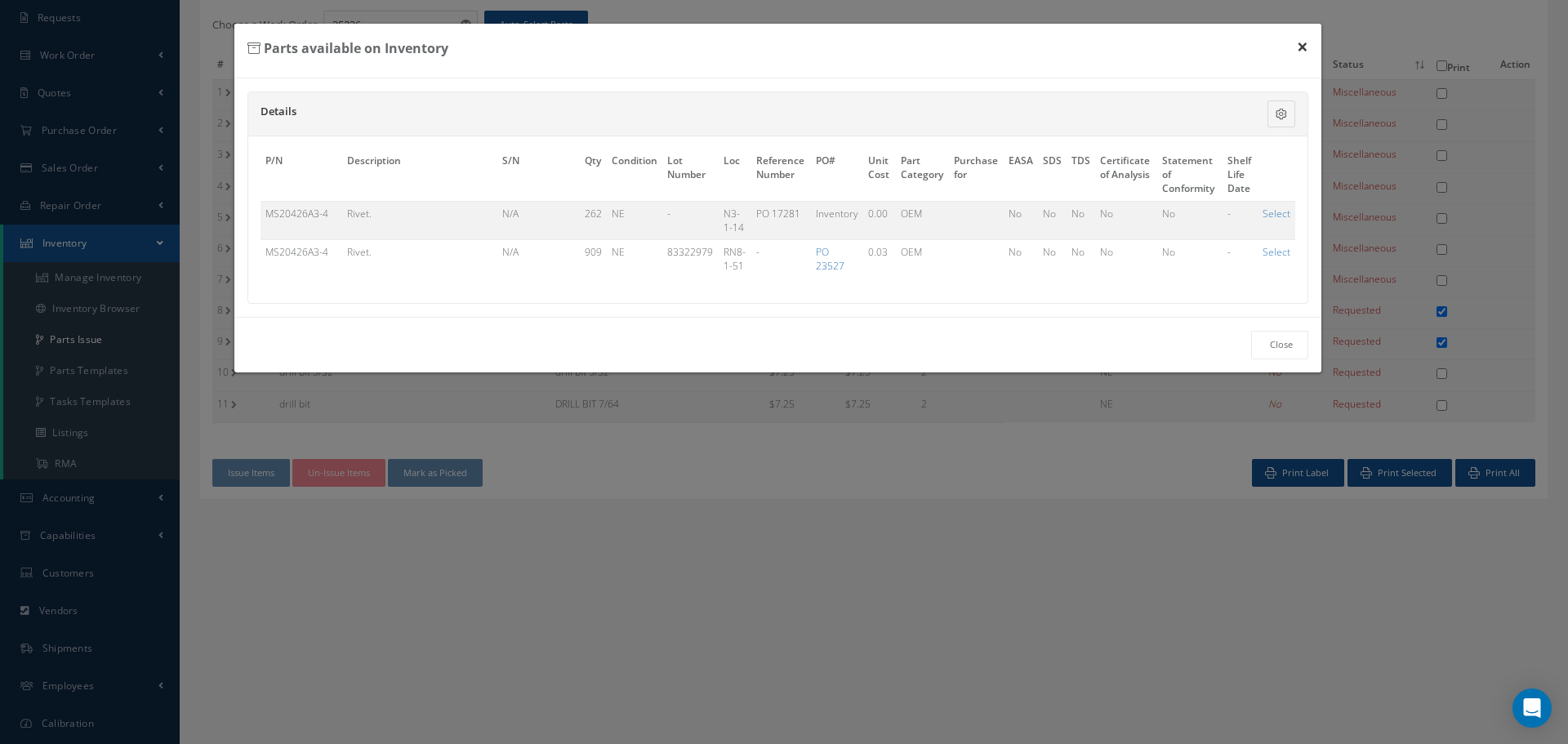
click at [1305, 49] on button "×" at bounding box center [1302, 46] width 37 height 46
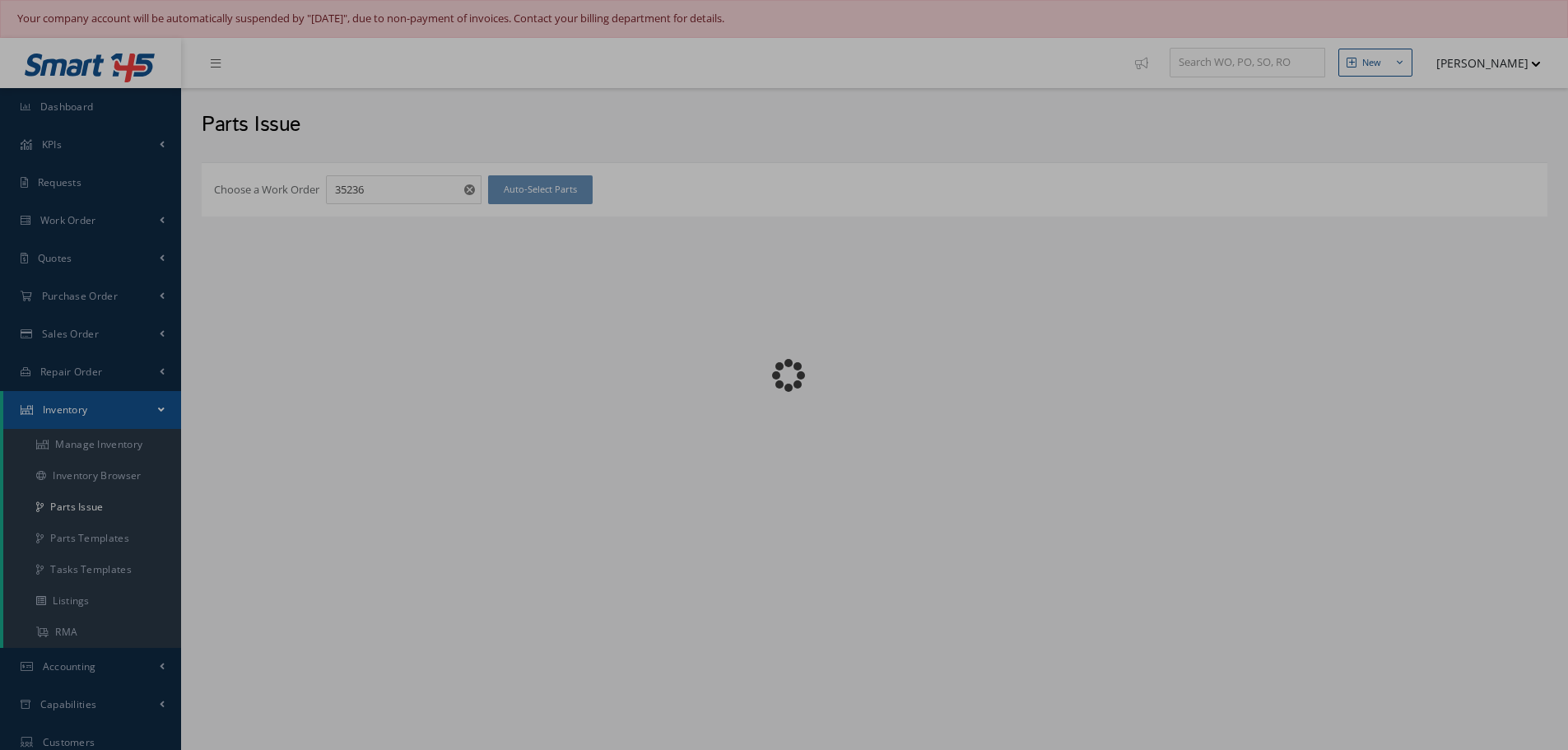
checkbox input "false"
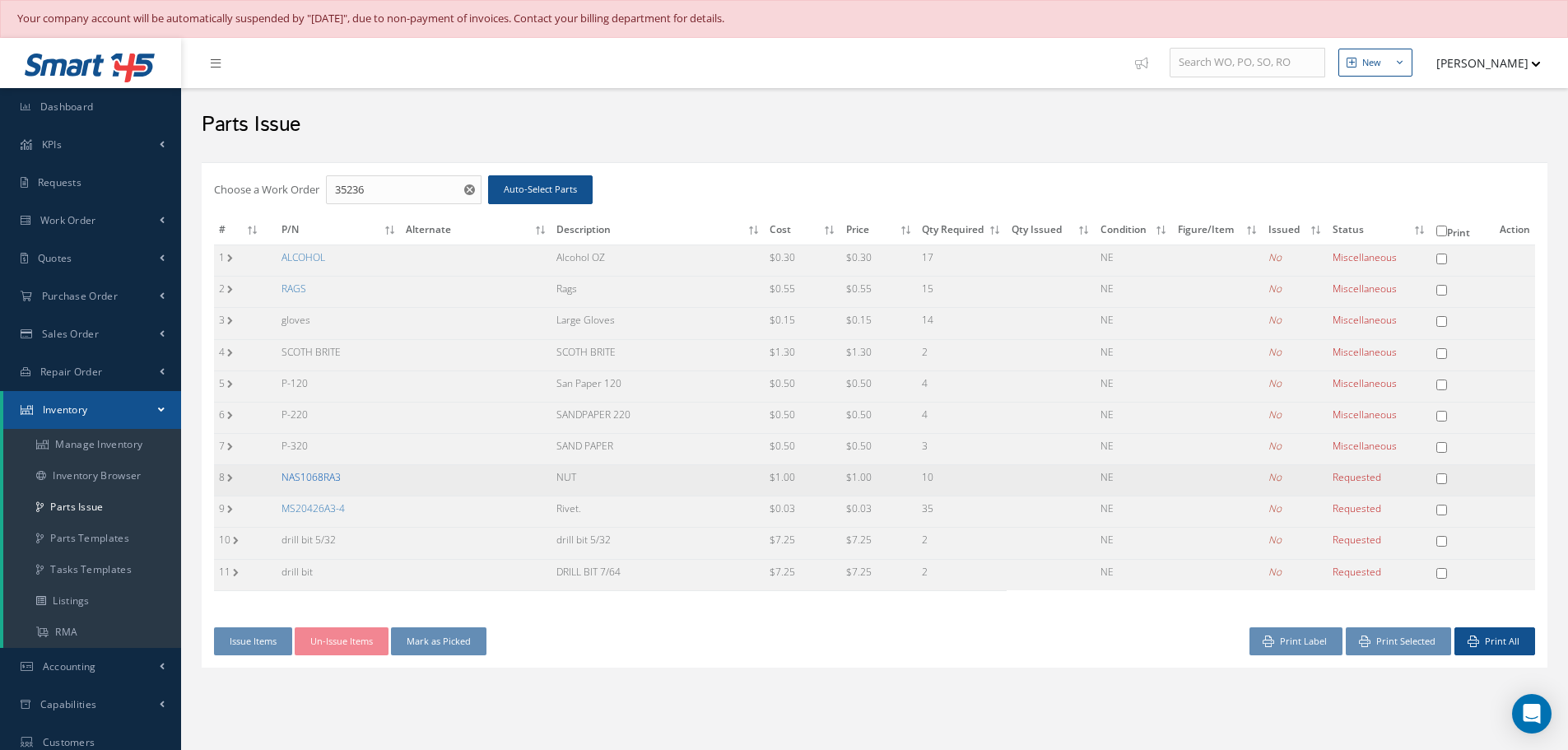
click at [302, 480] on link "NAS1068RA3" at bounding box center [312, 477] width 59 height 14
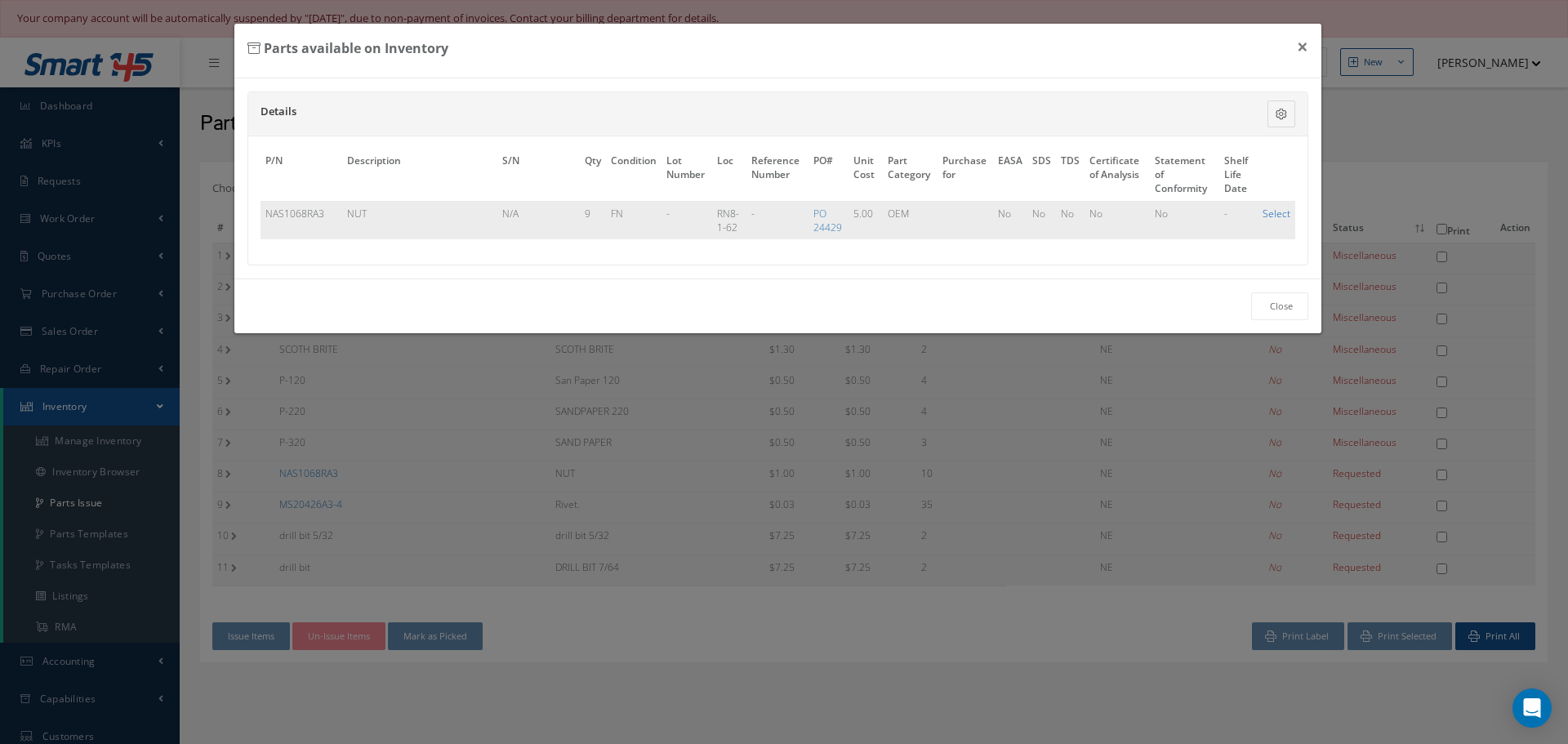
click at [1276, 212] on link "Select" at bounding box center [1276, 214] width 27 height 14
checkbox input "true"
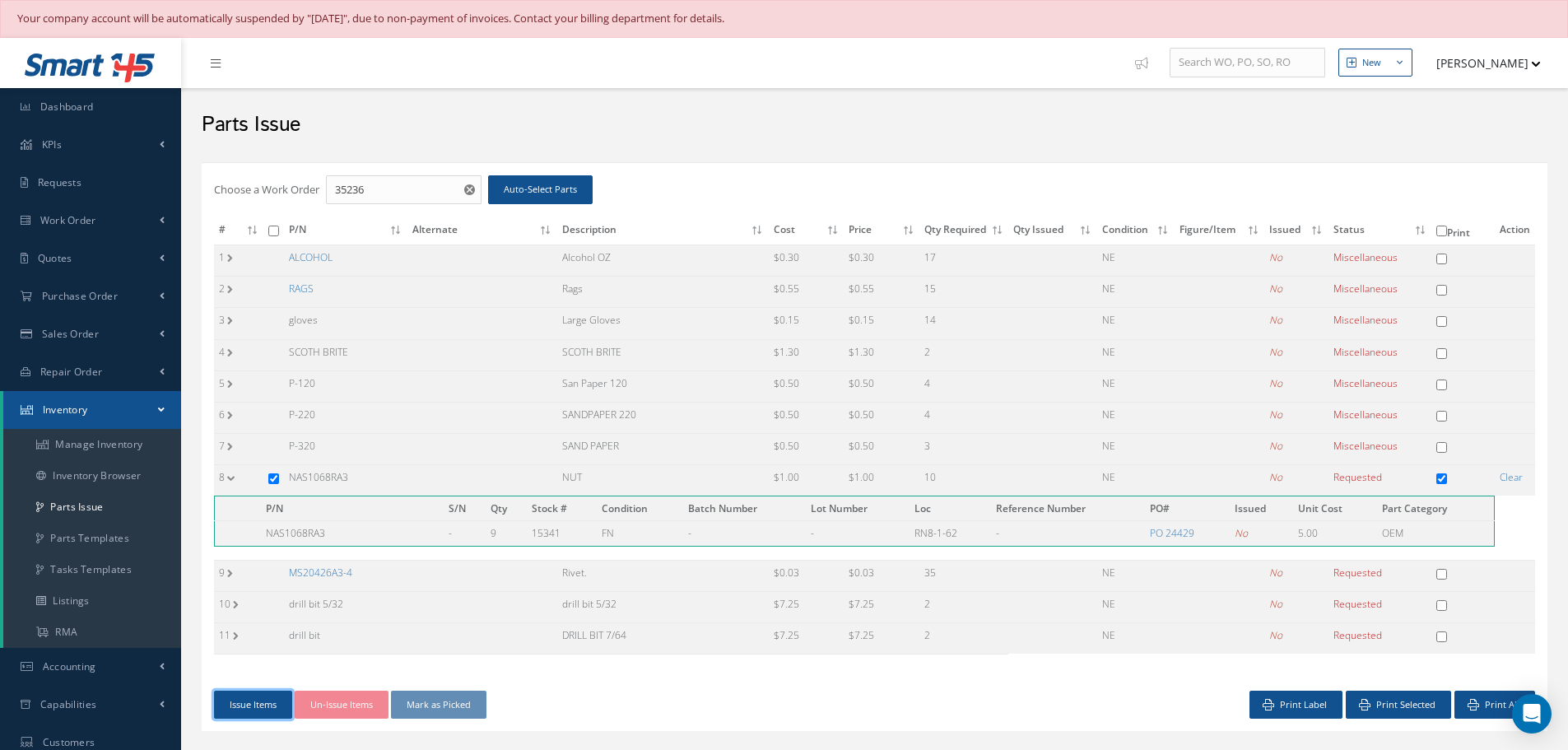
click at [260, 696] on button "Issue Items" at bounding box center [252, 704] width 78 height 29
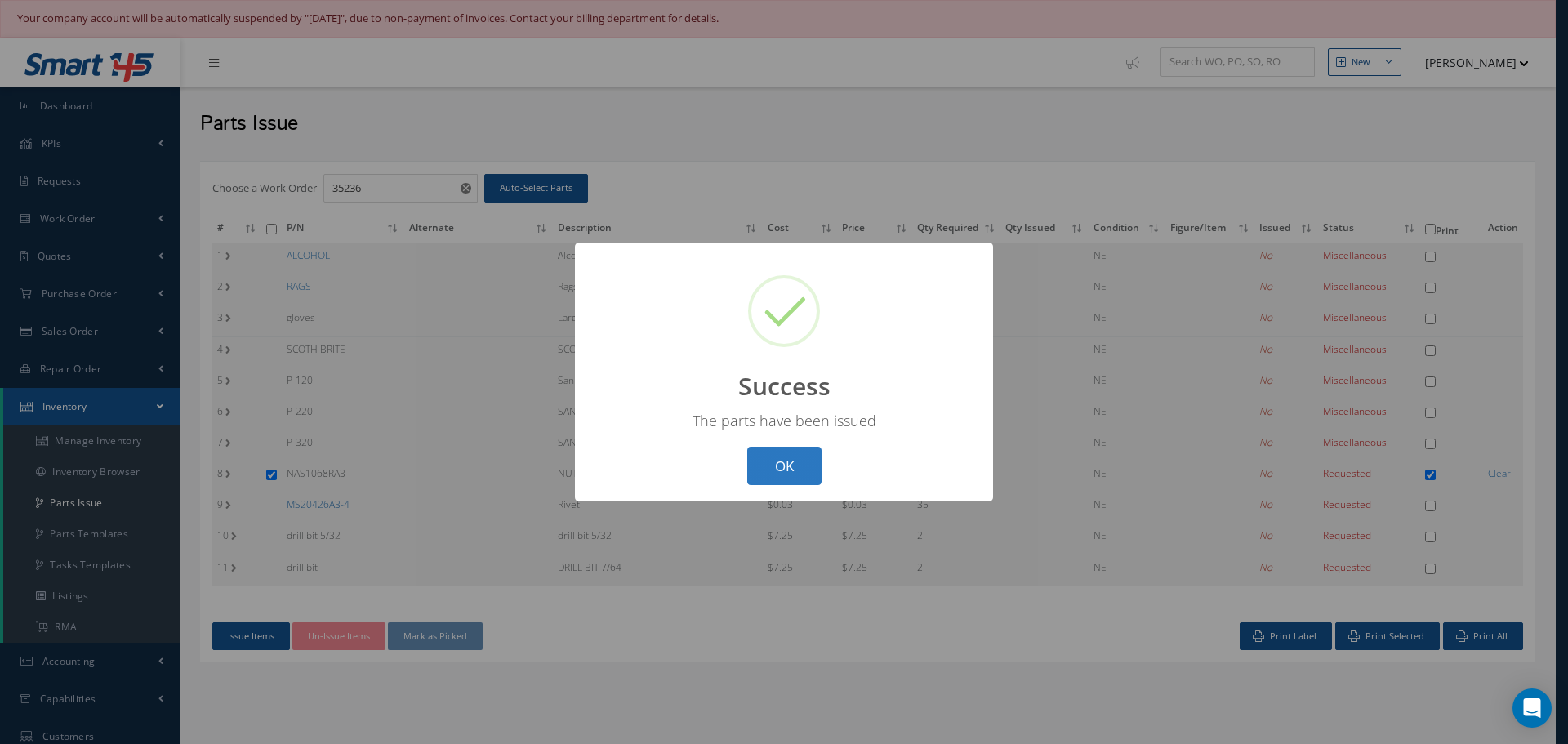
click at [789, 469] on button "OK" at bounding box center [784, 465] width 75 height 38
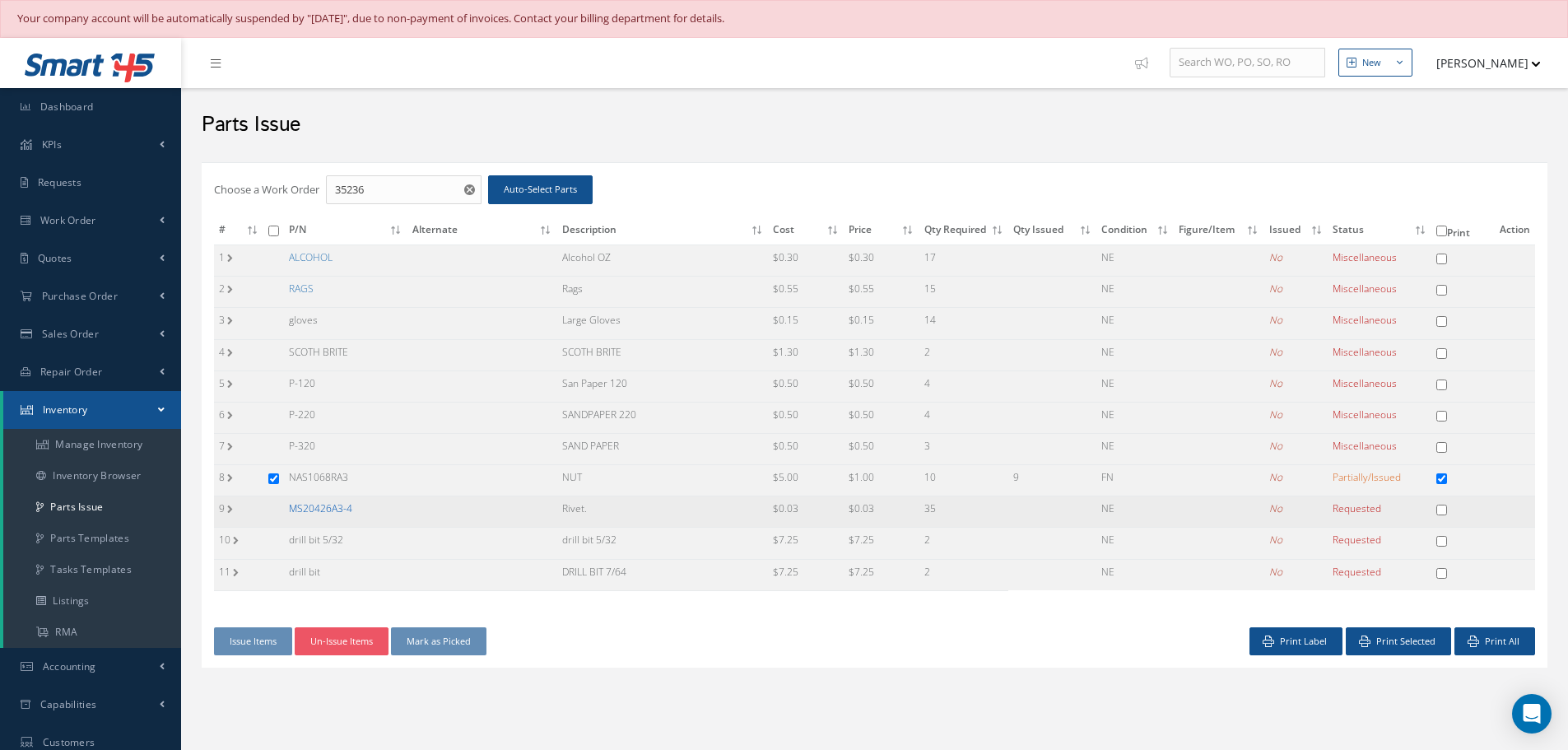
click at [326, 503] on link "MS20426A3-4" at bounding box center [321, 509] width 63 height 14
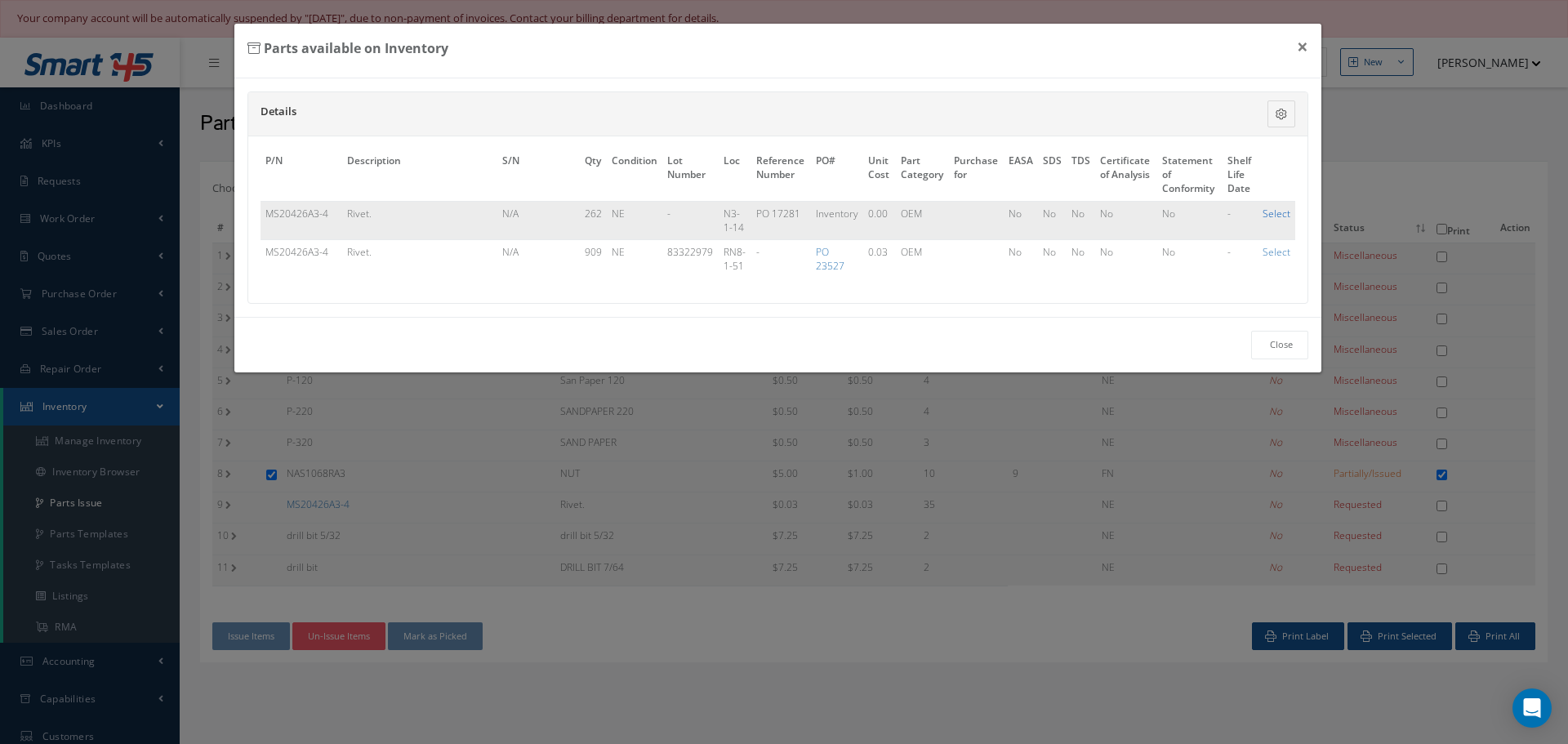
click at [1285, 214] on link "Select" at bounding box center [1276, 214] width 27 height 14
checkbox input "true"
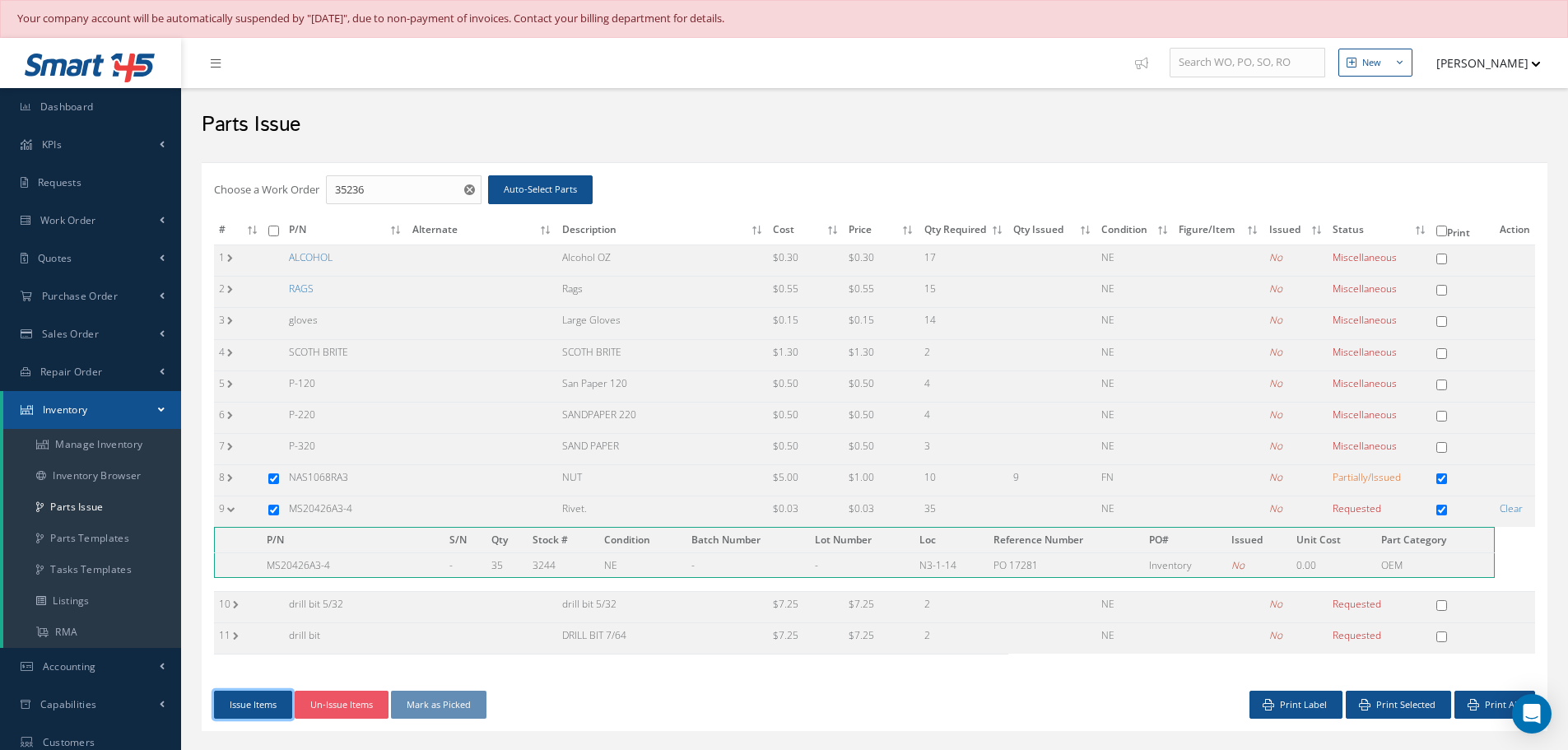
click at [263, 707] on button "Issue Items" at bounding box center [252, 704] width 78 height 29
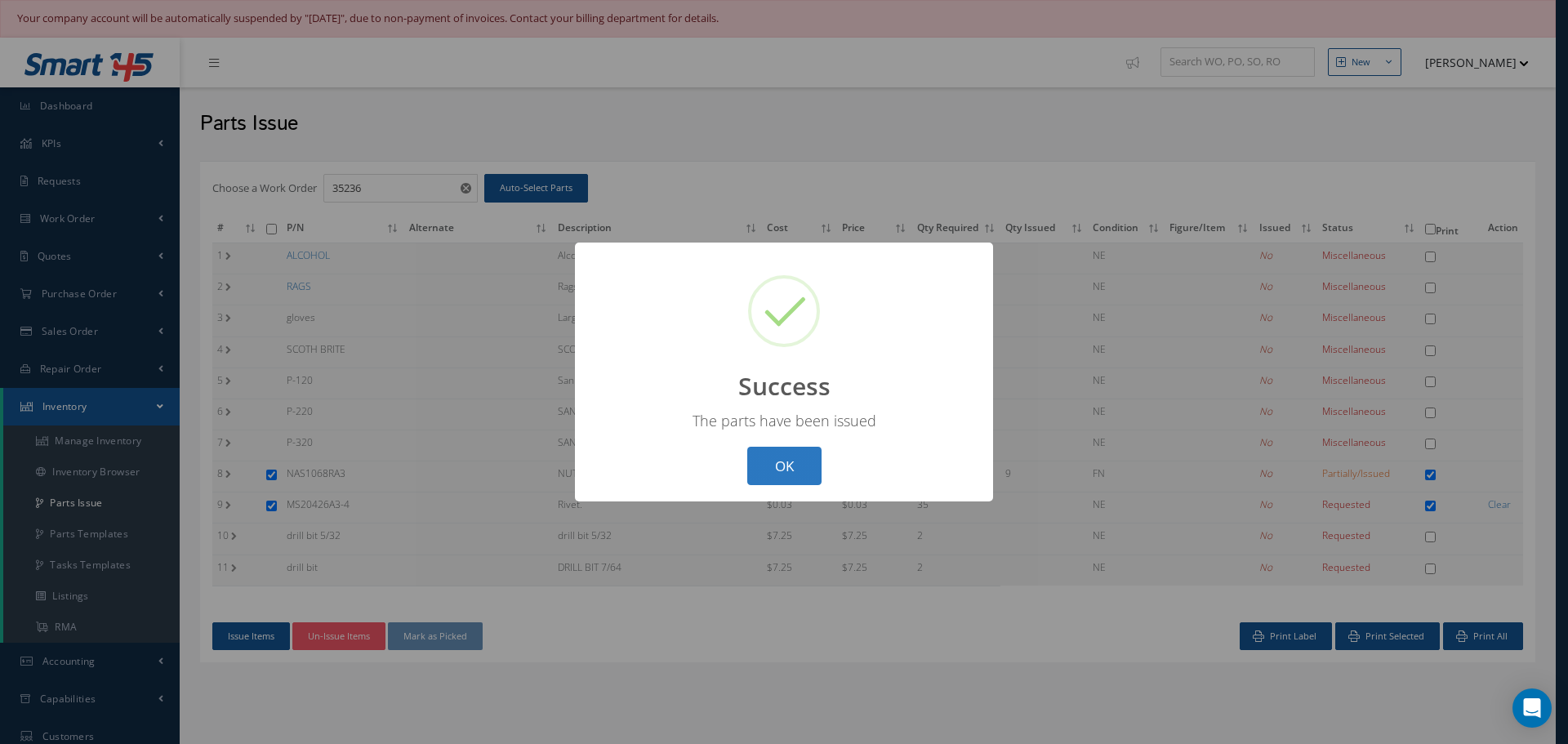
click at [775, 473] on button "OK" at bounding box center [784, 465] width 75 height 38
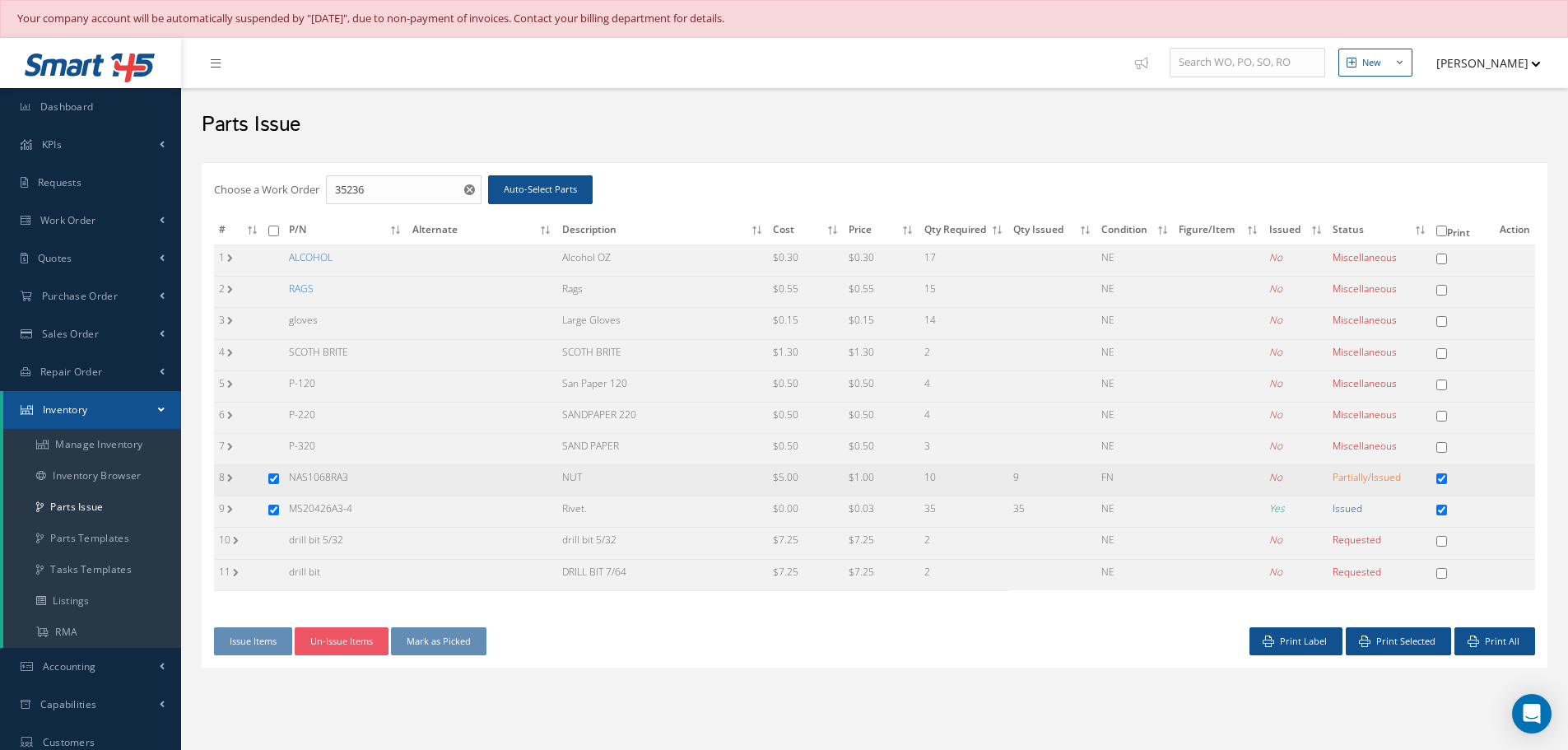
drag, startPoint x: 291, startPoint y: 473, endPoint x: 385, endPoint y: 484, distance: 94.6
click at [380, 483] on td "NAS1068RA3" at bounding box center [345, 481] width 124 height 32
copy td "NAS1068RA3"
drag, startPoint x: 288, startPoint y: 506, endPoint x: 375, endPoint y: 508, distance: 87.0
click at [375, 508] on td "MS20426A3-4" at bounding box center [345, 513] width 124 height 32
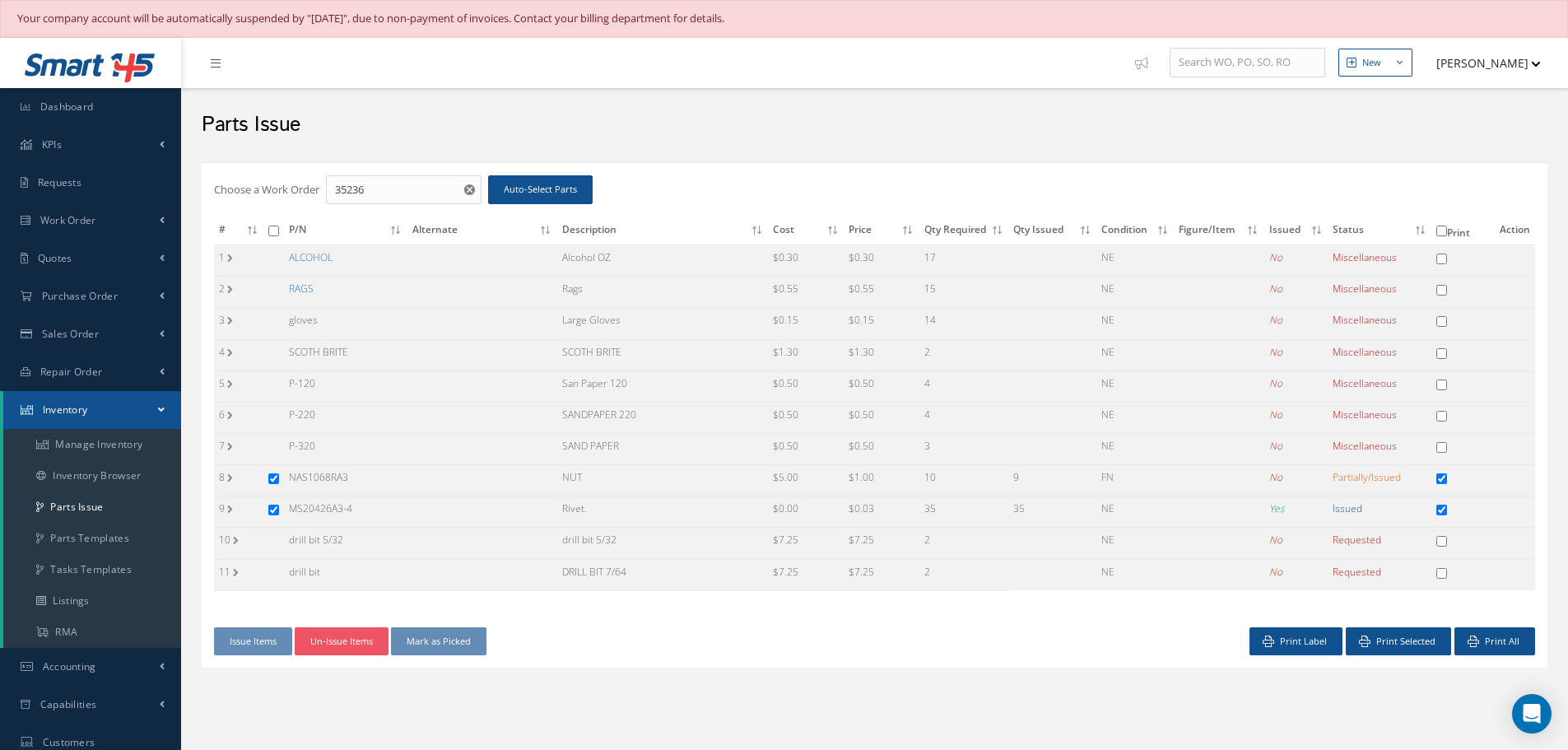
click at [623, 620] on div "# P/N Alternate Description Cost Price Qty Required Qty Issued Condition Figure…" at bounding box center [875, 422] width 1345 height 410
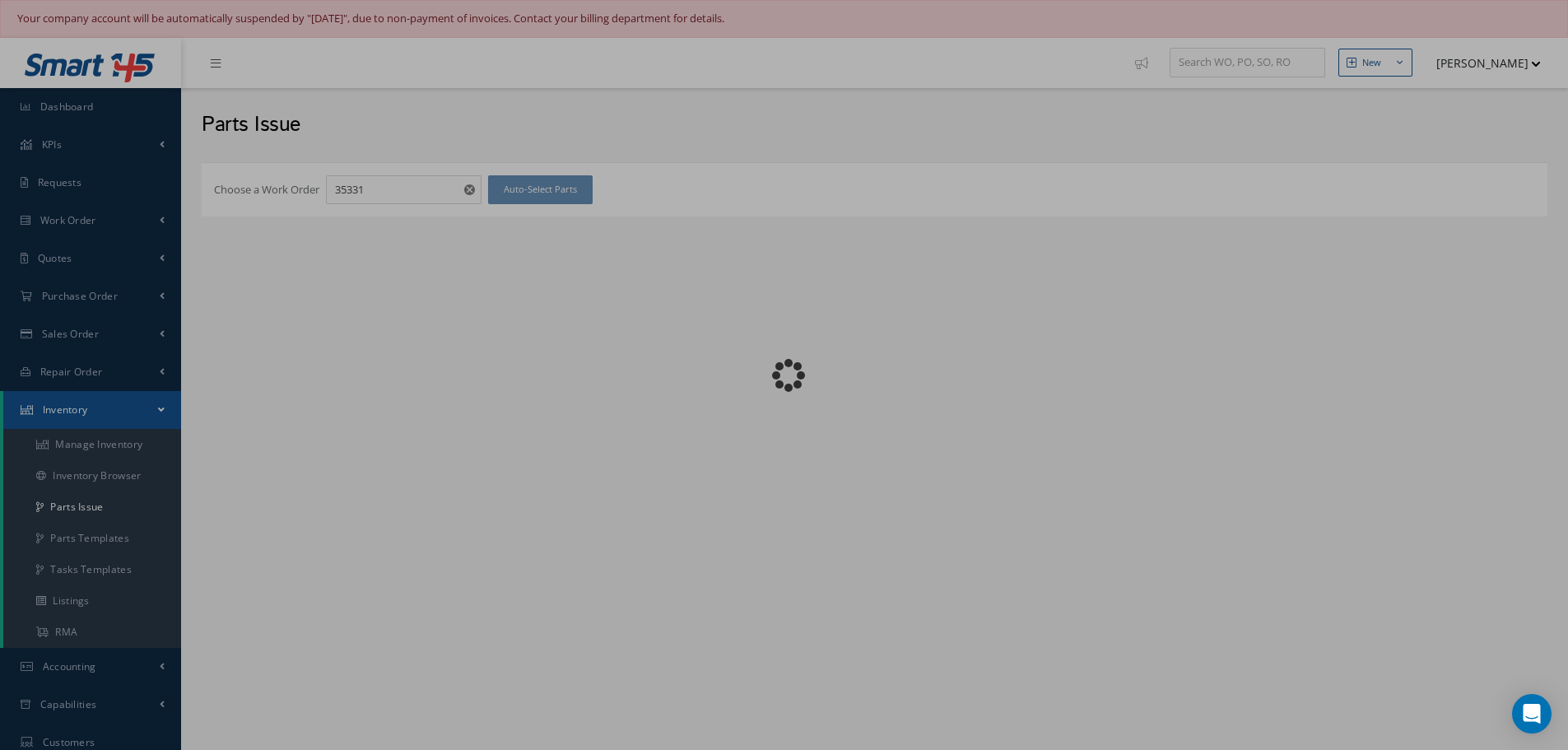
checkbox input "false"
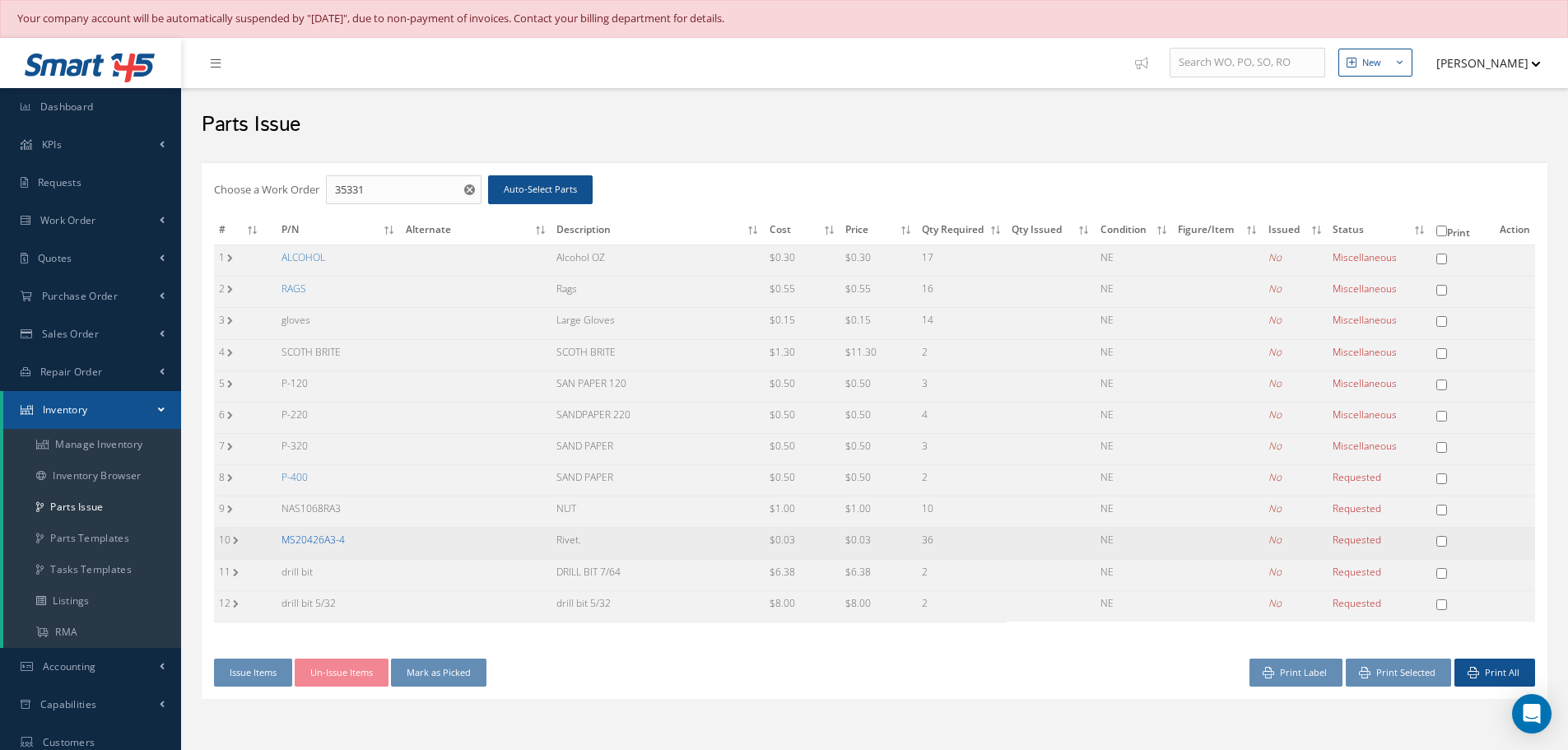
click at [322, 540] on link "MS20426A3-4" at bounding box center [314, 539] width 63 height 14
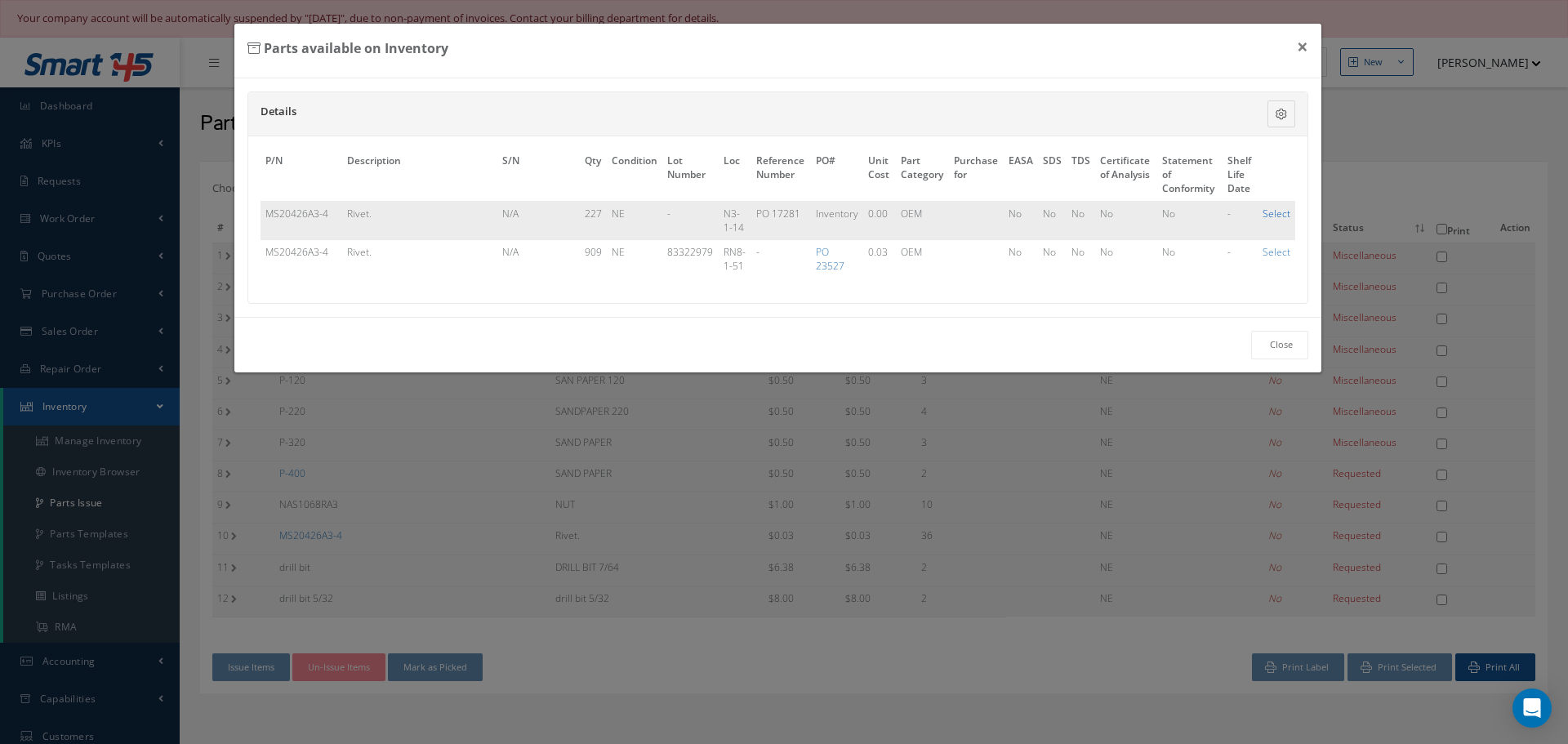
click at [1279, 214] on link "Select" at bounding box center [1276, 214] width 27 height 14
checkbox input "true"
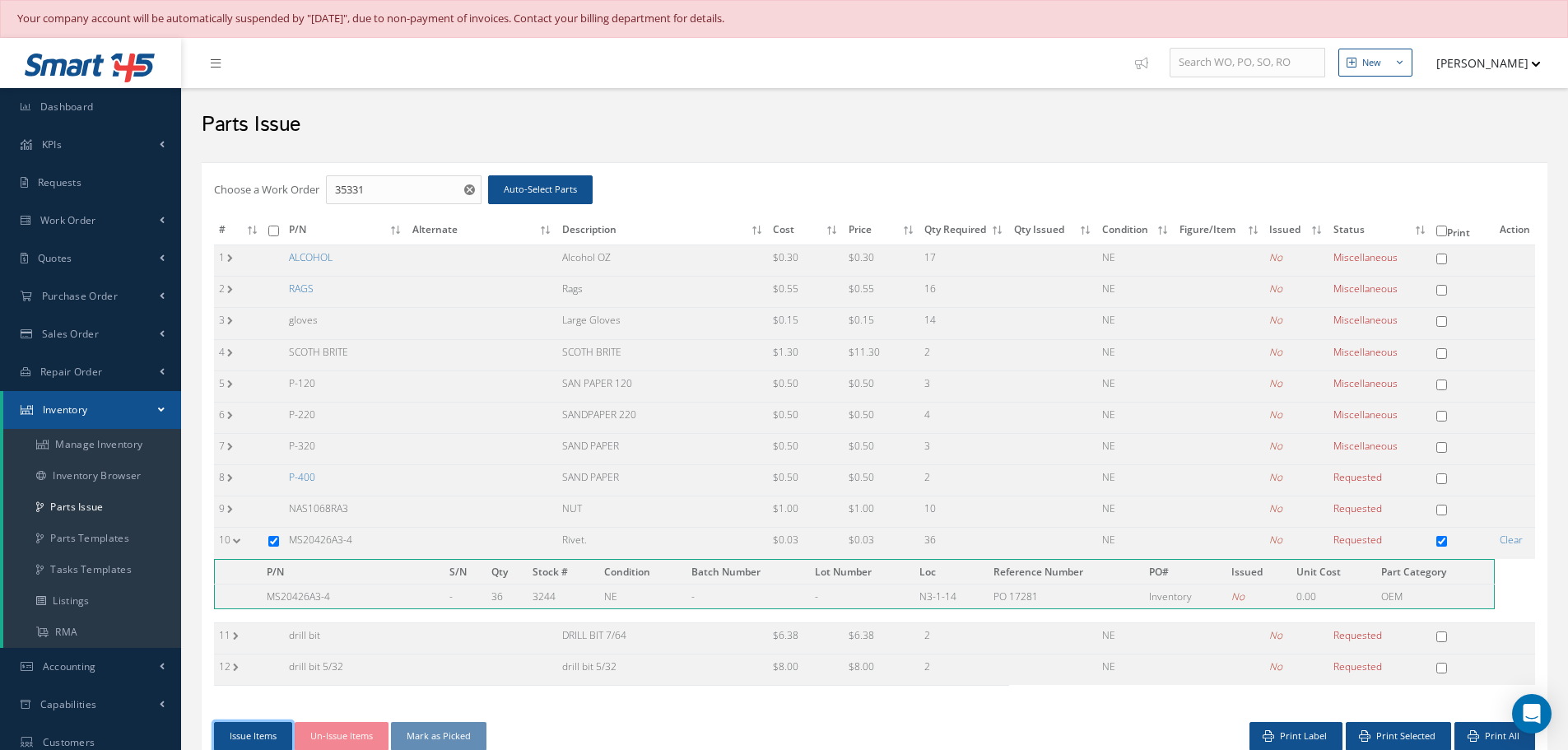
click at [273, 732] on button "Issue Items" at bounding box center [252, 736] width 78 height 29
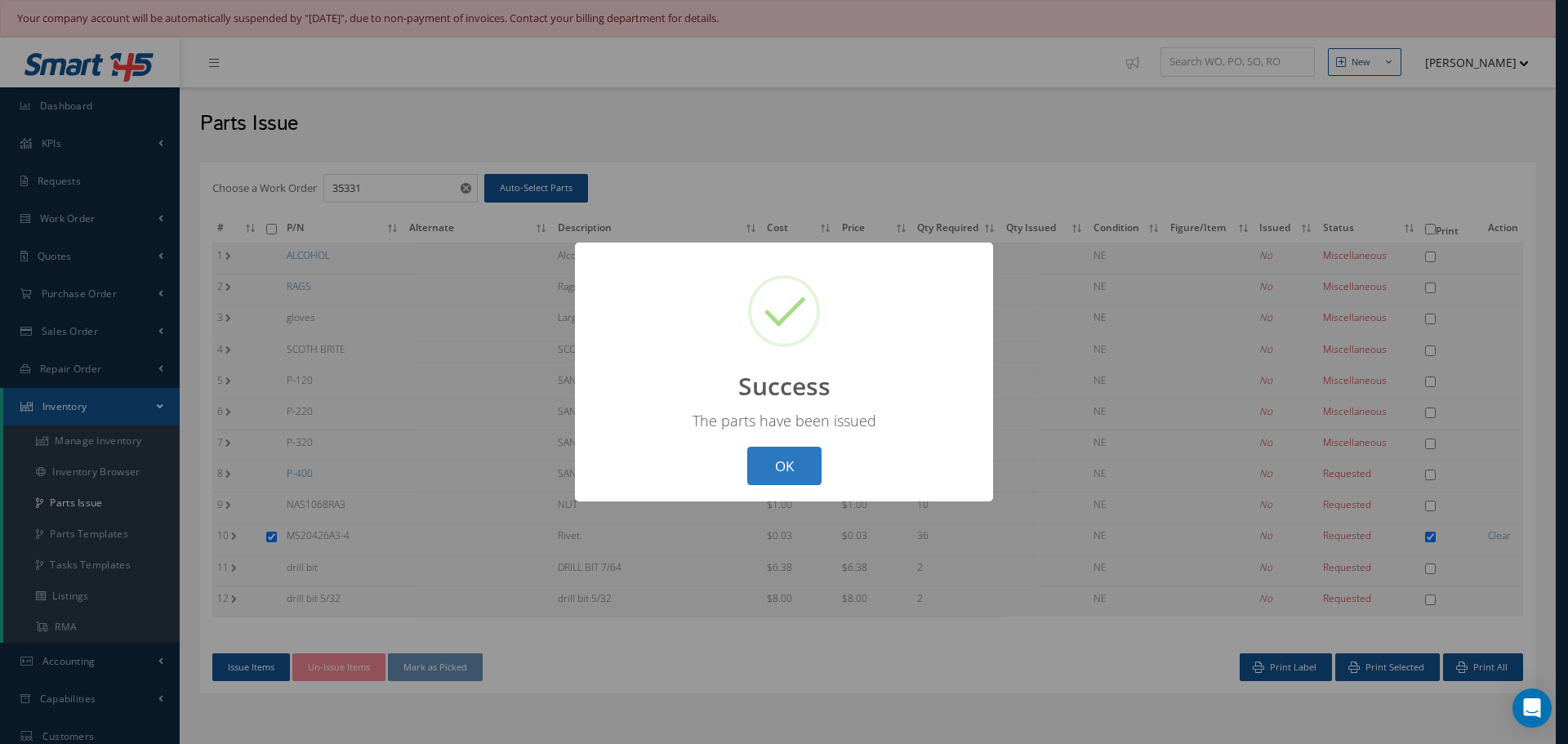
click at [794, 468] on button "OK" at bounding box center [784, 465] width 75 height 38
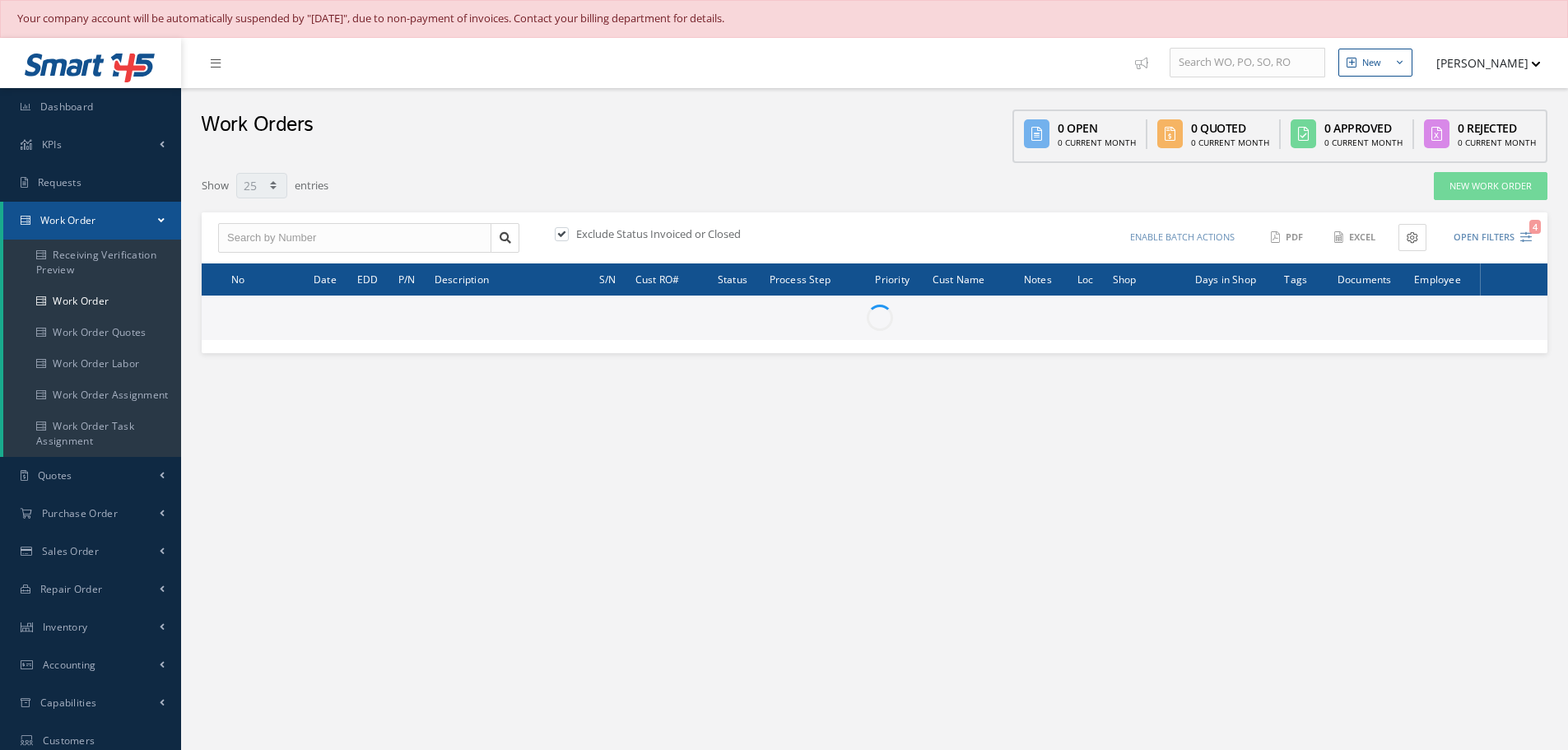
select select "25"
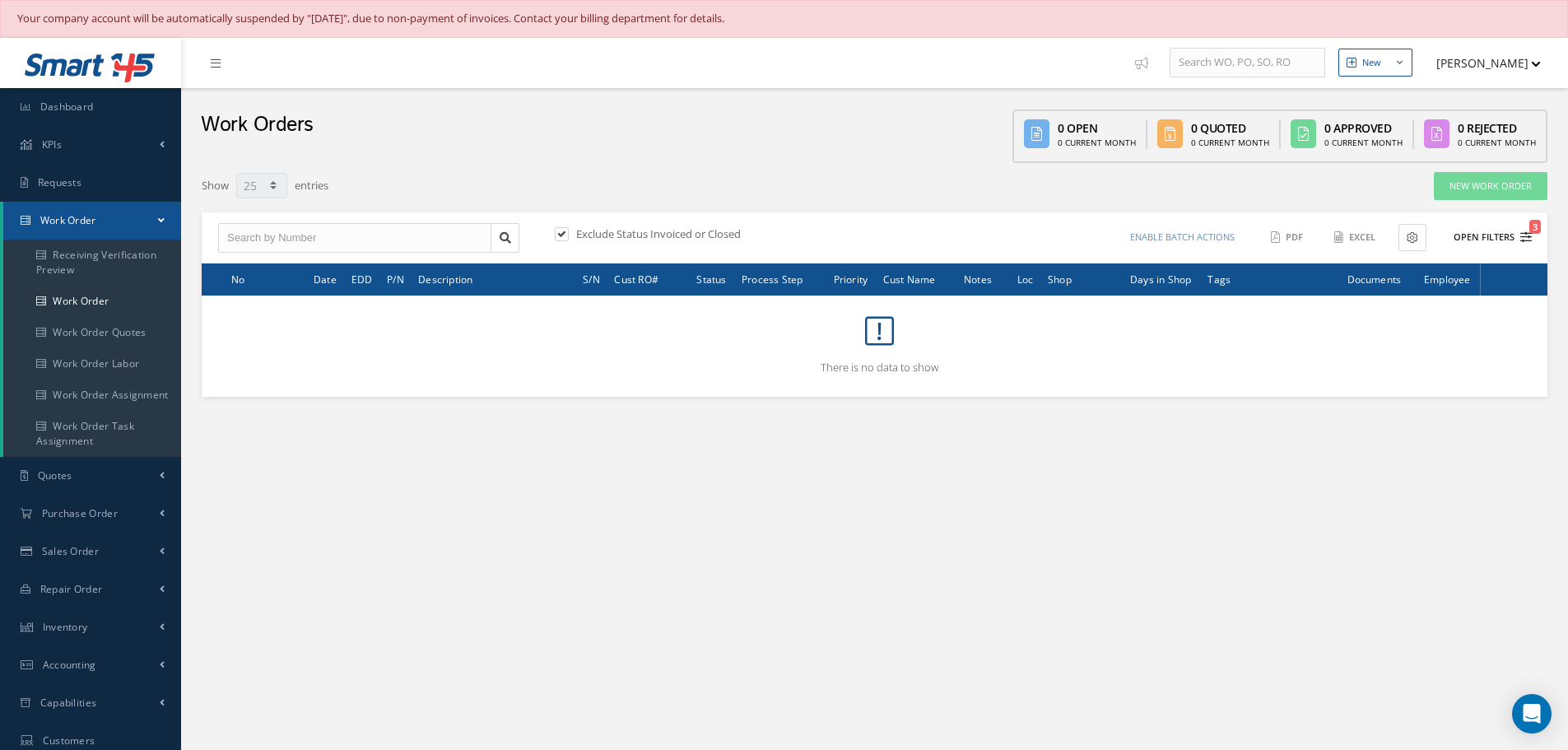
click at [1483, 240] on button "Open Filters 3" at bounding box center [1485, 236] width 93 height 27
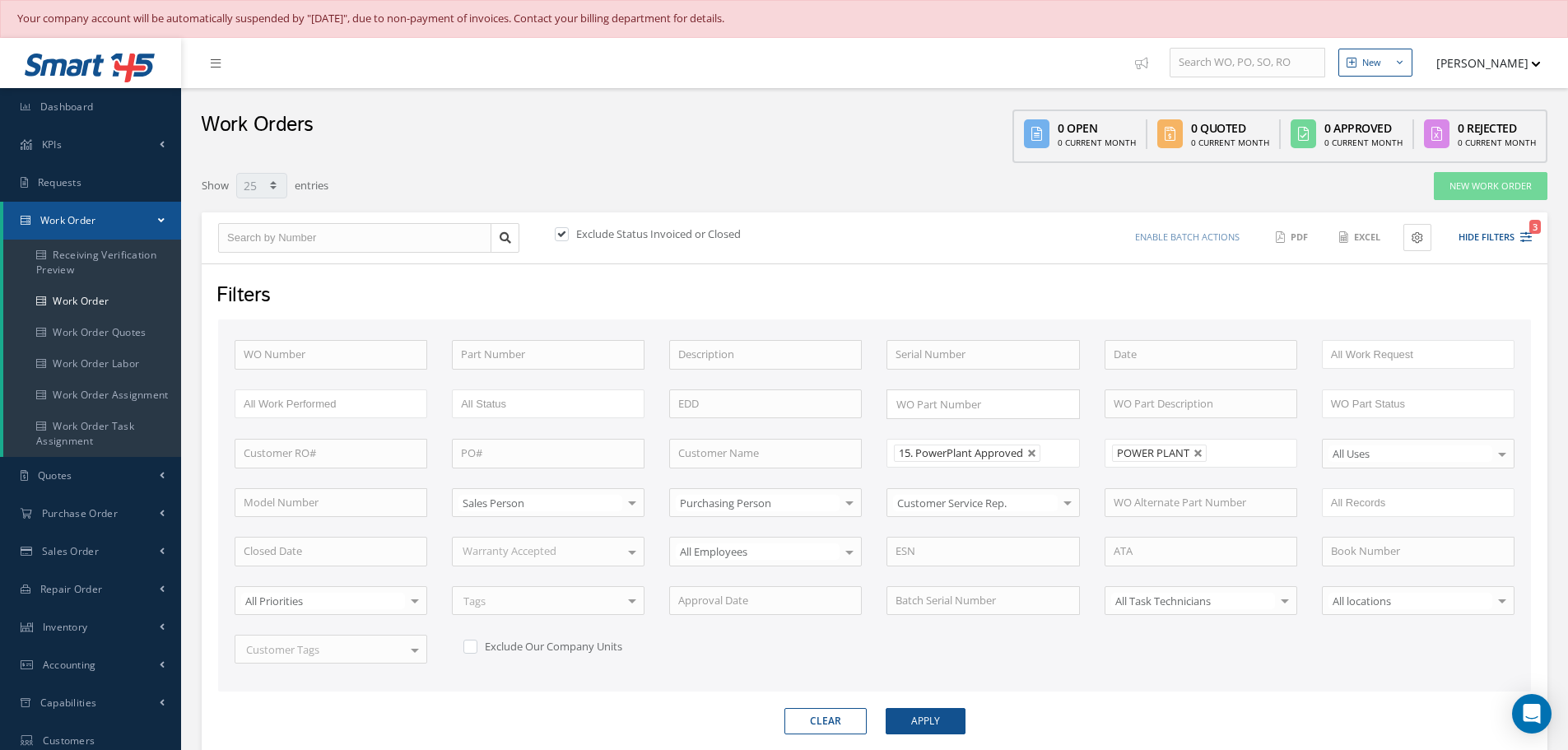
click at [1198, 448] on li "POWER PLANT" at bounding box center [1159, 452] width 95 height 17
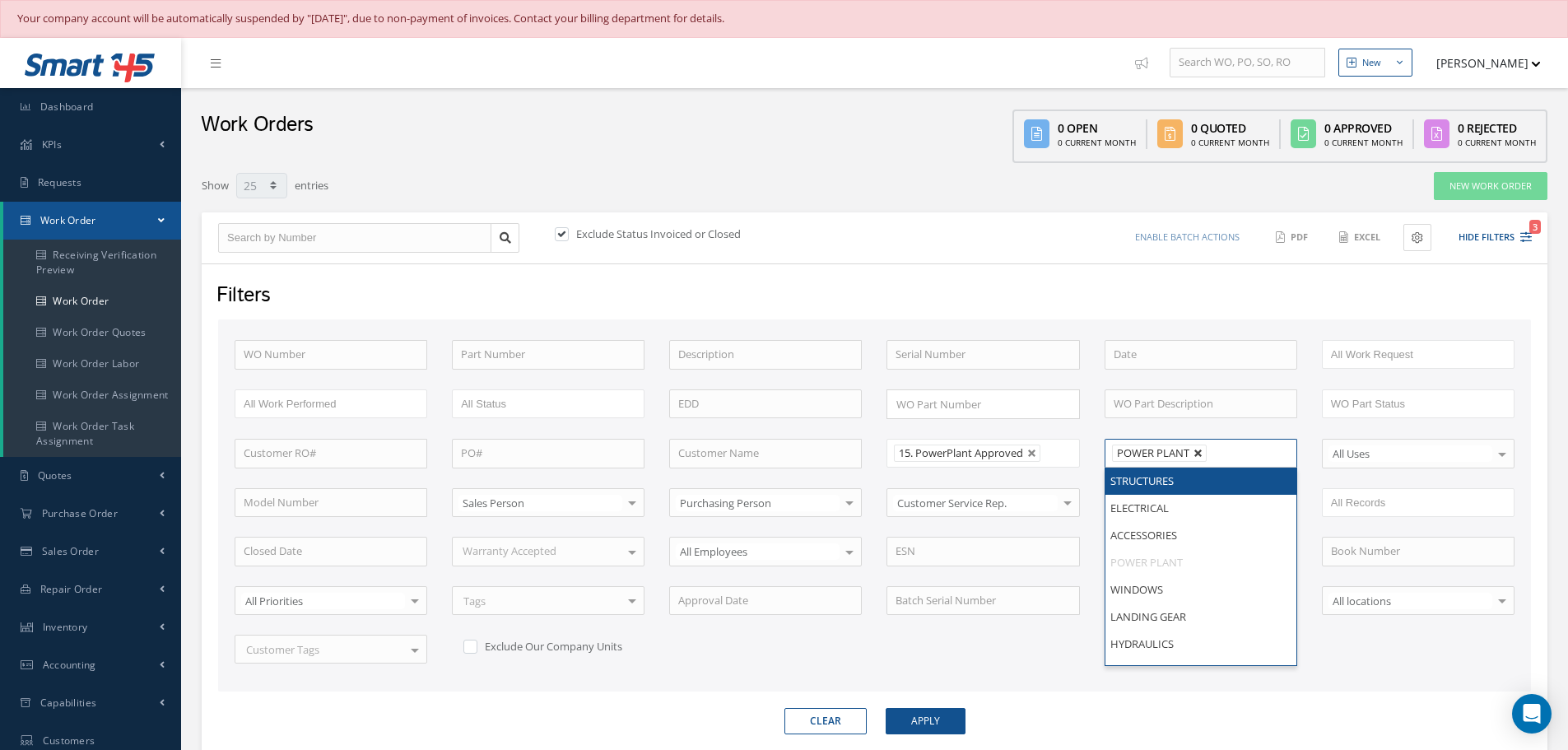
click at [1195, 455] on link at bounding box center [1199, 453] width 10 height 10
click at [941, 724] on button "Apply" at bounding box center [925, 721] width 80 height 27
type input "All Shops"
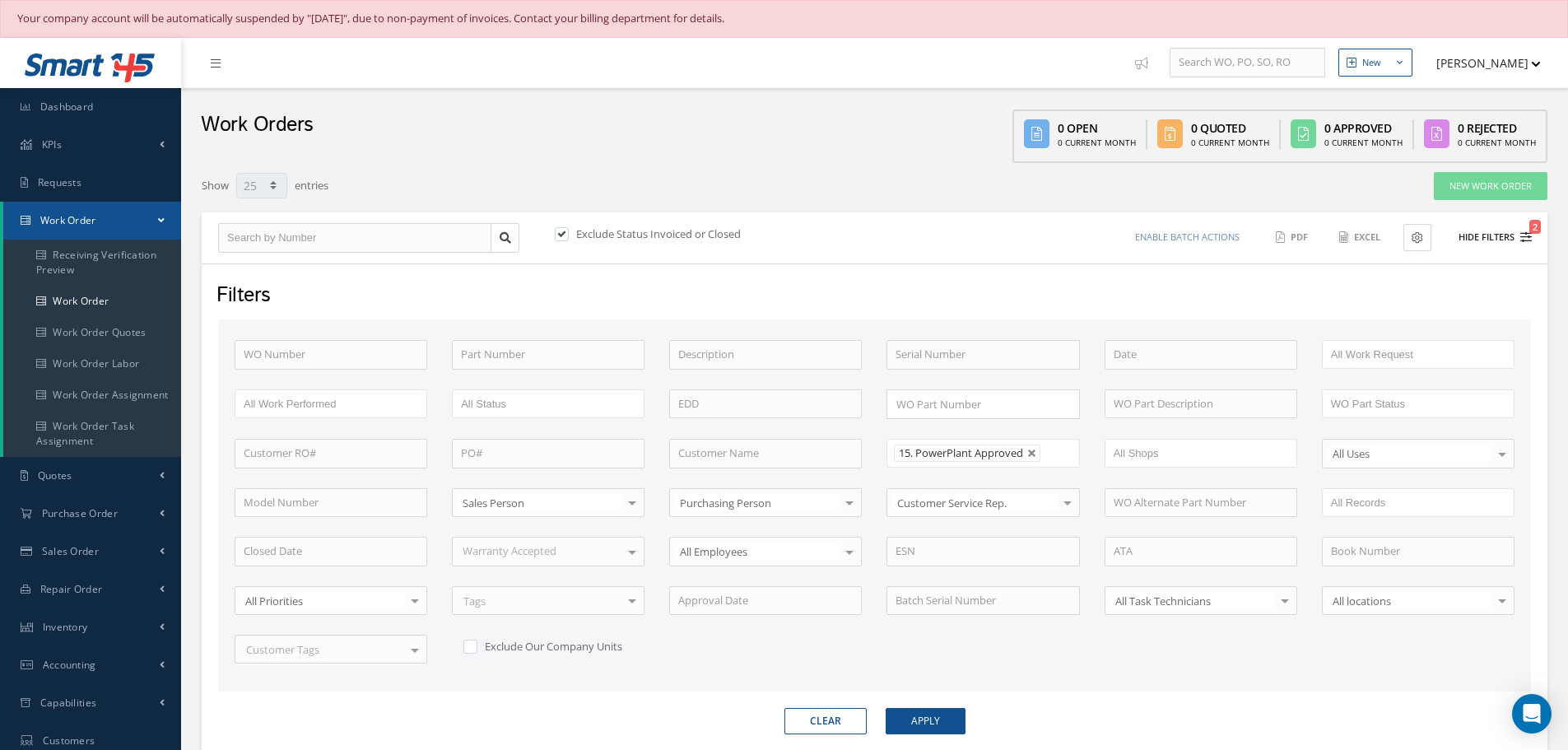
click at [1468, 238] on button "Hide Filters 2" at bounding box center [1487, 236] width 88 height 27
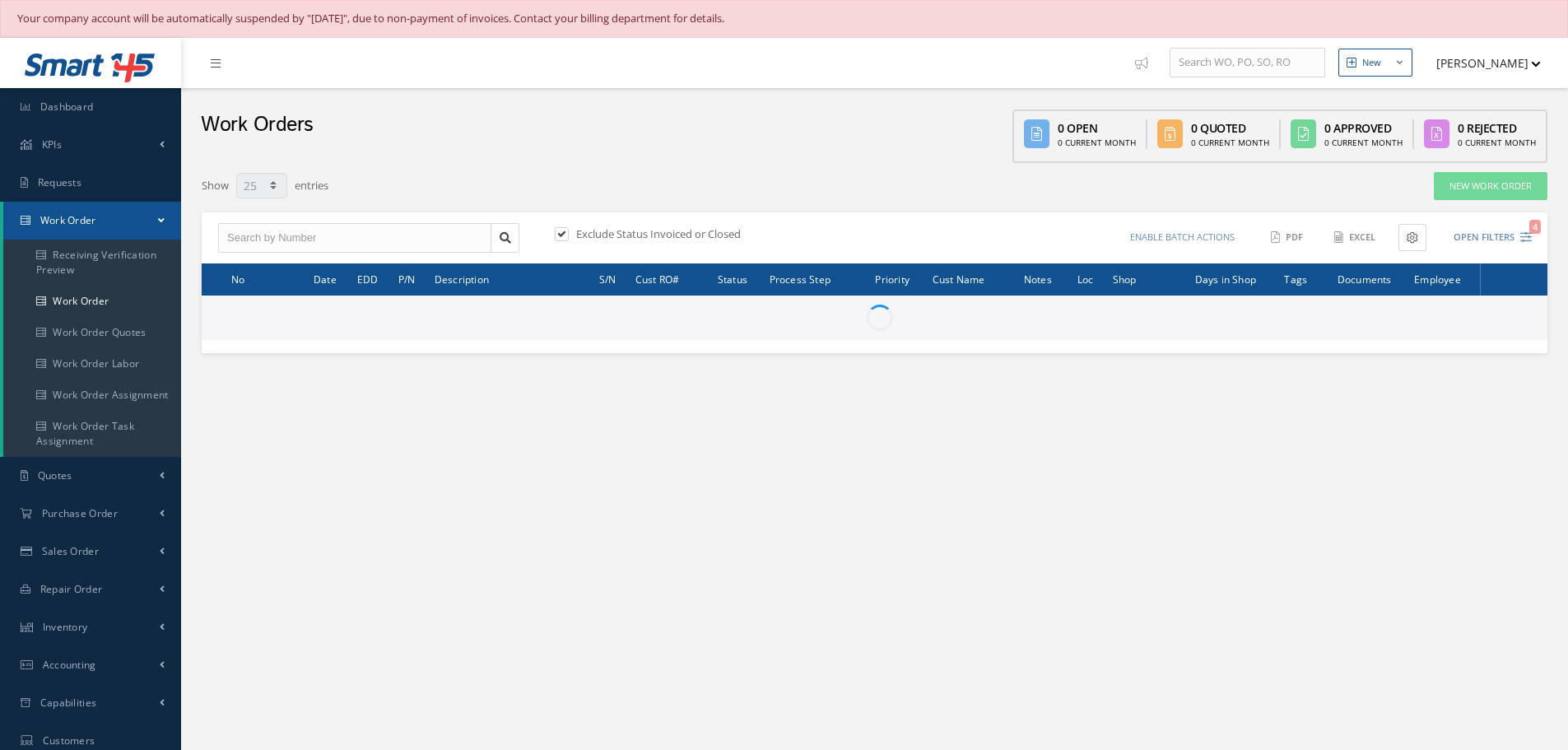
select select "25"
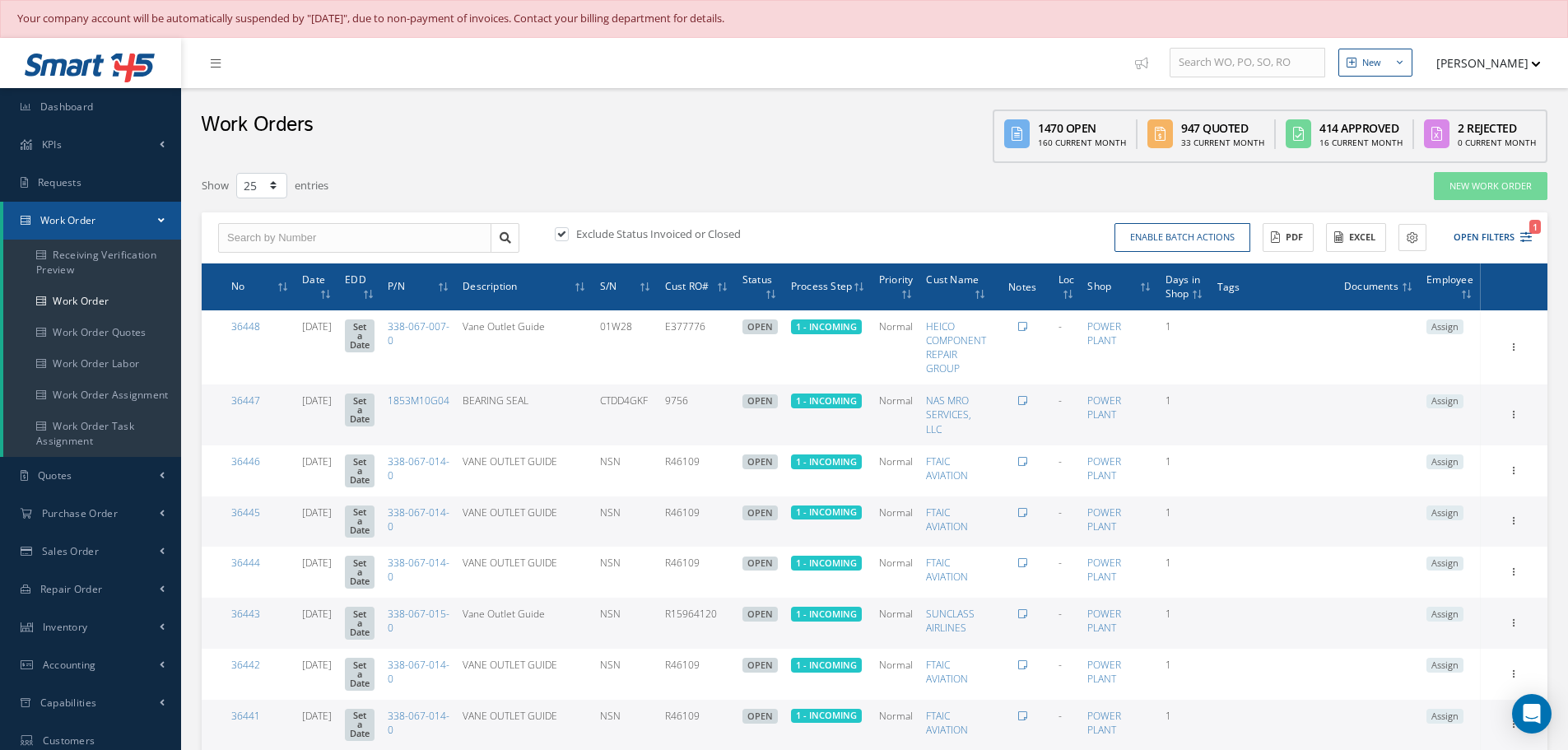
select select "25"
click at [230, 224] on input "text" at bounding box center [354, 237] width 273 height 30
click at [302, 237] on input "text" at bounding box center [354, 237] width 273 height 30
type input "33617"
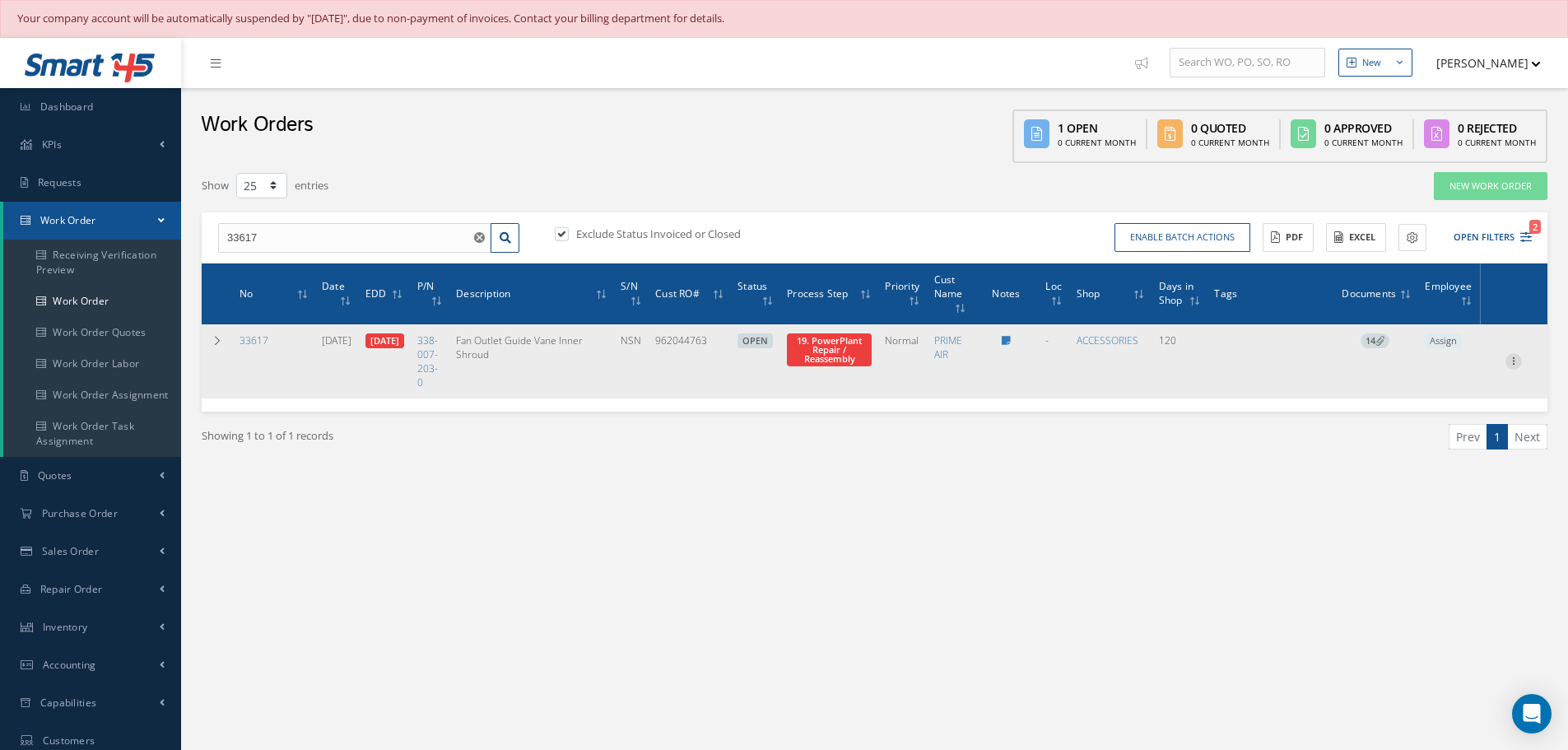
click at [1514, 362] on icon at bounding box center [1514, 359] width 17 height 13
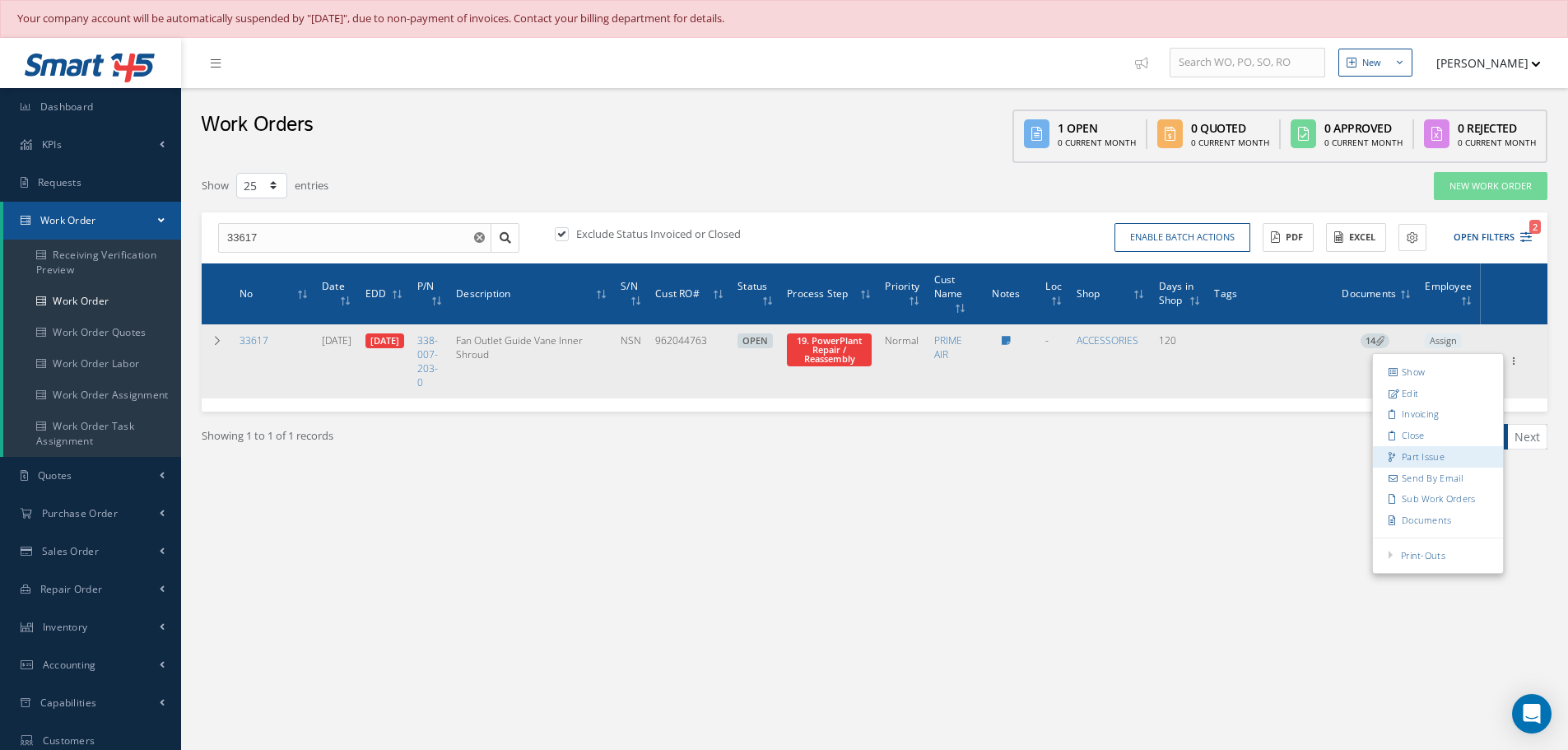
click at [1428, 455] on link "Part Issue" at bounding box center [1437, 457] width 130 height 22
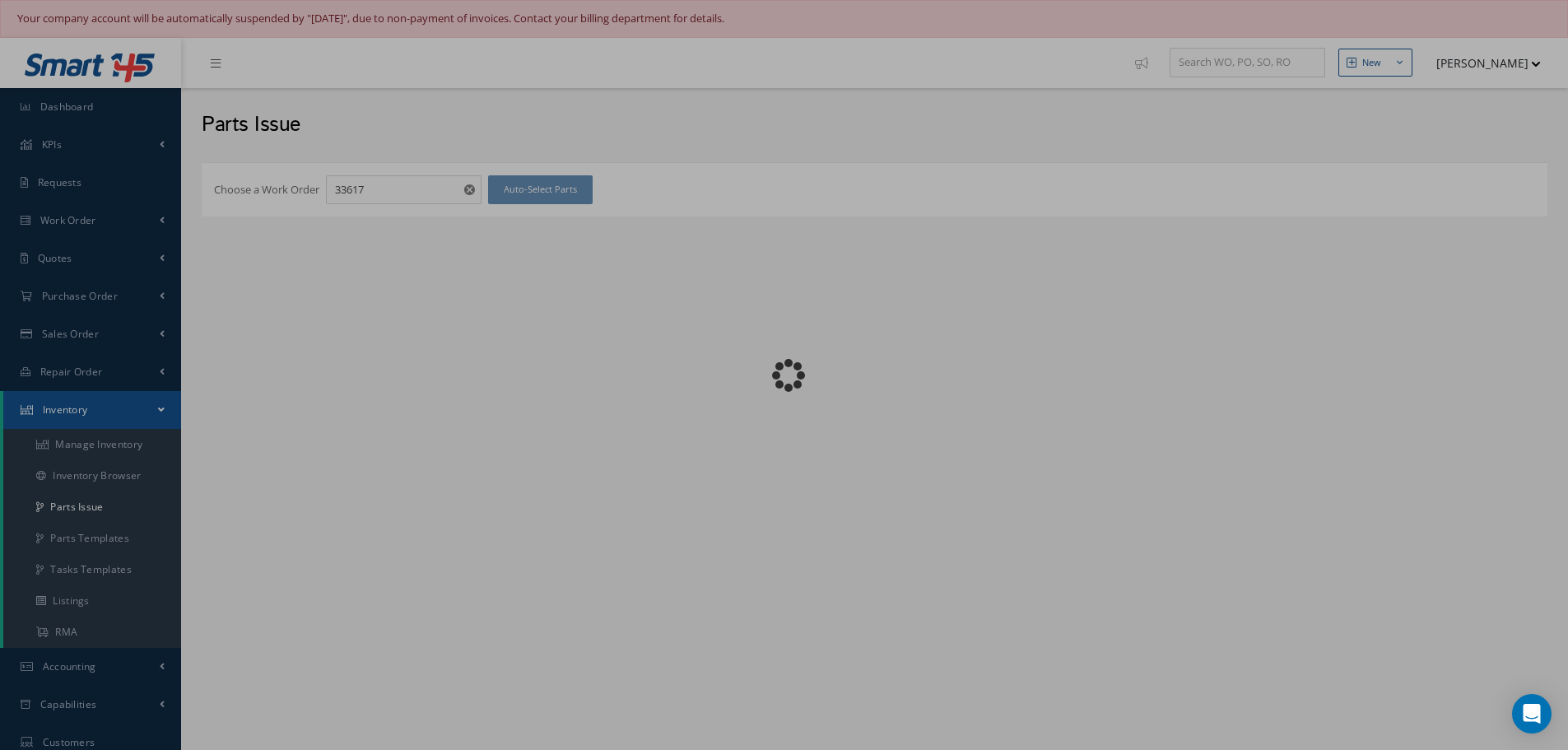
checkbox input "false"
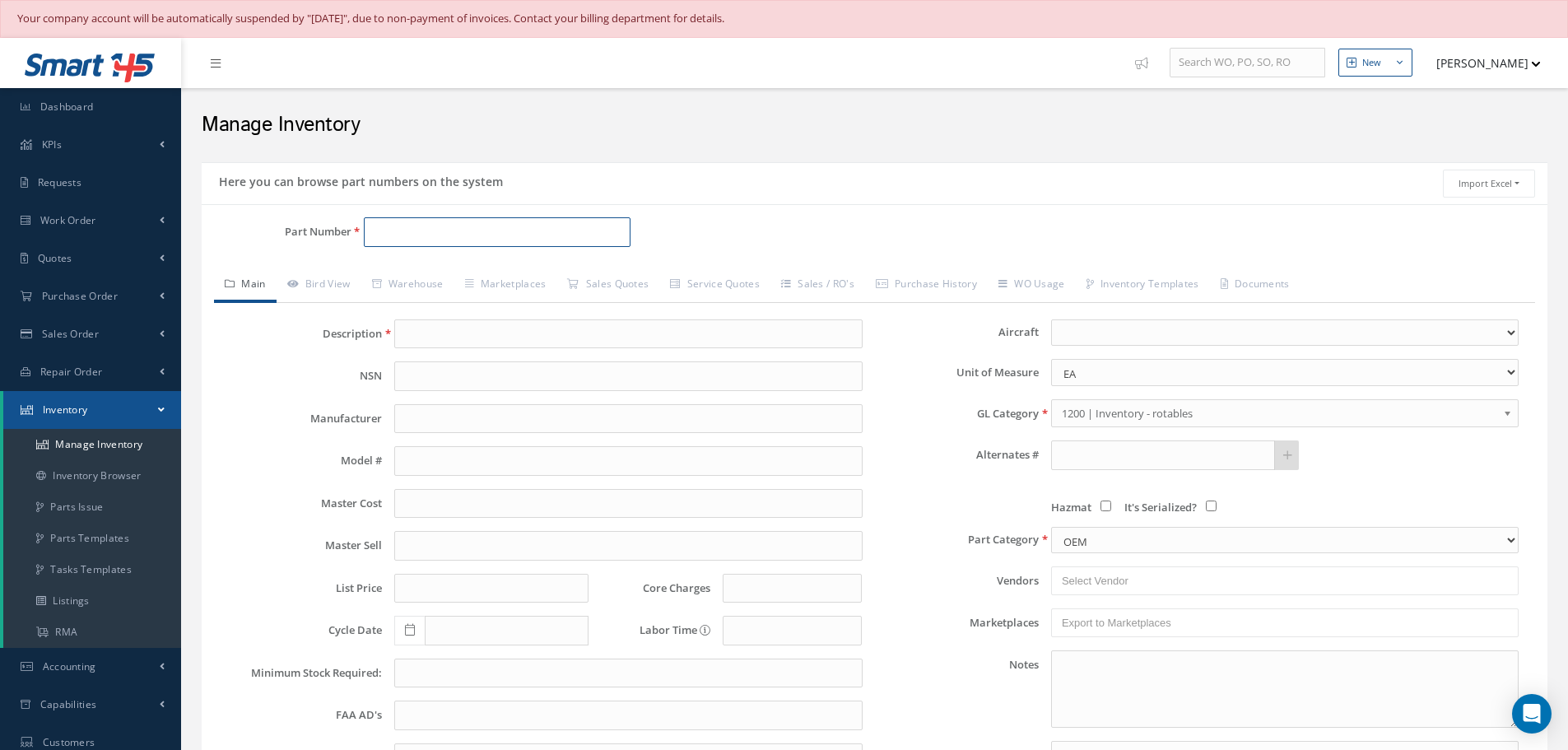
click at [471, 230] on input "Part Number" at bounding box center [498, 233] width 267 height 30
click at [419, 285] on link "Warehouse" at bounding box center [408, 285] width 93 height 35
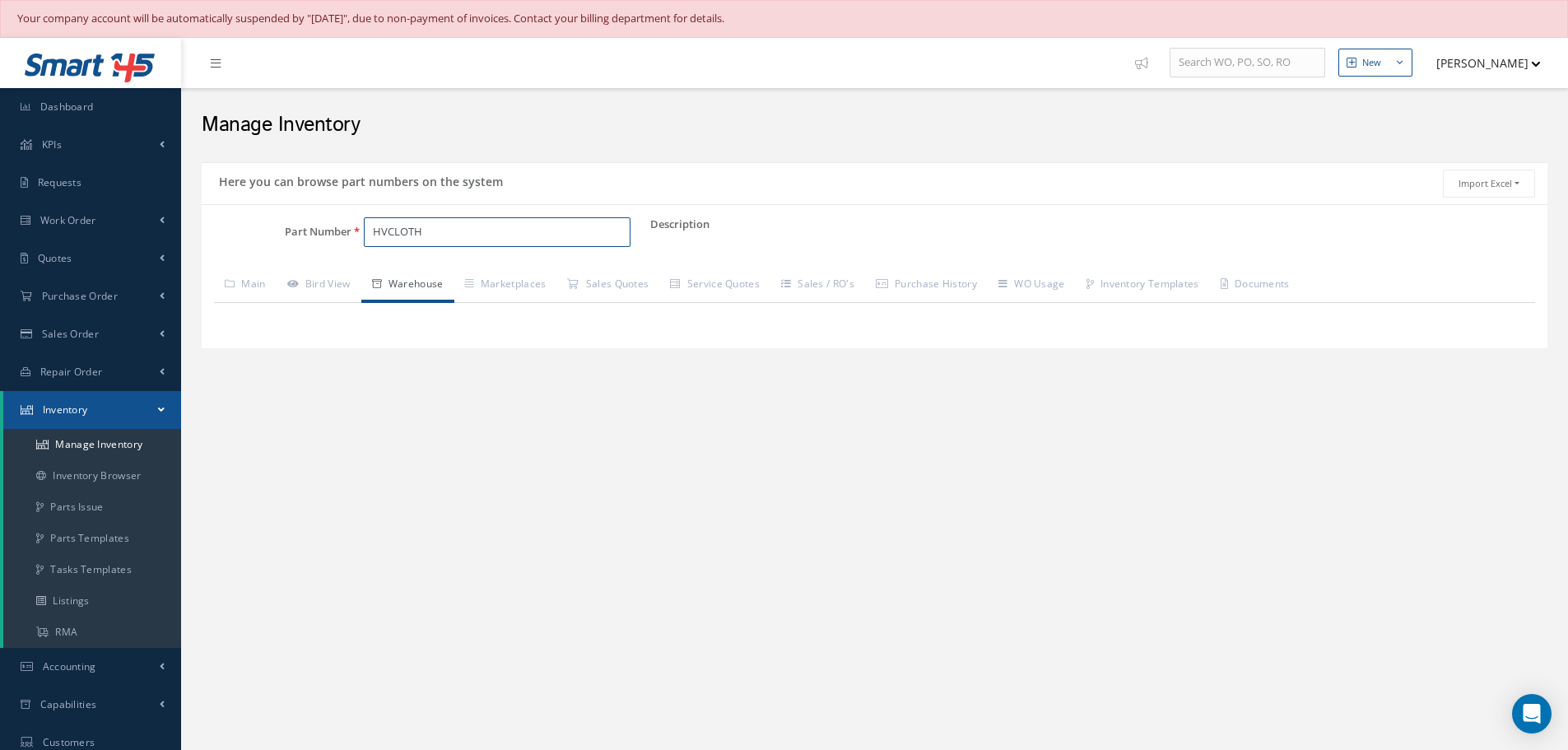
click at [443, 225] on input "HVCLOTH" at bounding box center [498, 233] width 267 height 30
click at [388, 231] on input "HVCLOTH" at bounding box center [498, 233] width 267 height 30
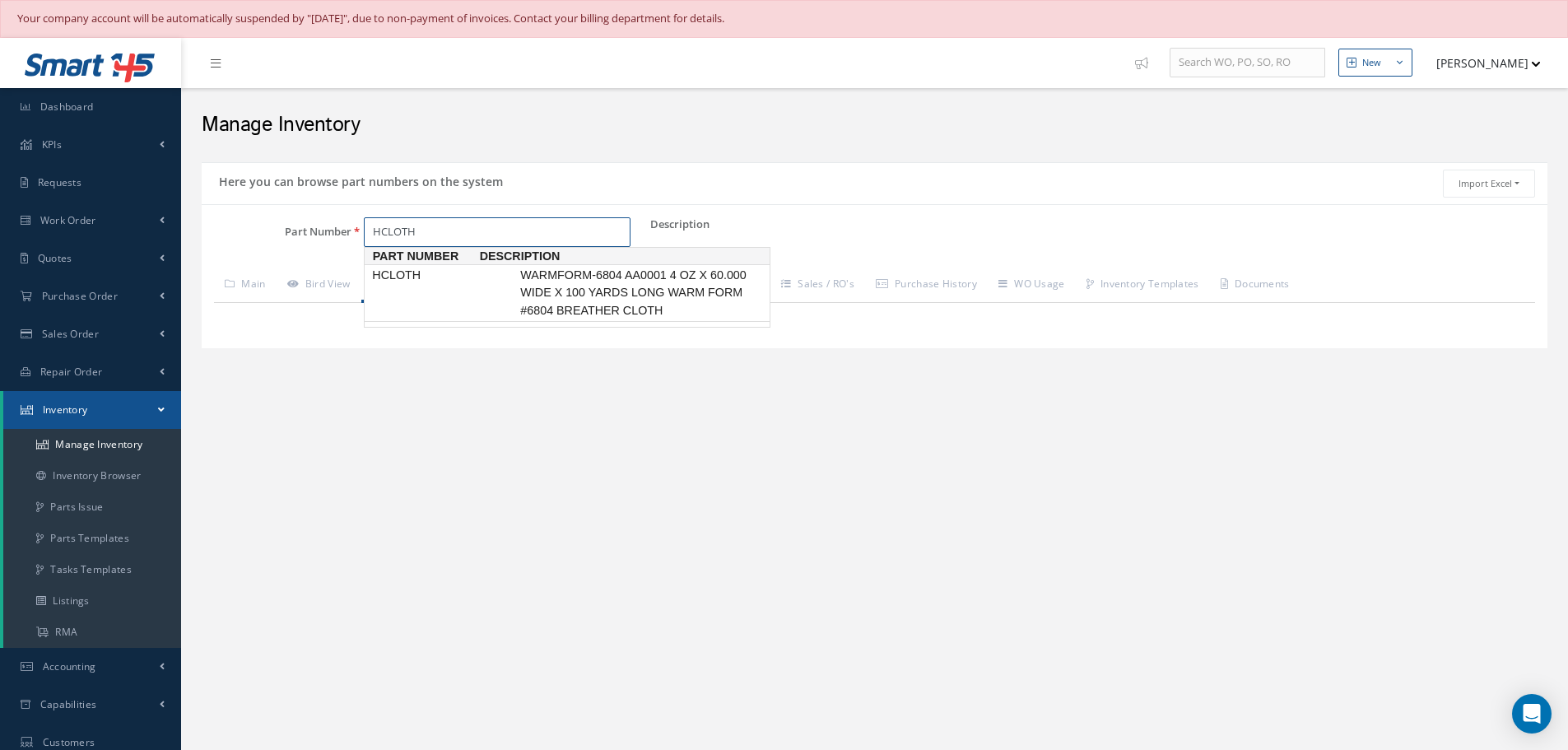
click at [406, 273] on span "HCLOTH" at bounding box center [443, 275] width 148 height 17
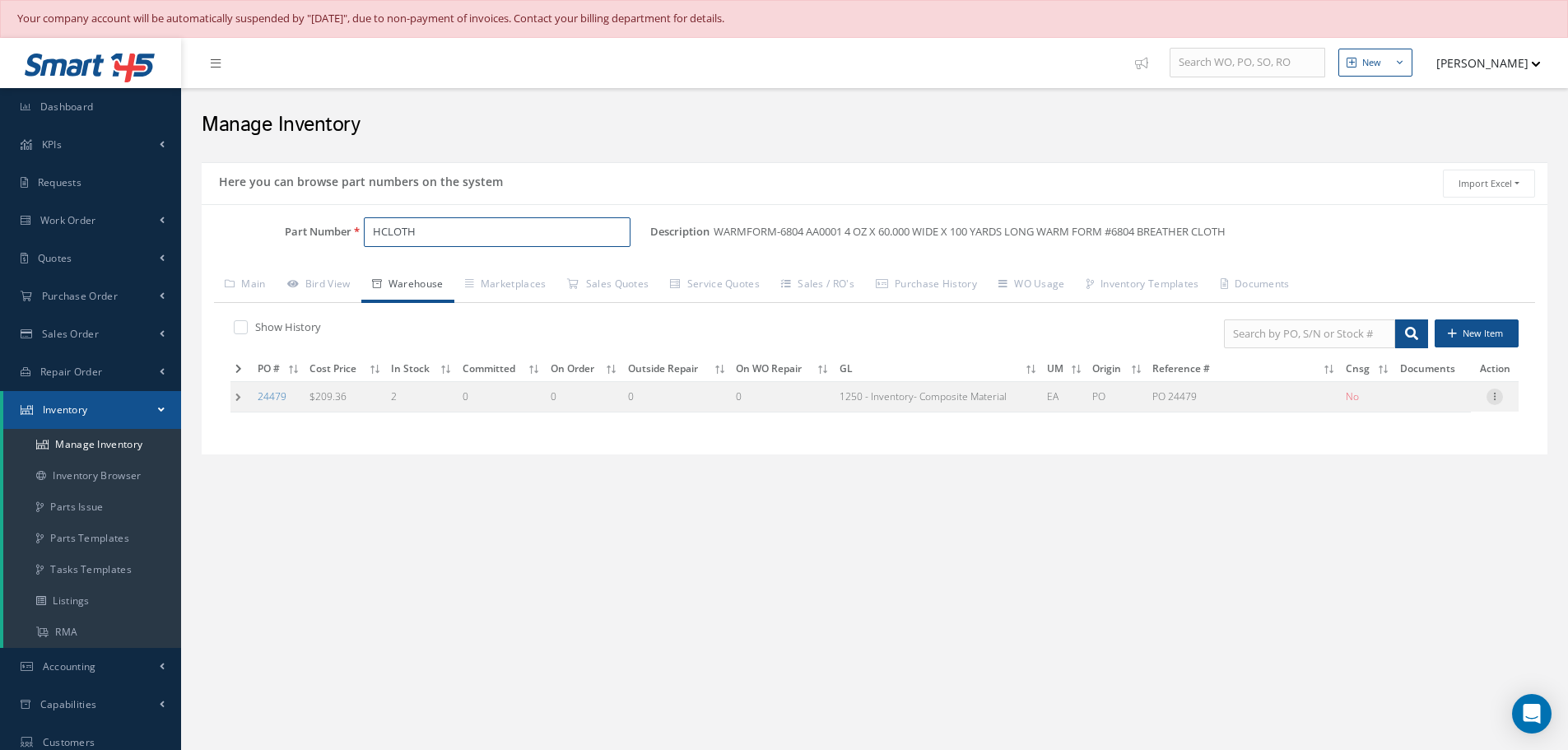
type input "HCLOTH"
click at [1498, 398] on icon at bounding box center [1495, 395] width 17 height 13
click at [1400, 410] on link "Edit" at bounding box center [1419, 408] width 130 height 22
type input "209.36"
type input "06/23/2025"
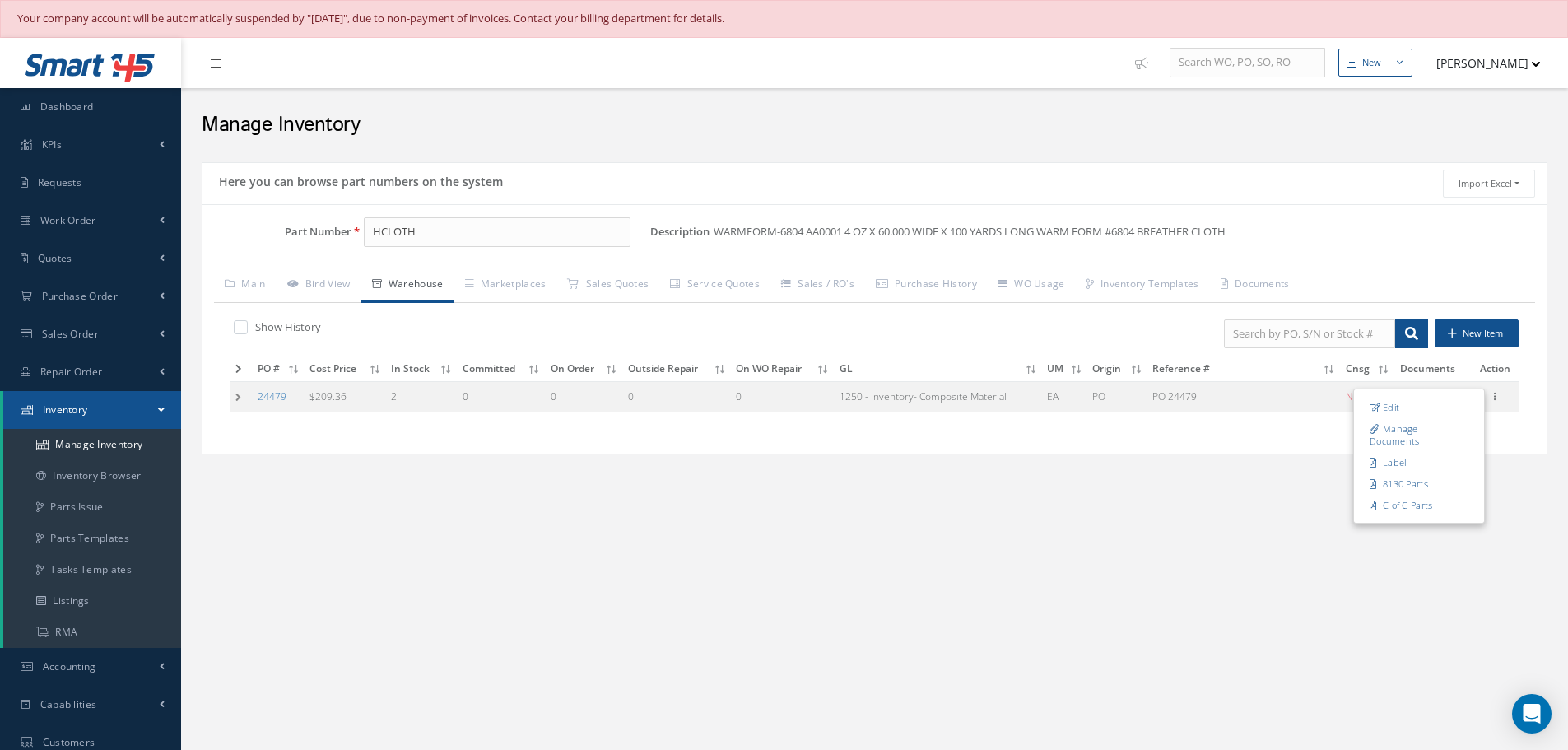
type input "PO 24479"
type input "06/23/2025"
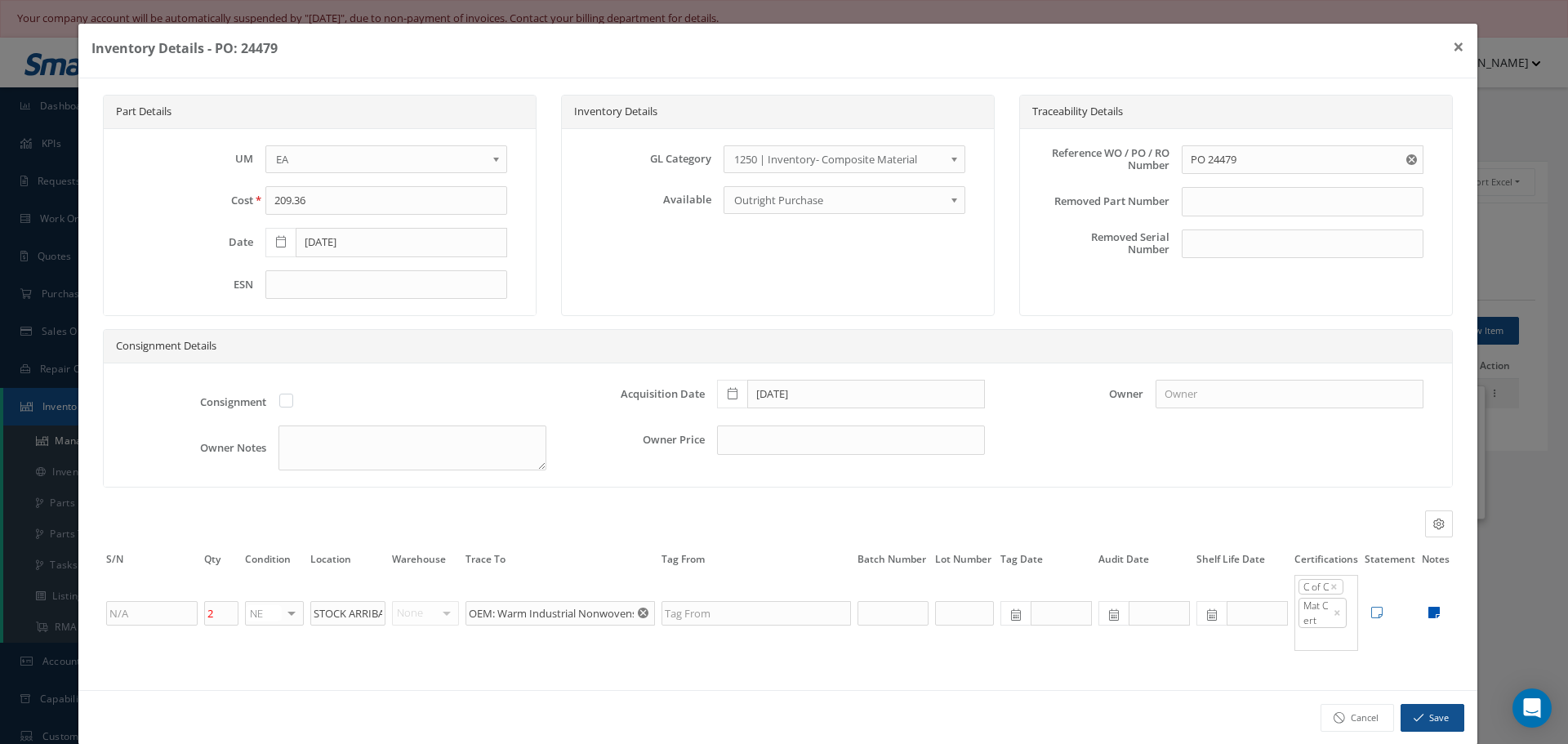
click at [1428, 614] on icon at bounding box center [1434, 611] width 12 height 13
type textarea "PROFESSIONAL PLASTICS C OF C INCLUDED OEM MSDS INCLUDED ** RECEIVED STOCK 06/23…"
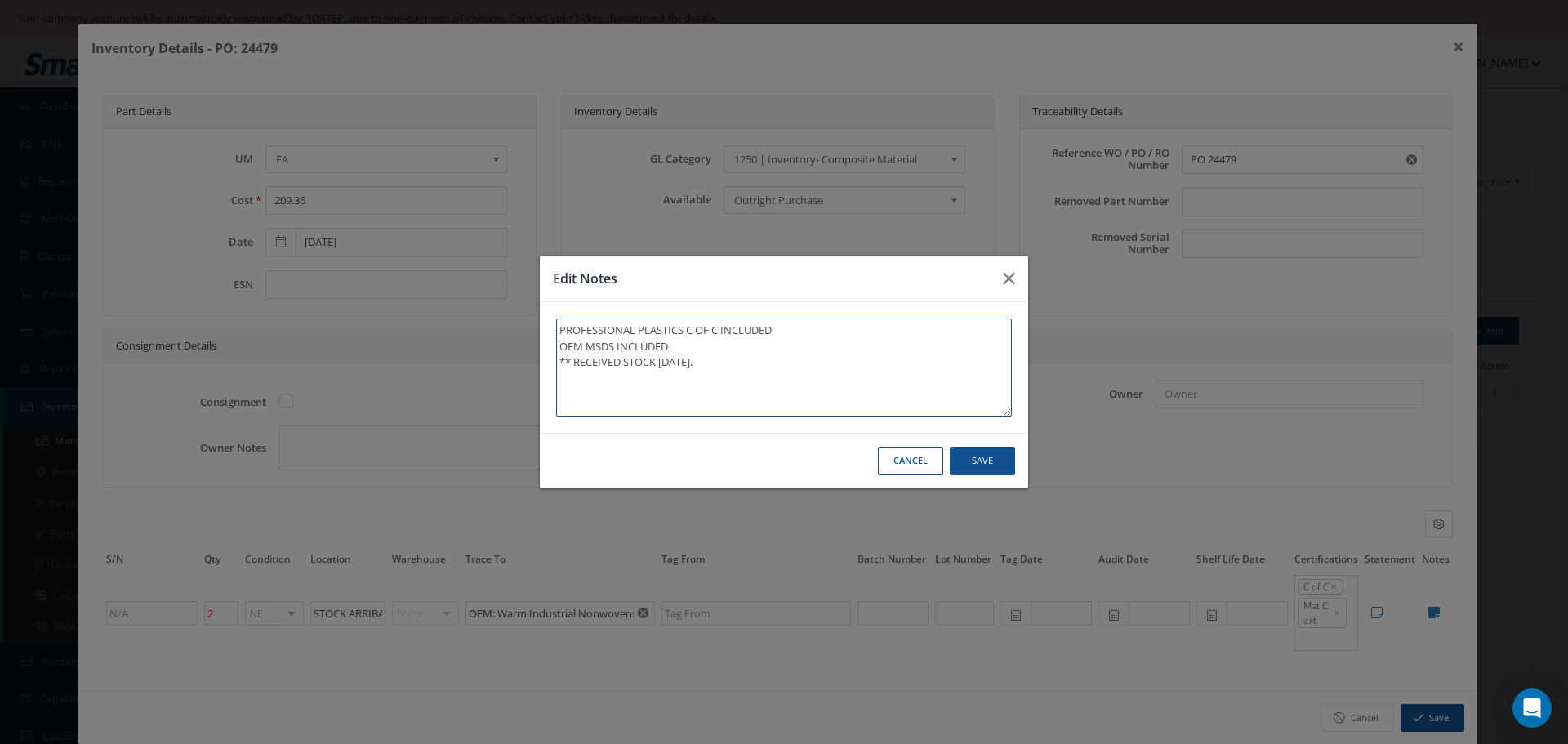
click at [776, 376] on textarea "PROFESSIONAL PLASTICS C OF C INCLUDED OEM MSDS INCLUDED ** RECEIVED STOCK 06/23…" at bounding box center [784, 368] width 455 height 98
type textarea "PROFESSIONAL PLASTICS C OF C INCLUDED OEM MSDS INCLUDED ** RECEIVED STOCK 06/23…"
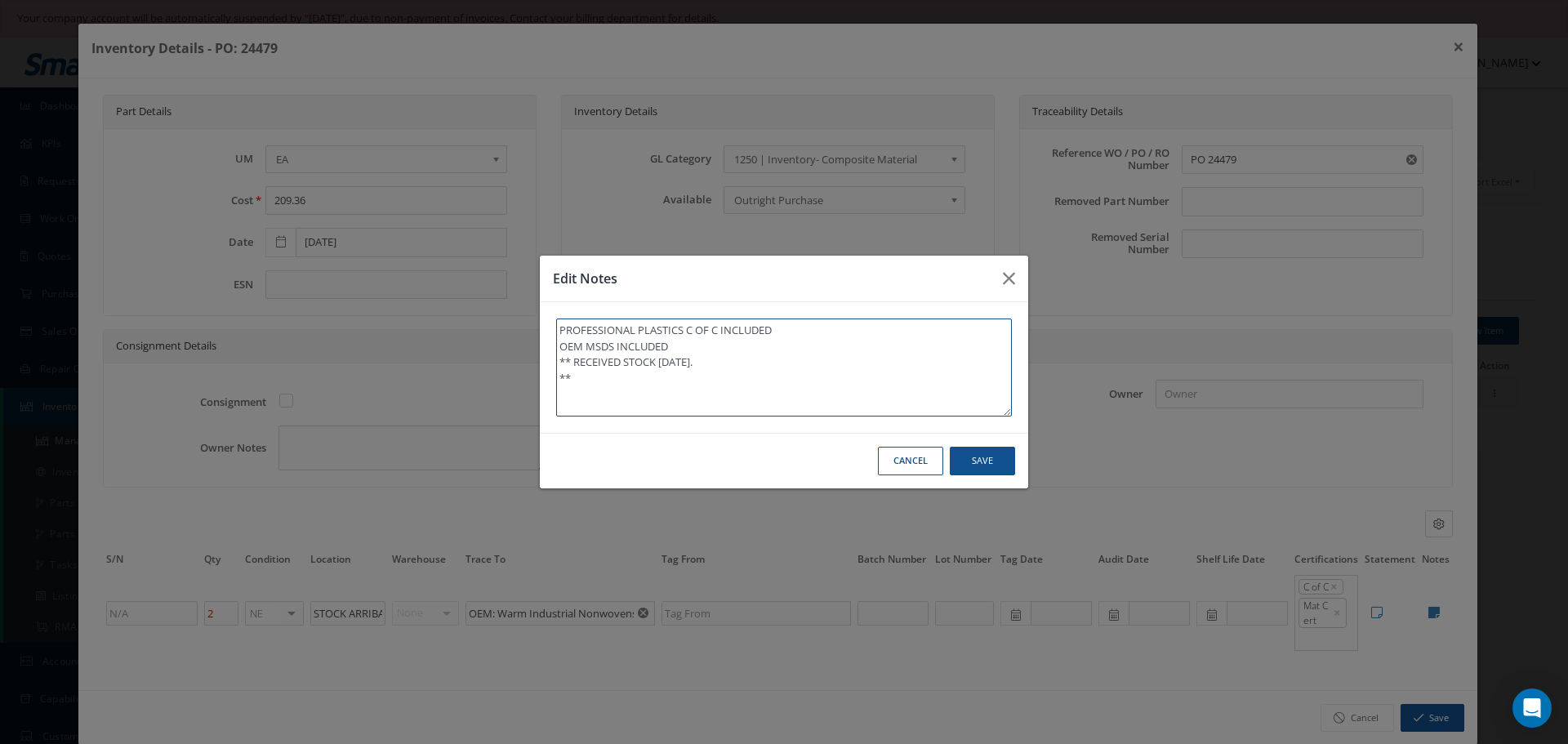
type textarea "PROFESSIONAL PLASTICS C OF C INCLUDED OEM MSDS INCLUDED ** RECEIVED STOCK 06/23…"
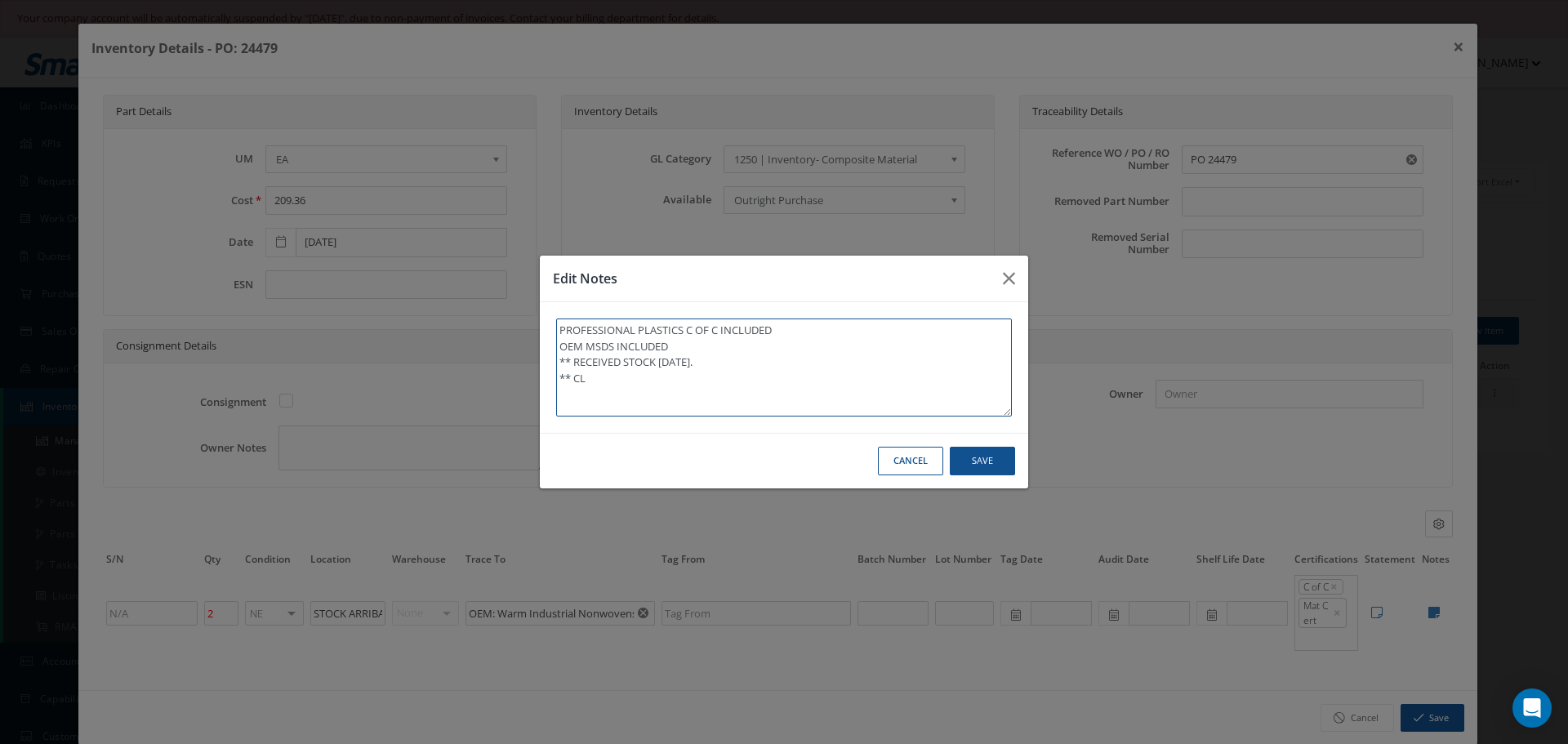
type textarea "PROFESSIONAL PLASTICS C OF C INCLUDED OEM MSDS INCLUDED ** RECEIVED STOCK 06/23…"
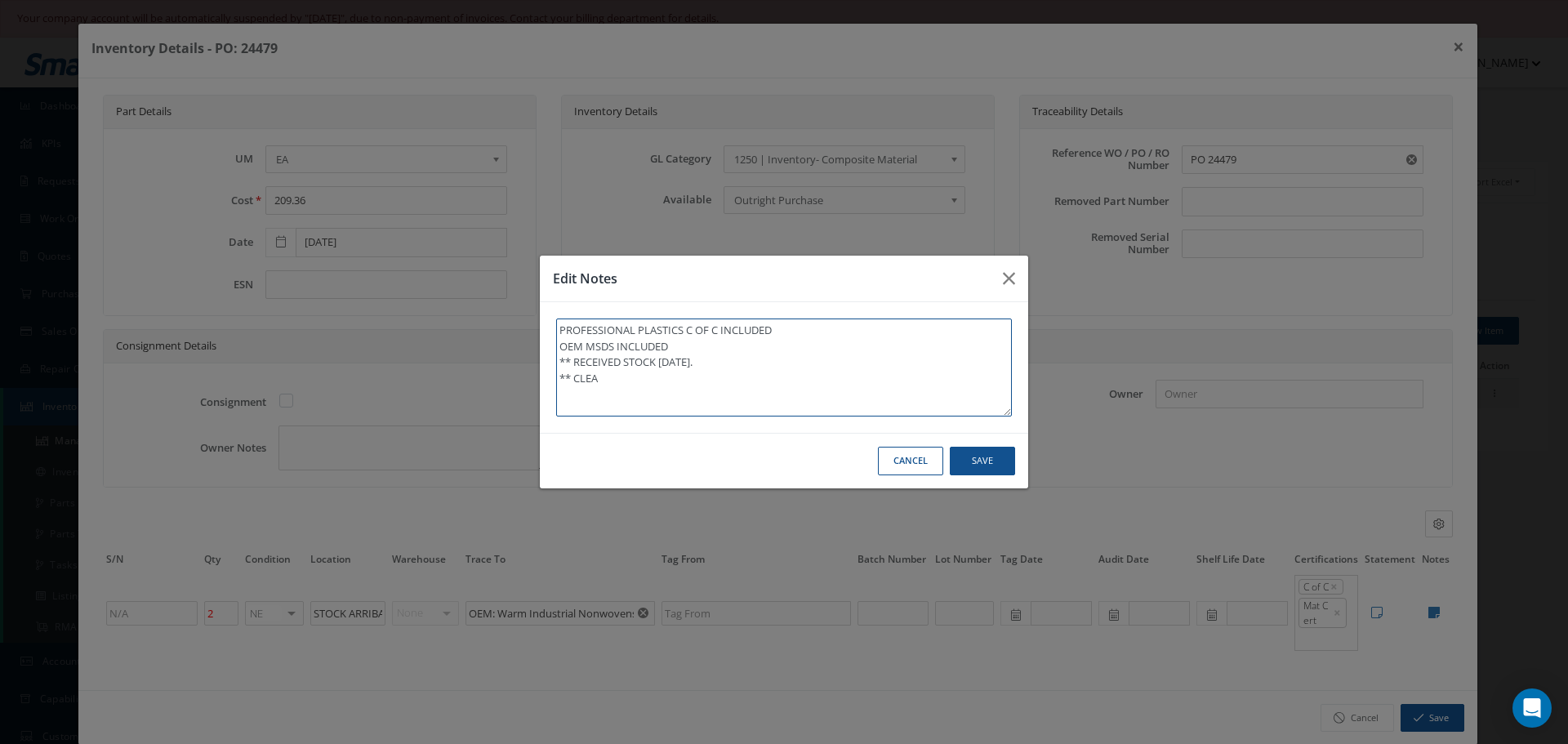
type textarea "PROFESSIONAL PLASTICS C OF C INCLUDED OEM MSDS INCLUDED ** RECEIVED STOCK 06/23…"
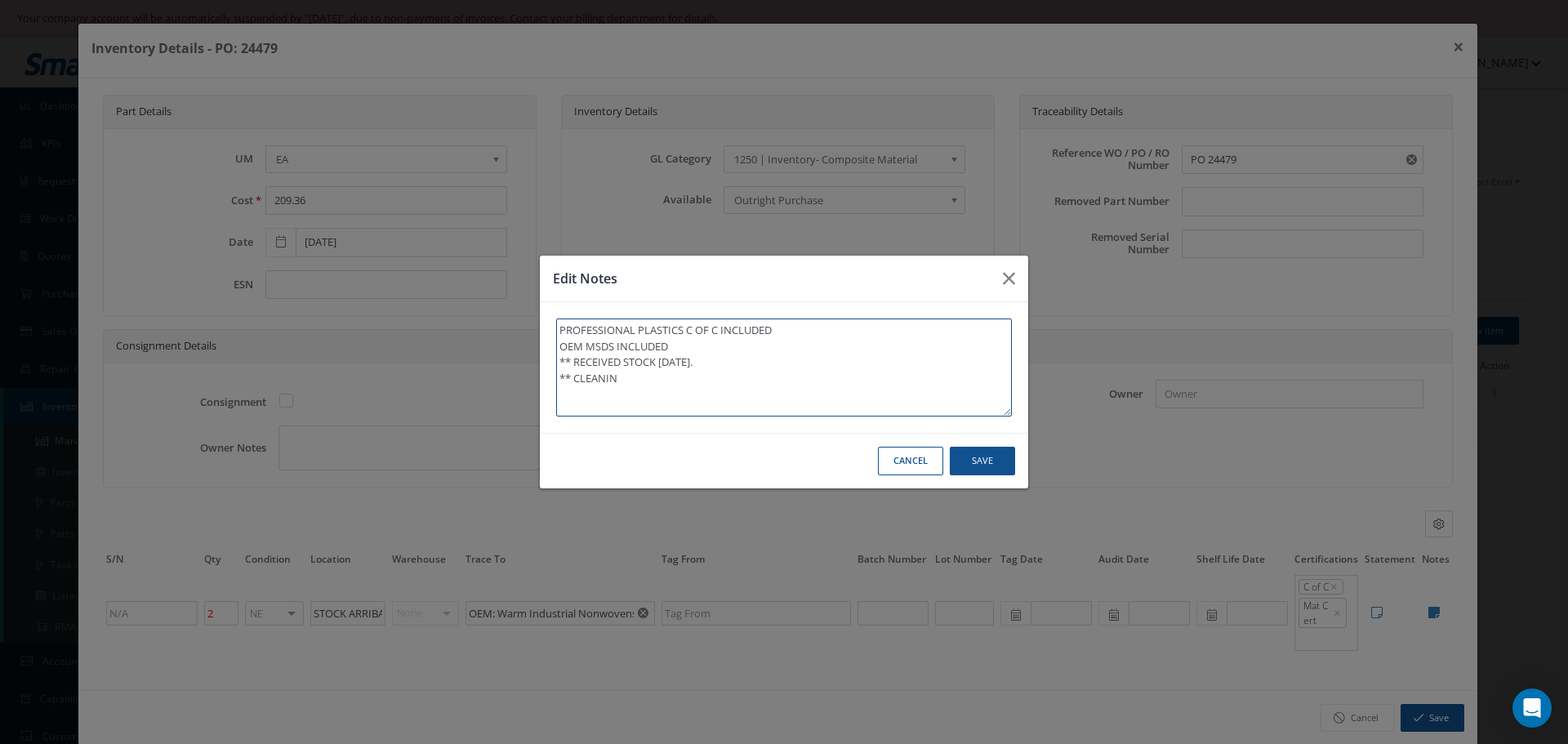
type textarea "PROFESSIONAL PLASTICS C OF C INCLUDED OEM MSDS INCLUDED ** RECEIVED STOCK 06/23…"
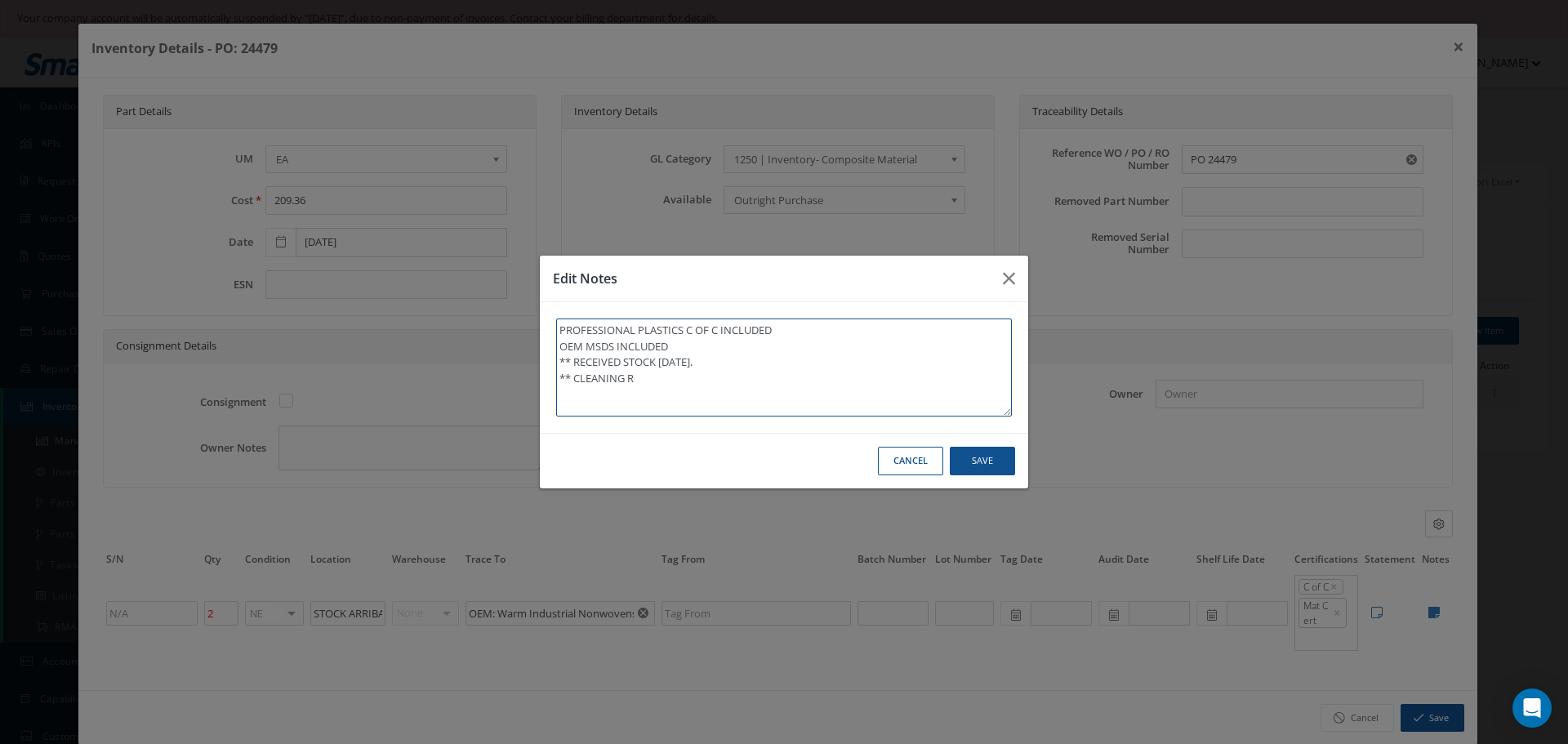
type textarea "PROFESSIONAL PLASTICS C OF C INCLUDED OEM MSDS INCLUDED ** RECEIVED STOCK 06/23…"
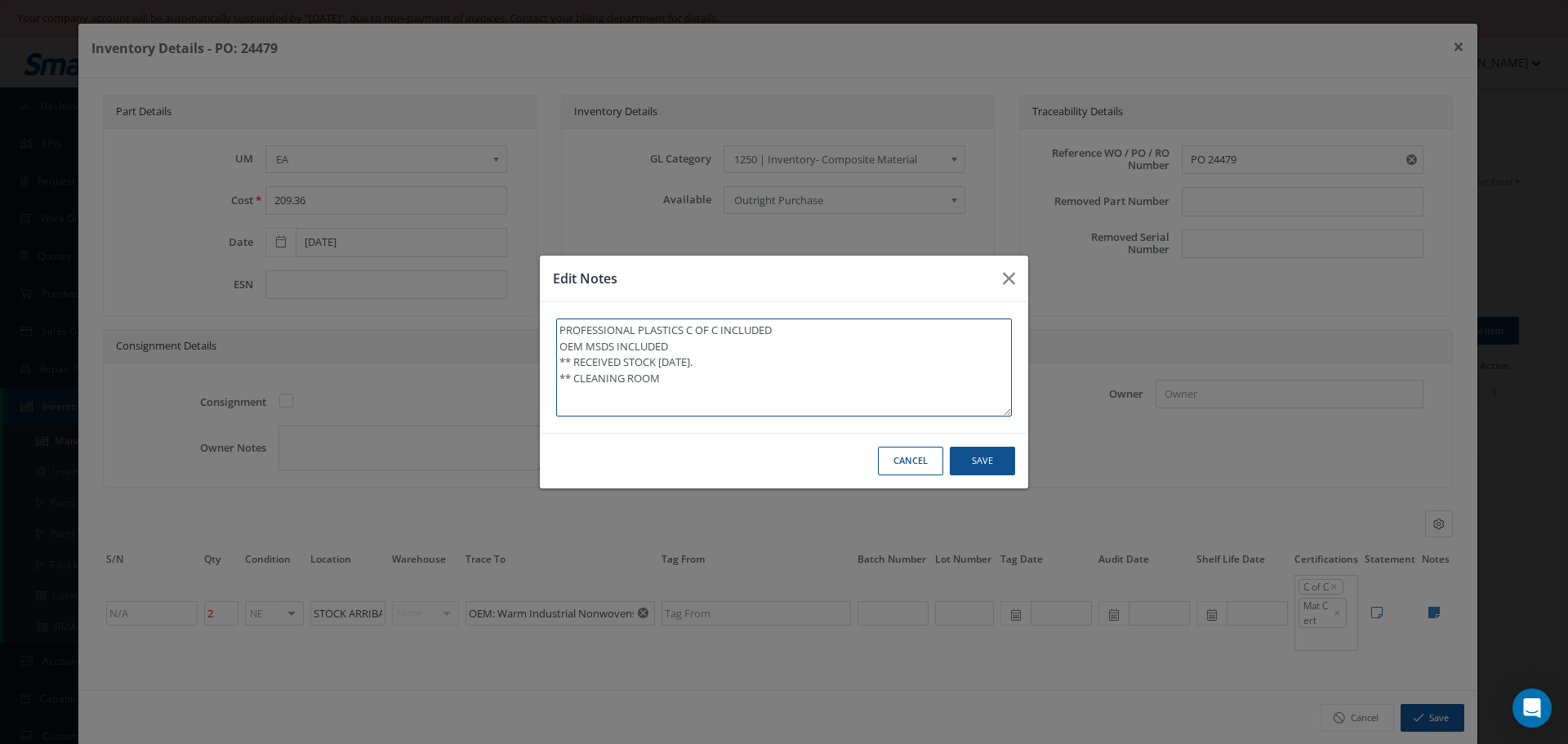
type textarea "PROFESSIONAL PLASTICS C OF C INCLUDED OEM MSDS INCLUDED ** RECEIVED STOCK 06/23…"
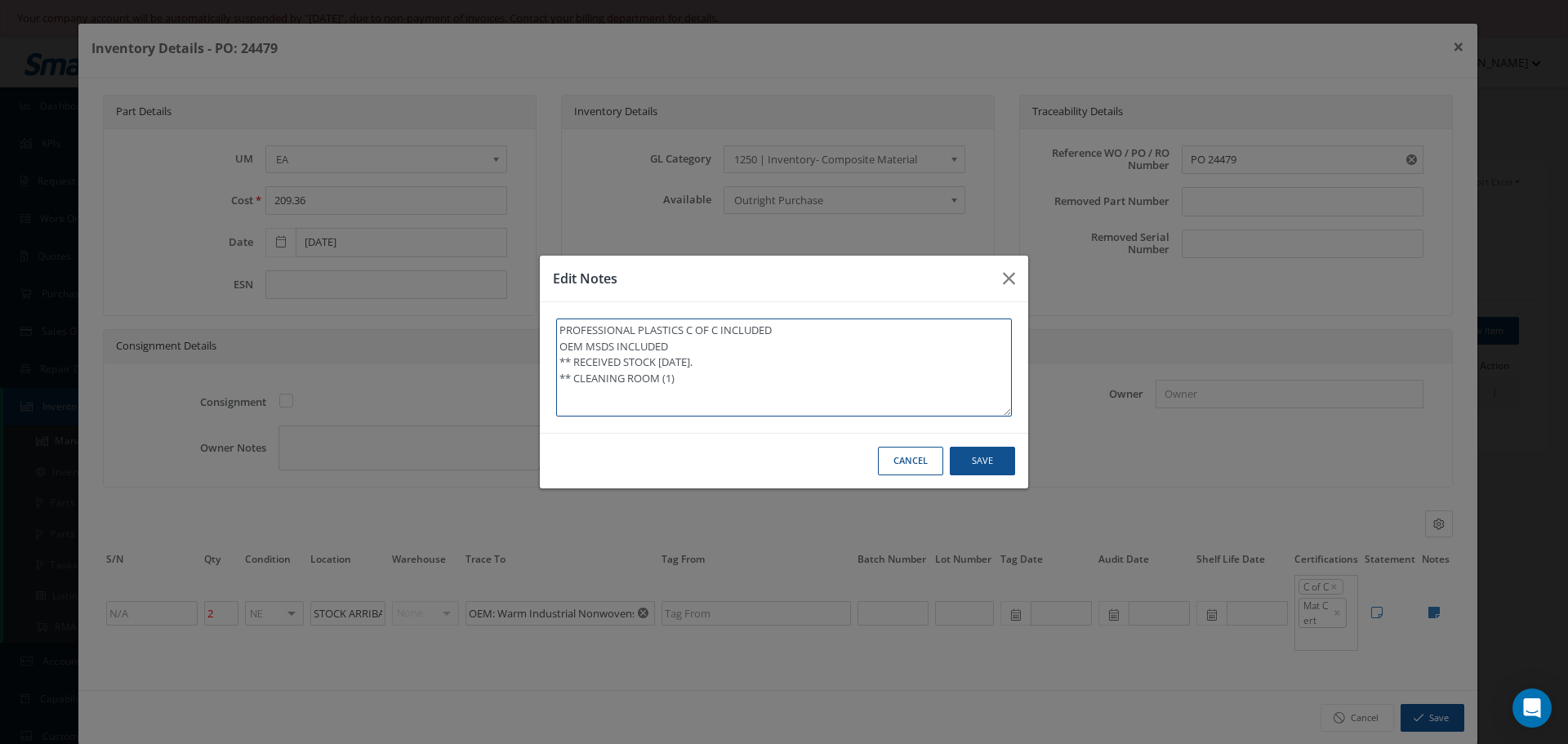
type textarea "PROFESSIONAL PLASTICS C OF C INCLUDED OEM MSDS INCLUDED ** RECEIVED STOCK 06/23…"
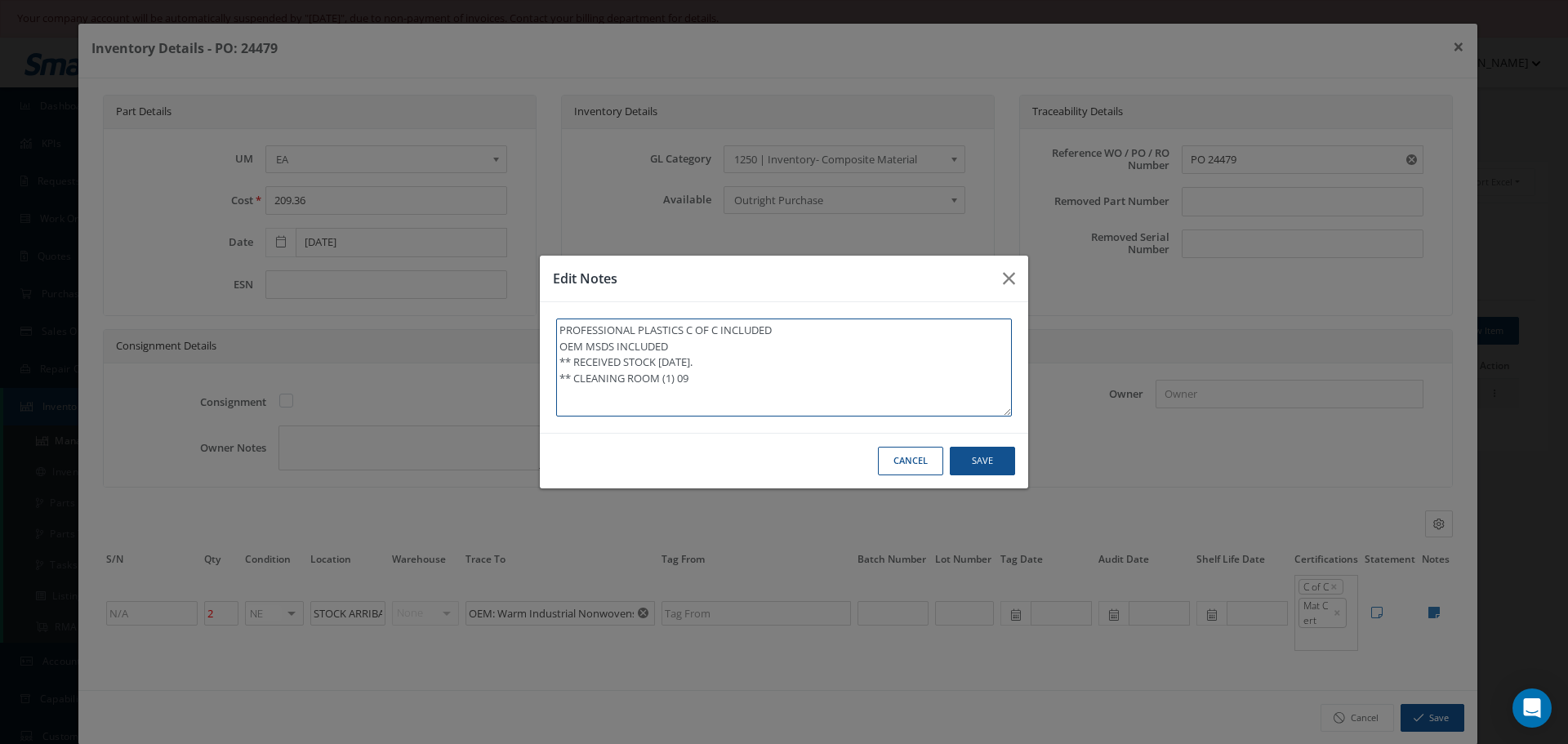
type textarea "PROFESSIONAL PLASTICS C OF C INCLUDED OEM MSDS INCLUDED ** RECEIVED STOCK 06/23…"
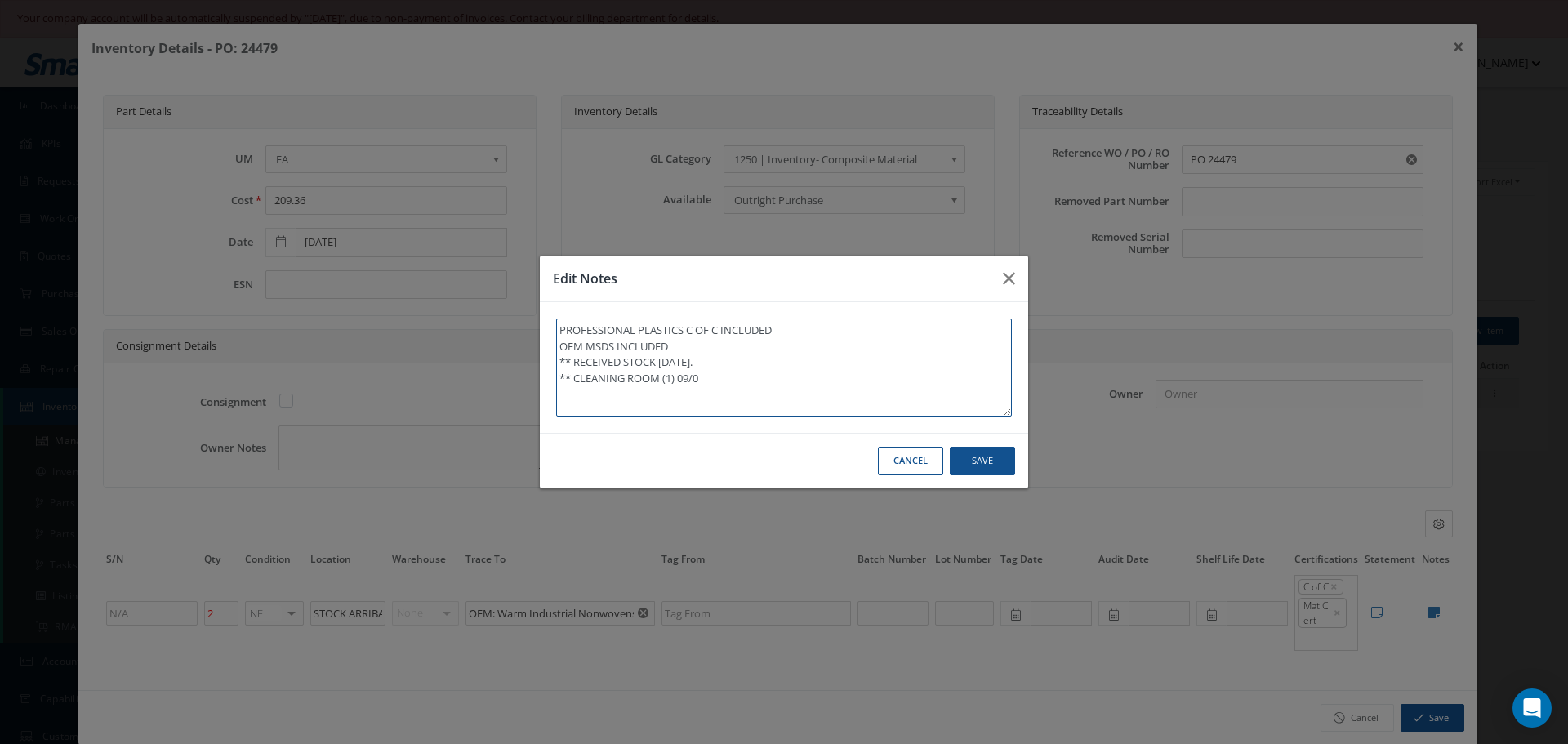
type textarea "PROFESSIONAL PLASTICS C OF C INCLUDED OEM MSDS INCLUDED ** RECEIVED STOCK 06/23…"
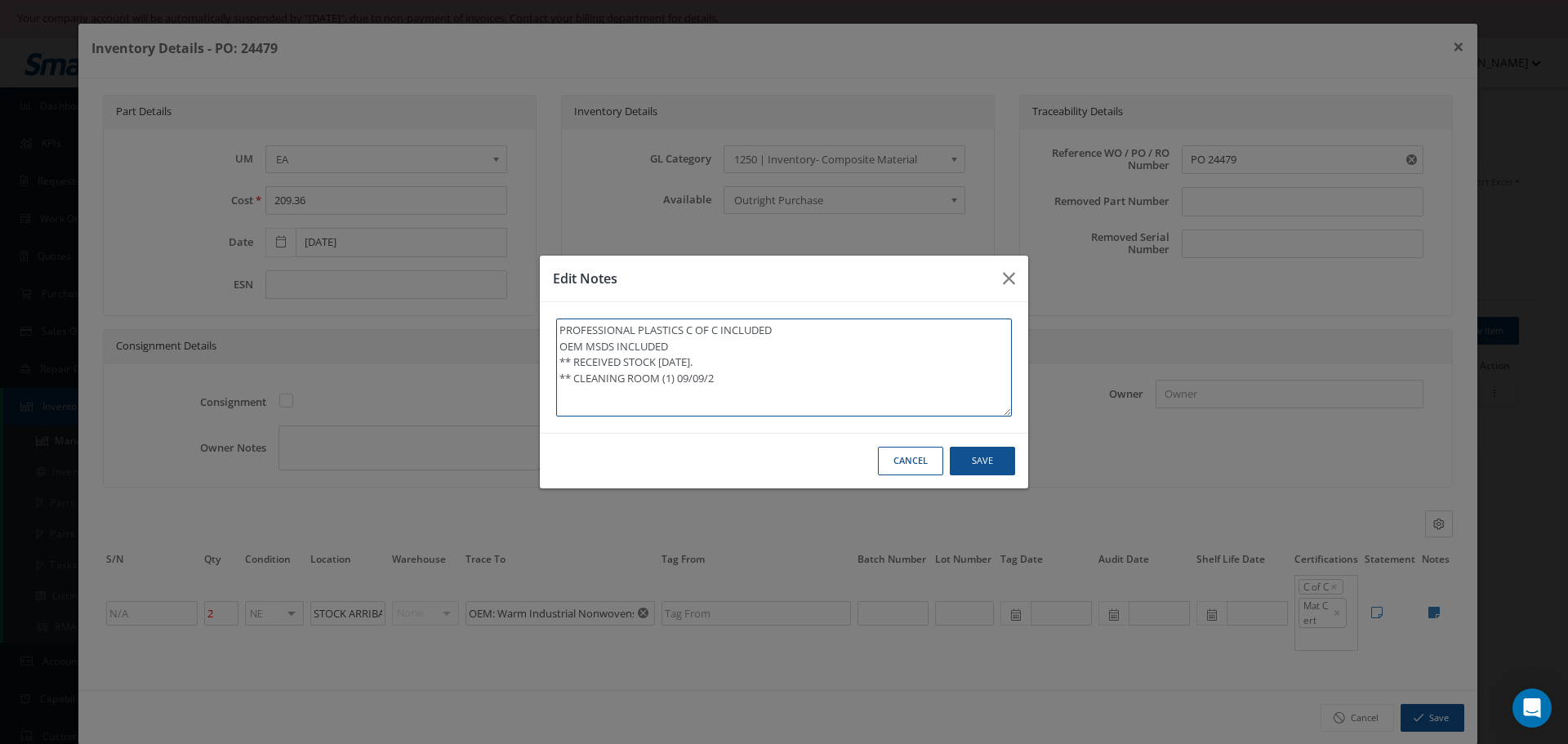
type textarea "PROFESSIONAL PLASTICS C OF C INCLUDED OEM MSDS INCLUDED ** RECEIVED STOCK 06/23…"
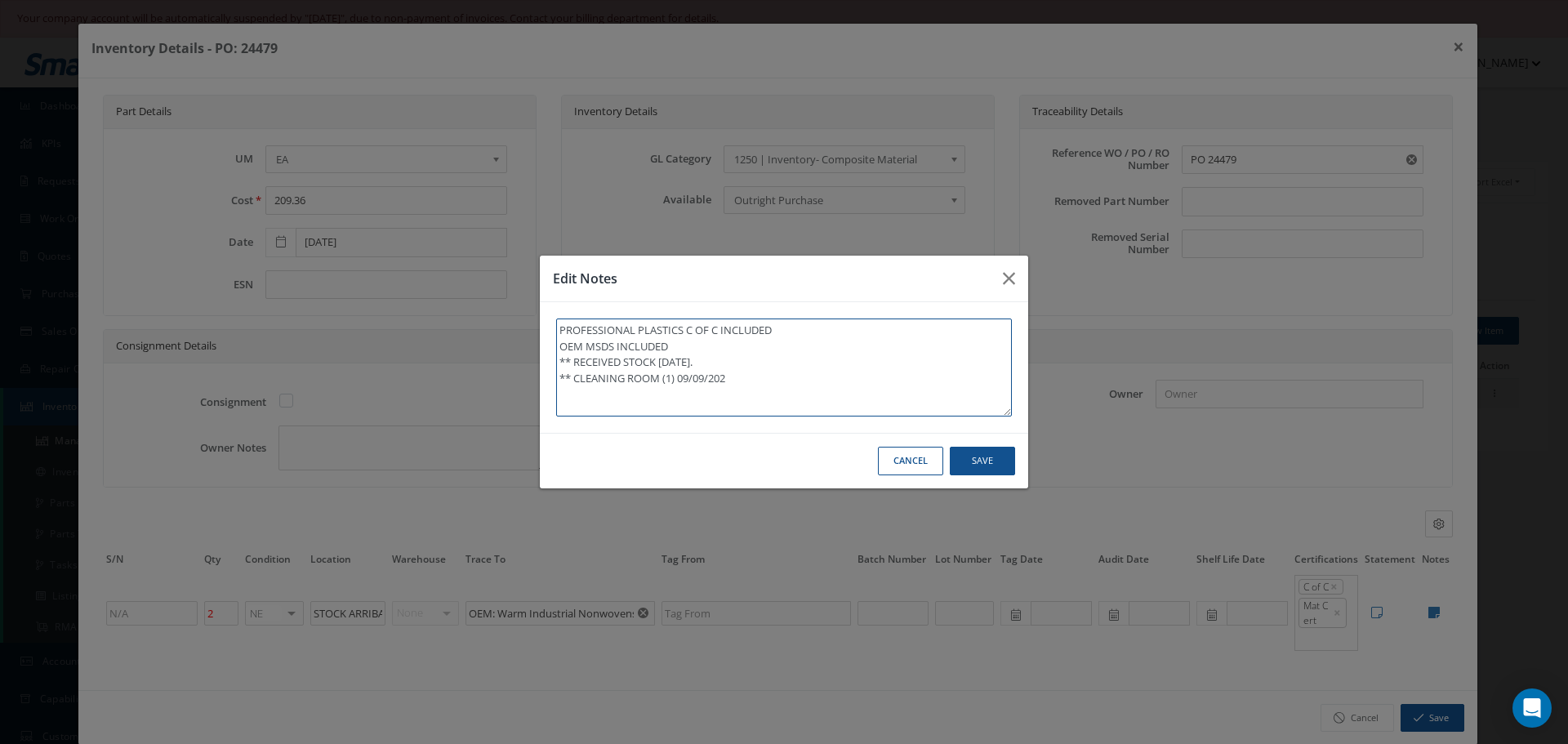
type textarea "PROFESSIONAL PLASTICS C OF C INCLUDED OEM MSDS INCLUDED ** RECEIVED STOCK 06/23…"
click at [970, 454] on button "Save" at bounding box center [982, 460] width 66 height 28
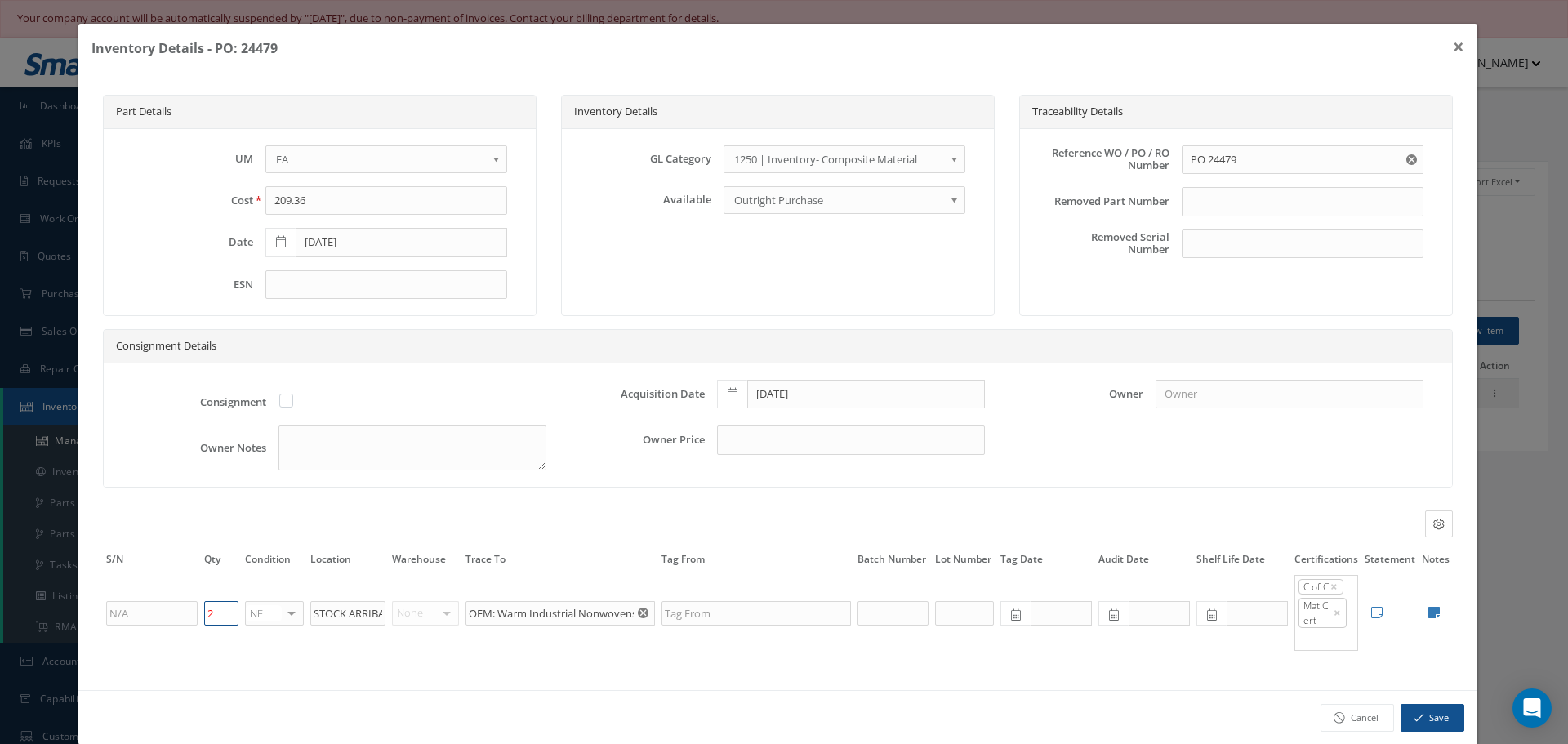
click at [221, 610] on input "2" at bounding box center [221, 612] width 34 height 25
type input "1"
click at [1436, 722] on button "Save" at bounding box center [1432, 717] width 64 height 28
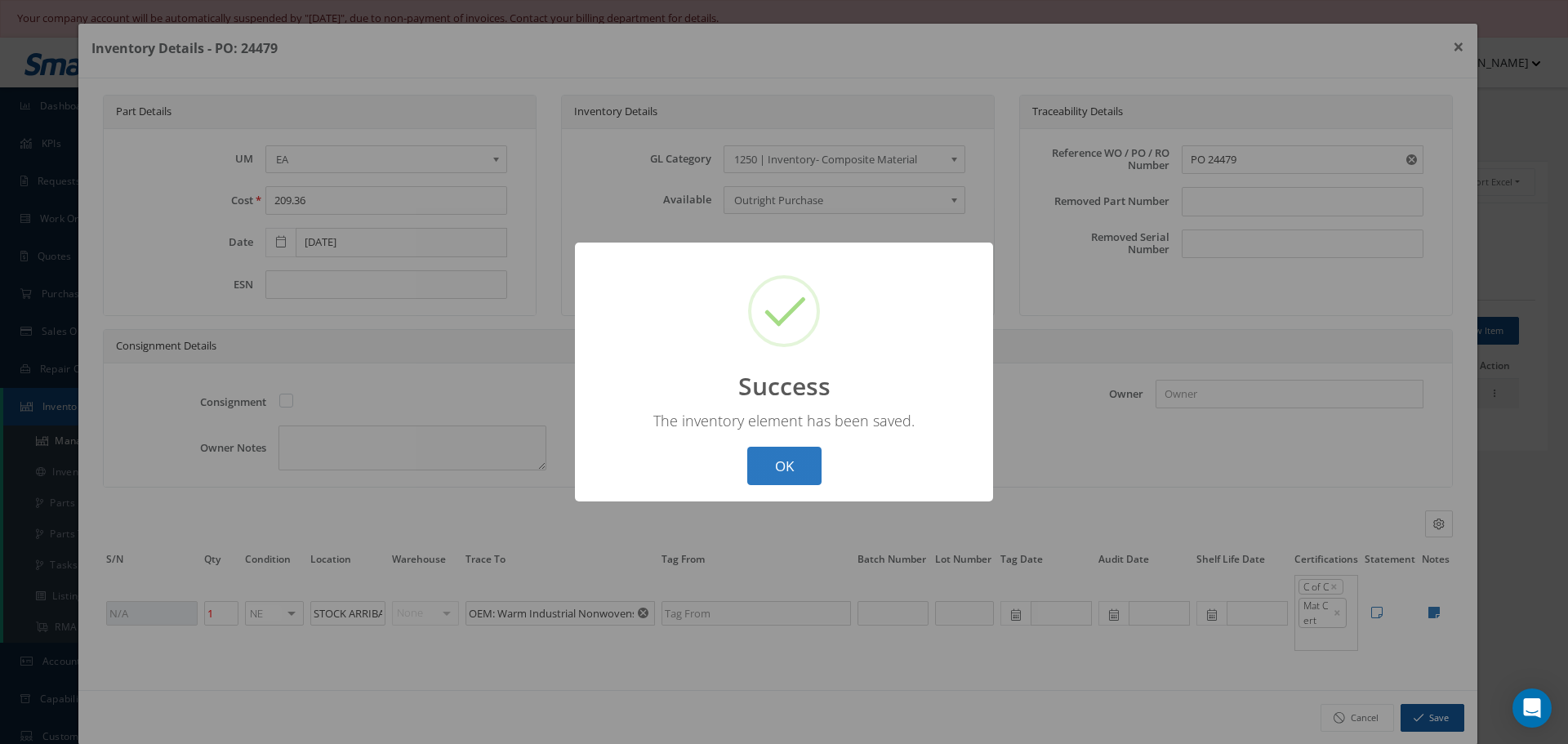
click at [768, 458] on button "OK" at bounding box center [784, 465] width 75 height 38
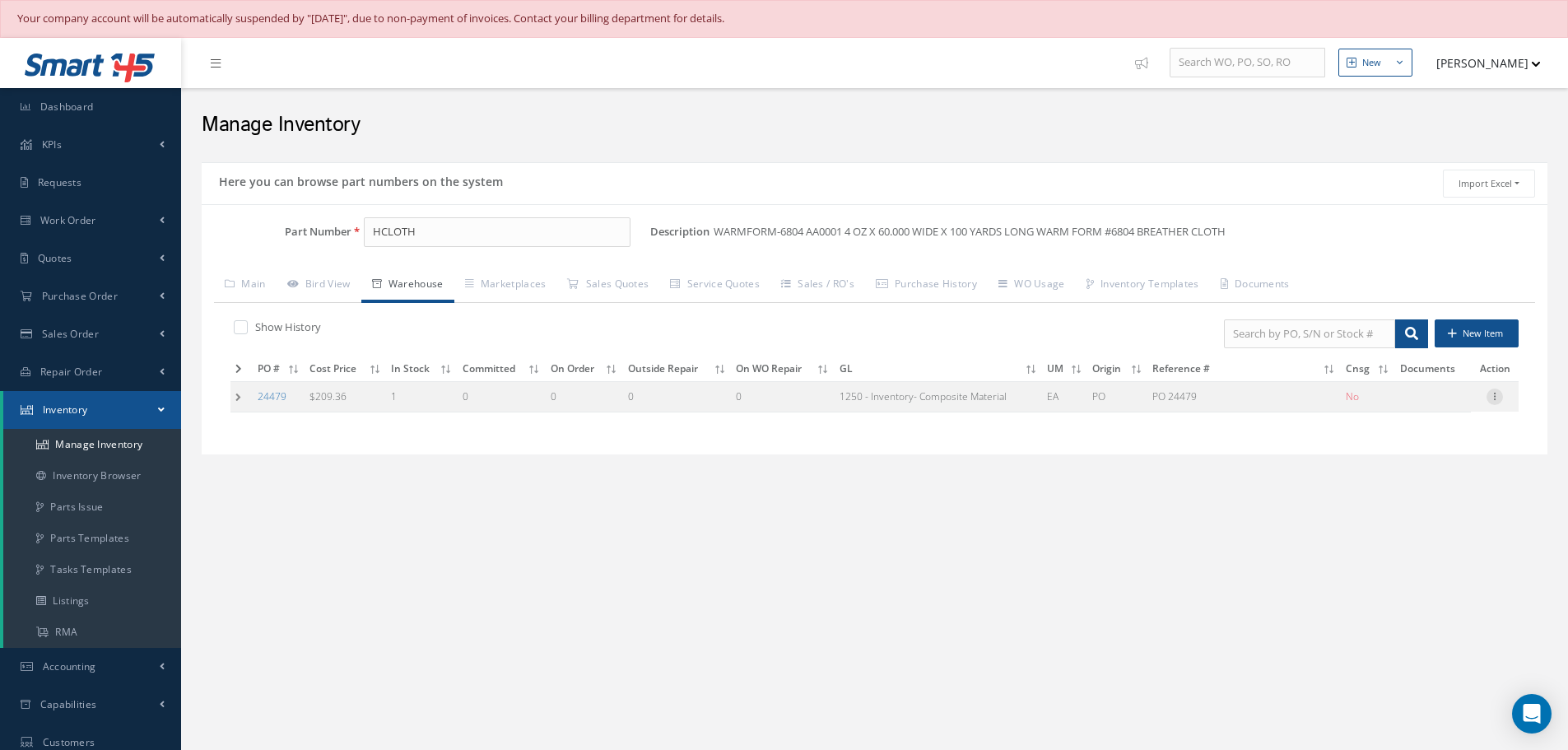
click at [1497, 395] on icon at bounding box center [1495, 395] width 17 height 13
click at [1400, 462] on link "Label" at bounding box center [1419, 463] width 130 height 22
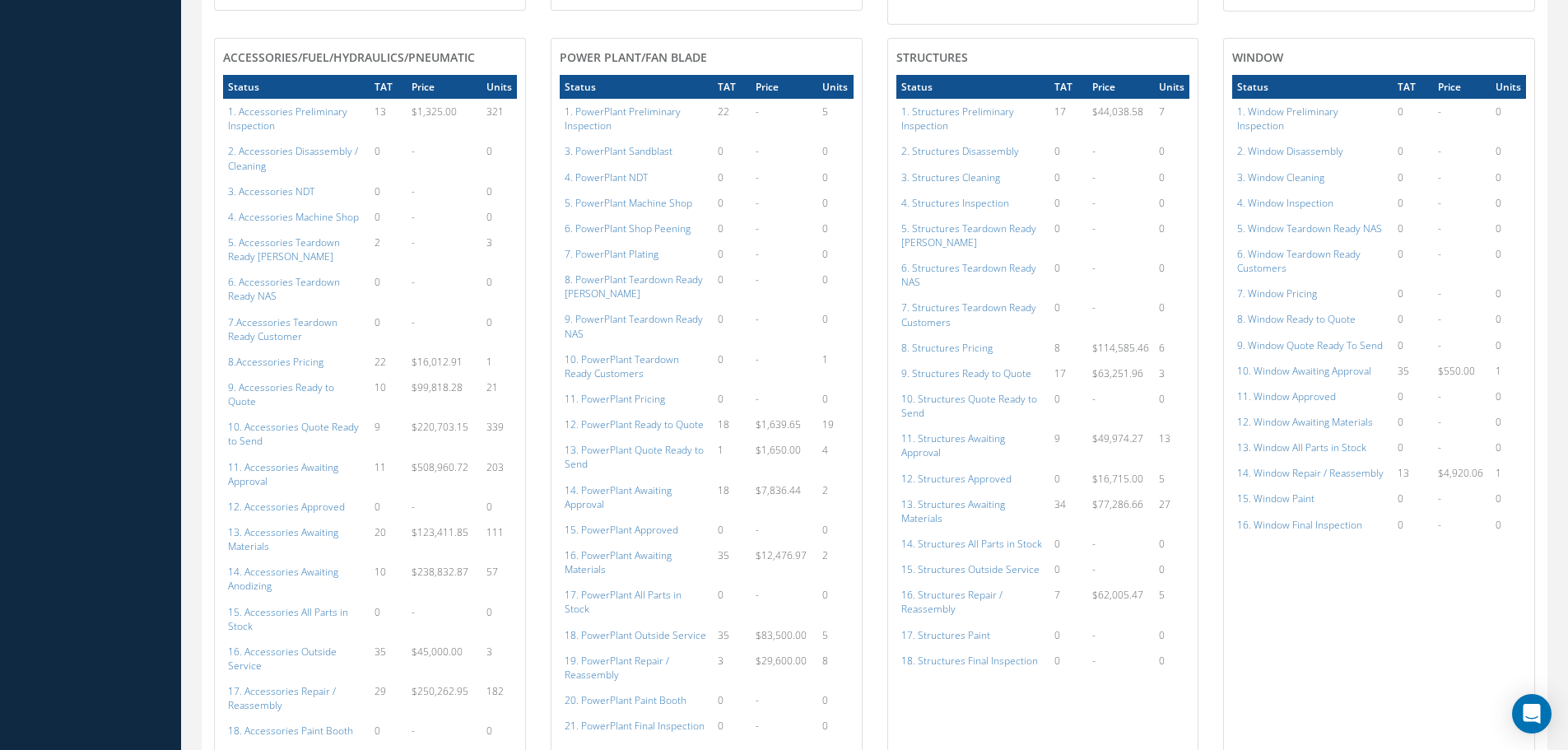
scroll to position [905, 0]
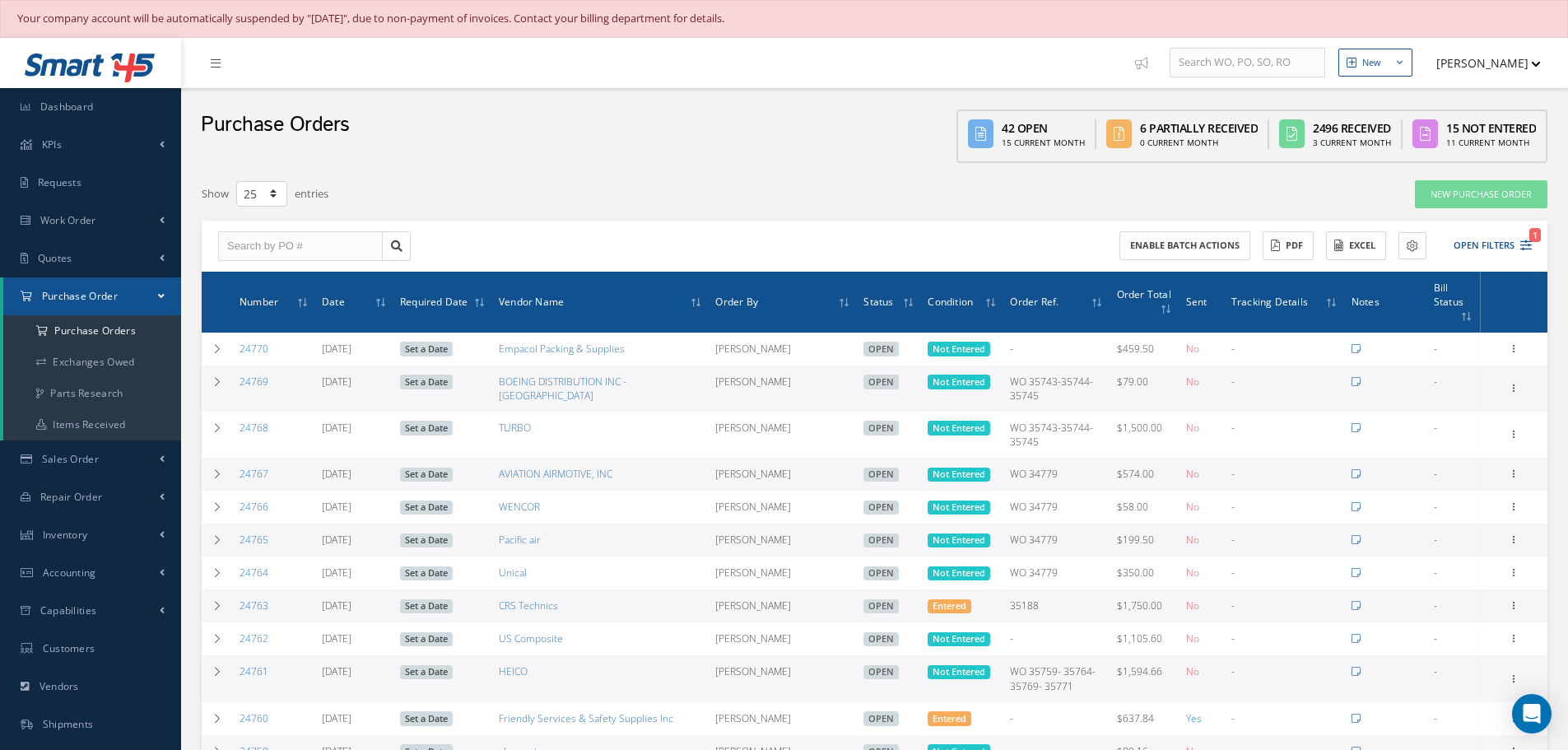
select select "25"
click at [243, 247] on input "text" at bounding box center [300, 246] width 164 height 30
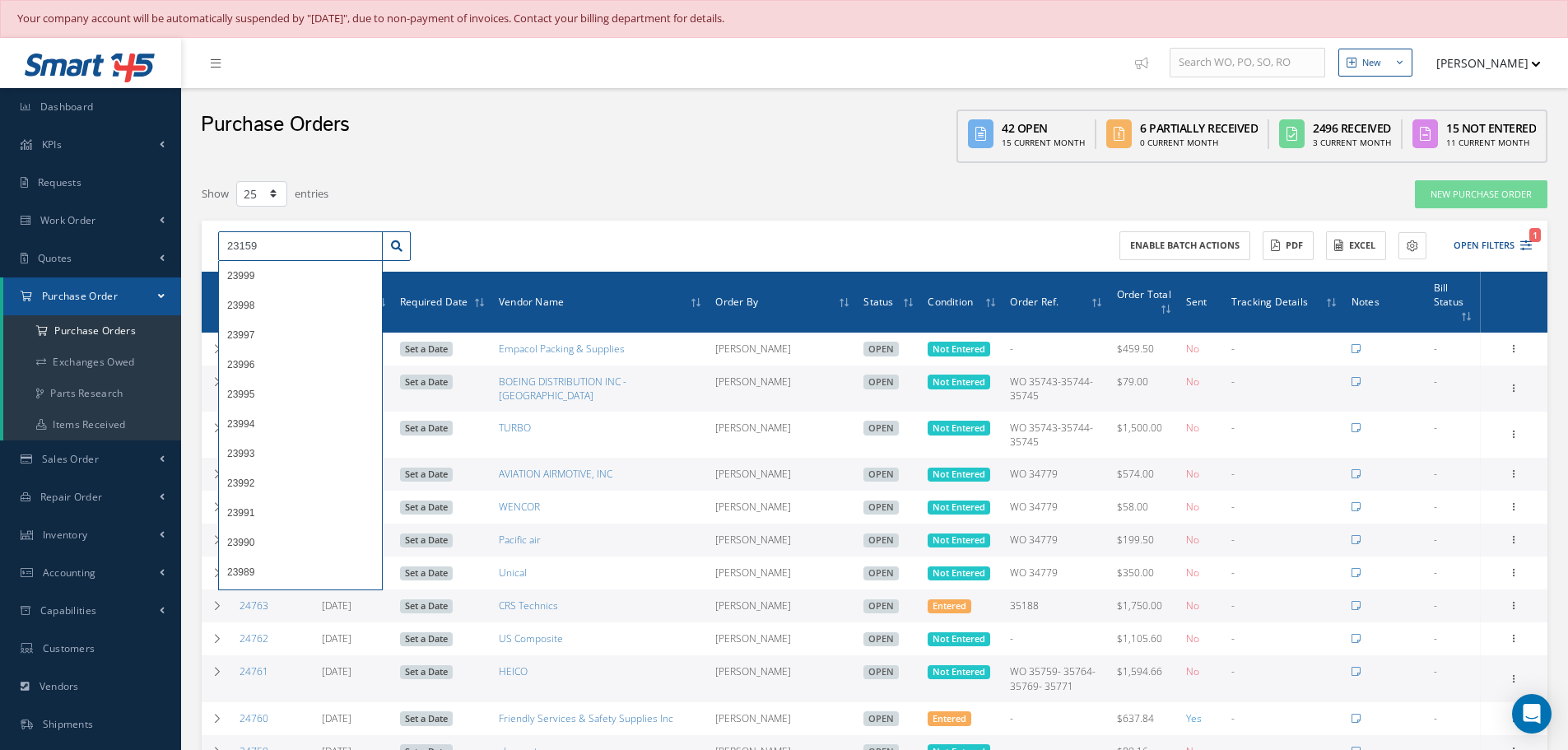
type input "23159"
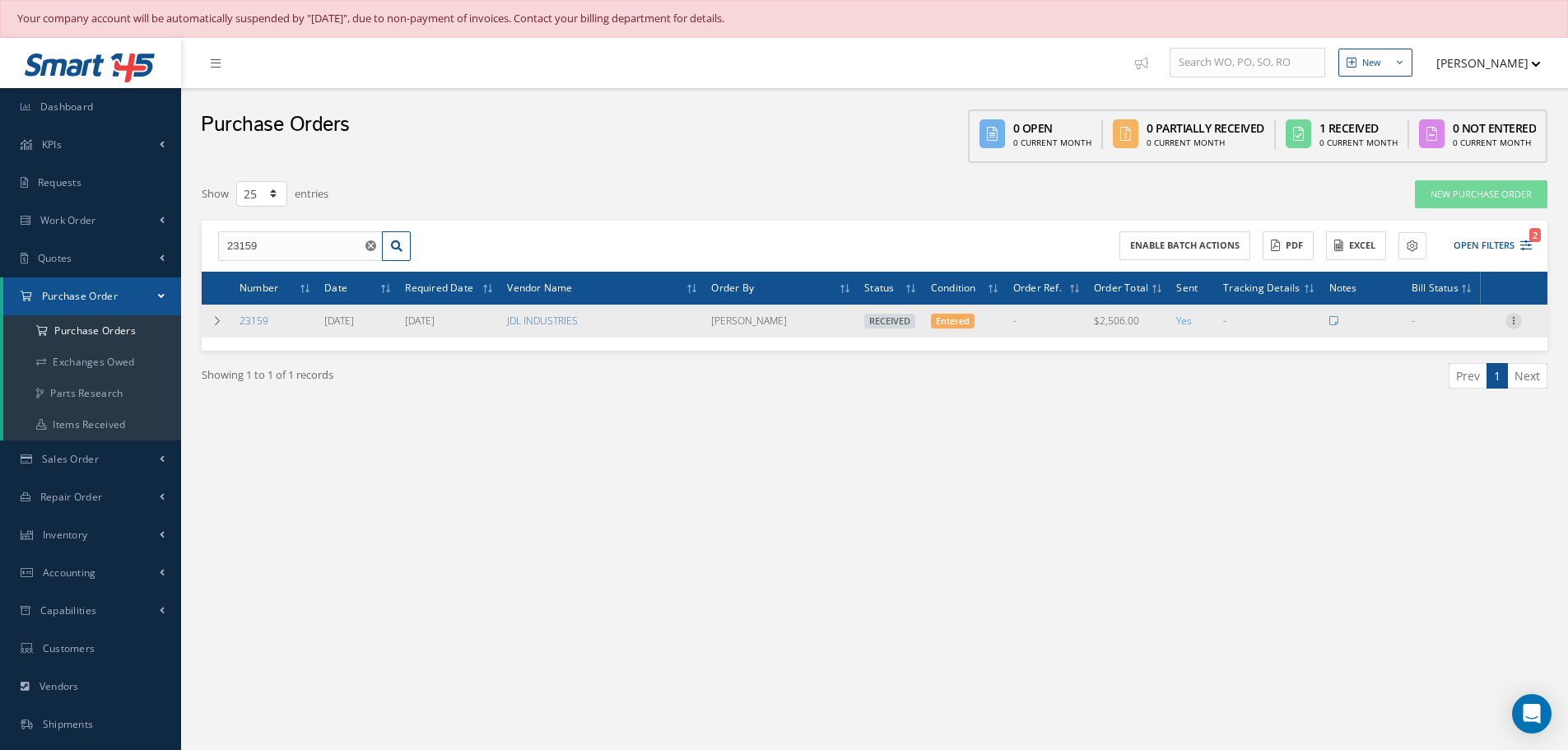
click at [1514, 320] on icon at bounding box center [1514, 319] width 17 height 13
click at [1453, 330] on link "Receiving Details" at bounding box center [1437, 332] width 130 height 22
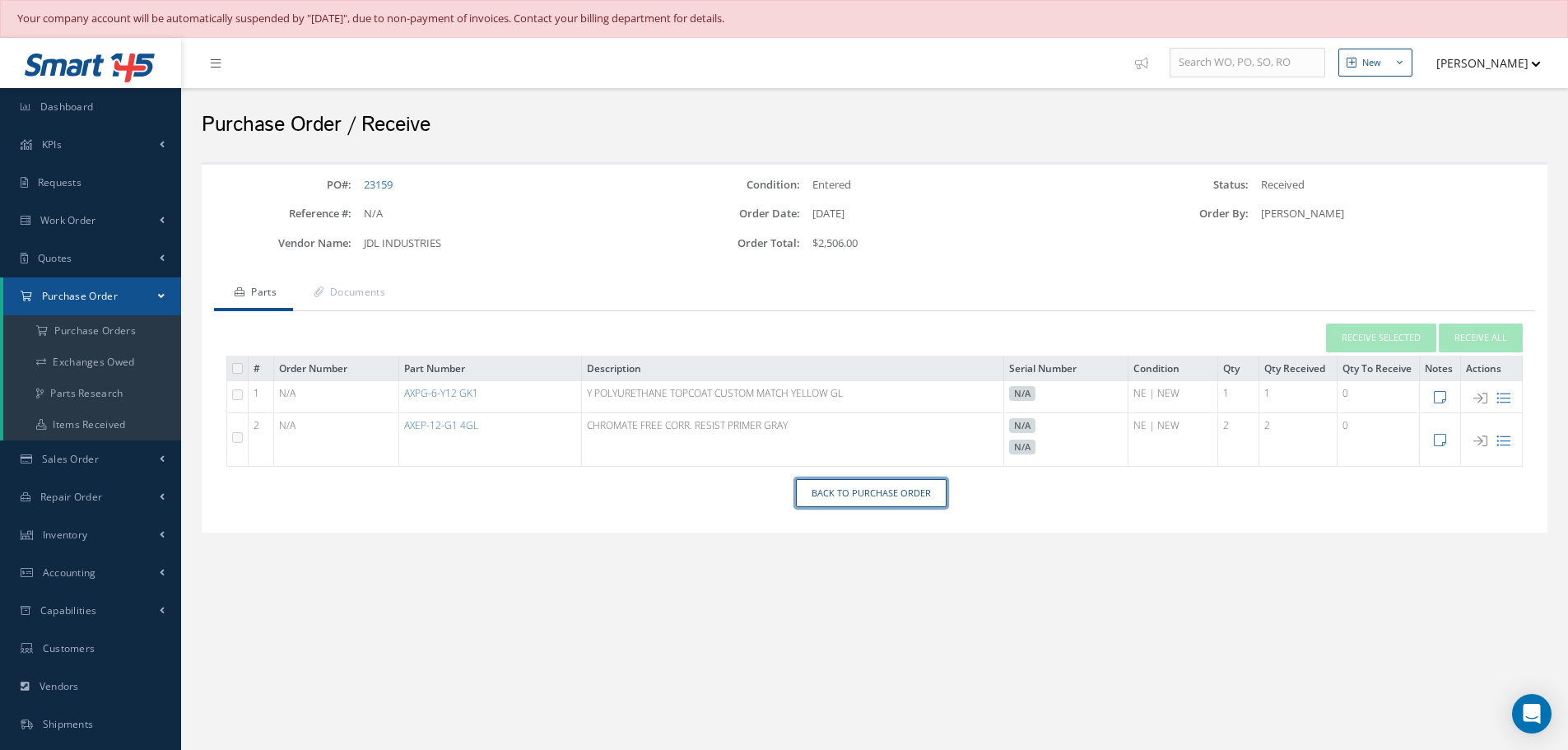
click at [846, 488] on link "Back to Purchase Order" at bounding box center [872, 493] width 150 height 29
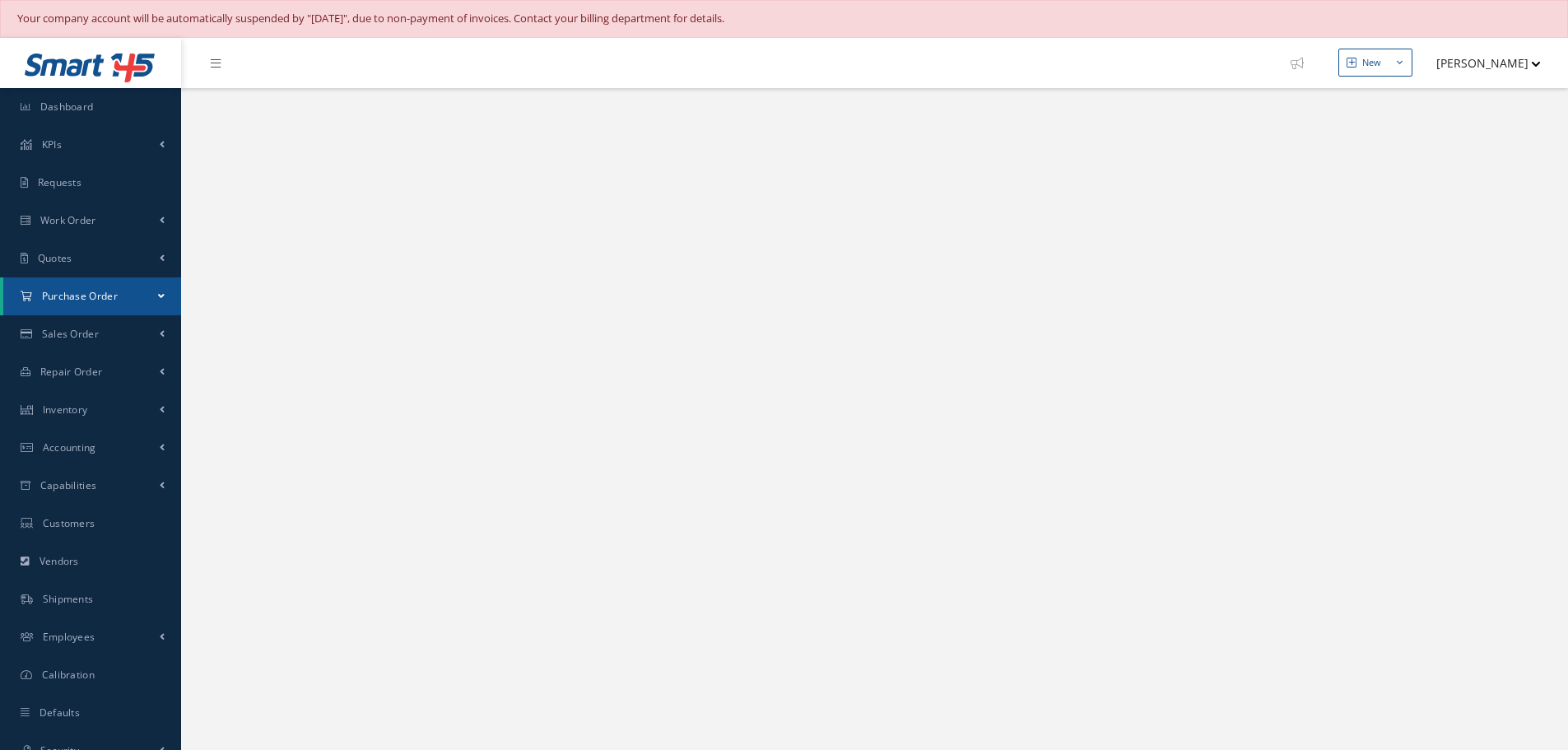
select select "25"
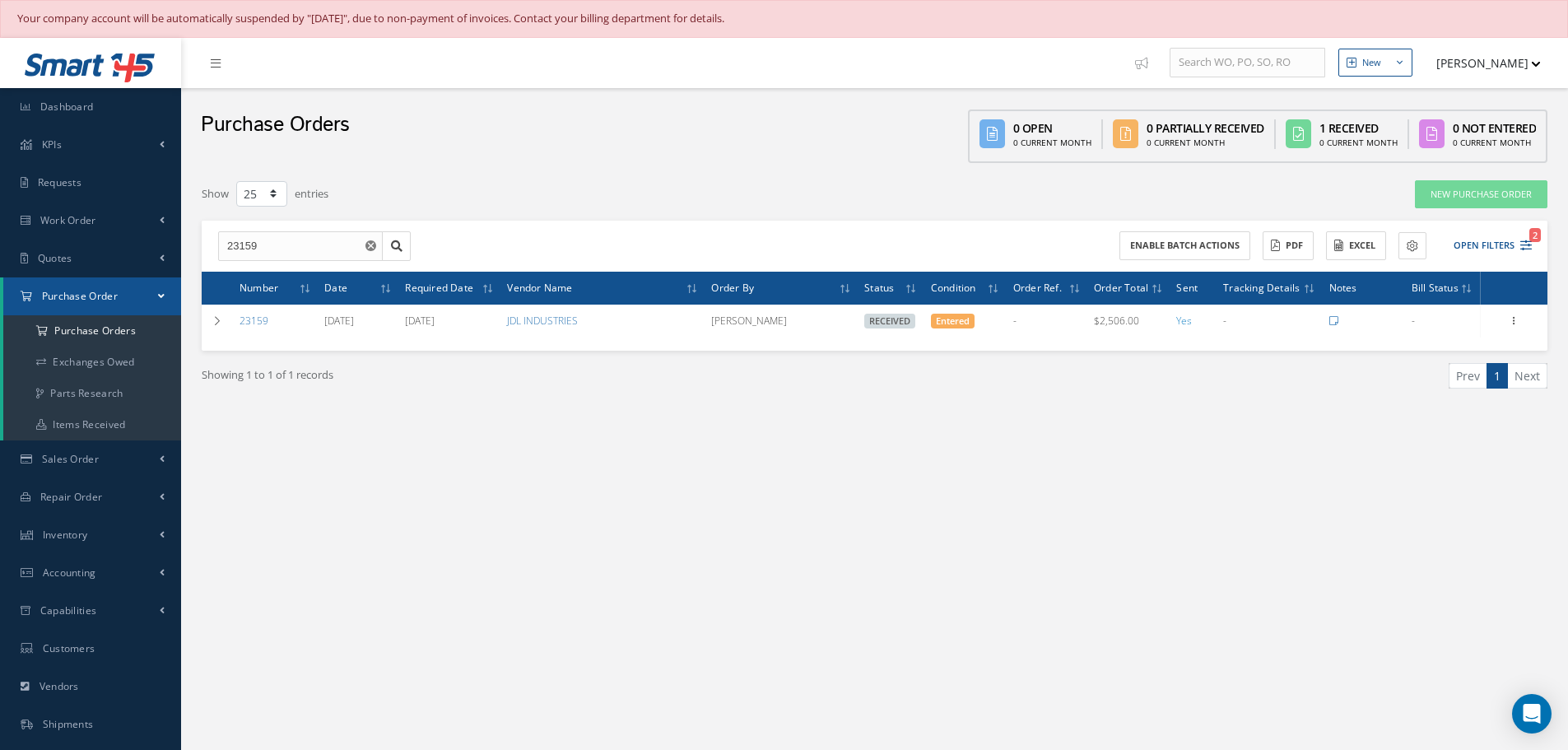
click at [373, 241] on use "Reset" at bounding box center [370, 245] width 11 height 11
